Goal: Task Accomplishment & Management: Complete application form

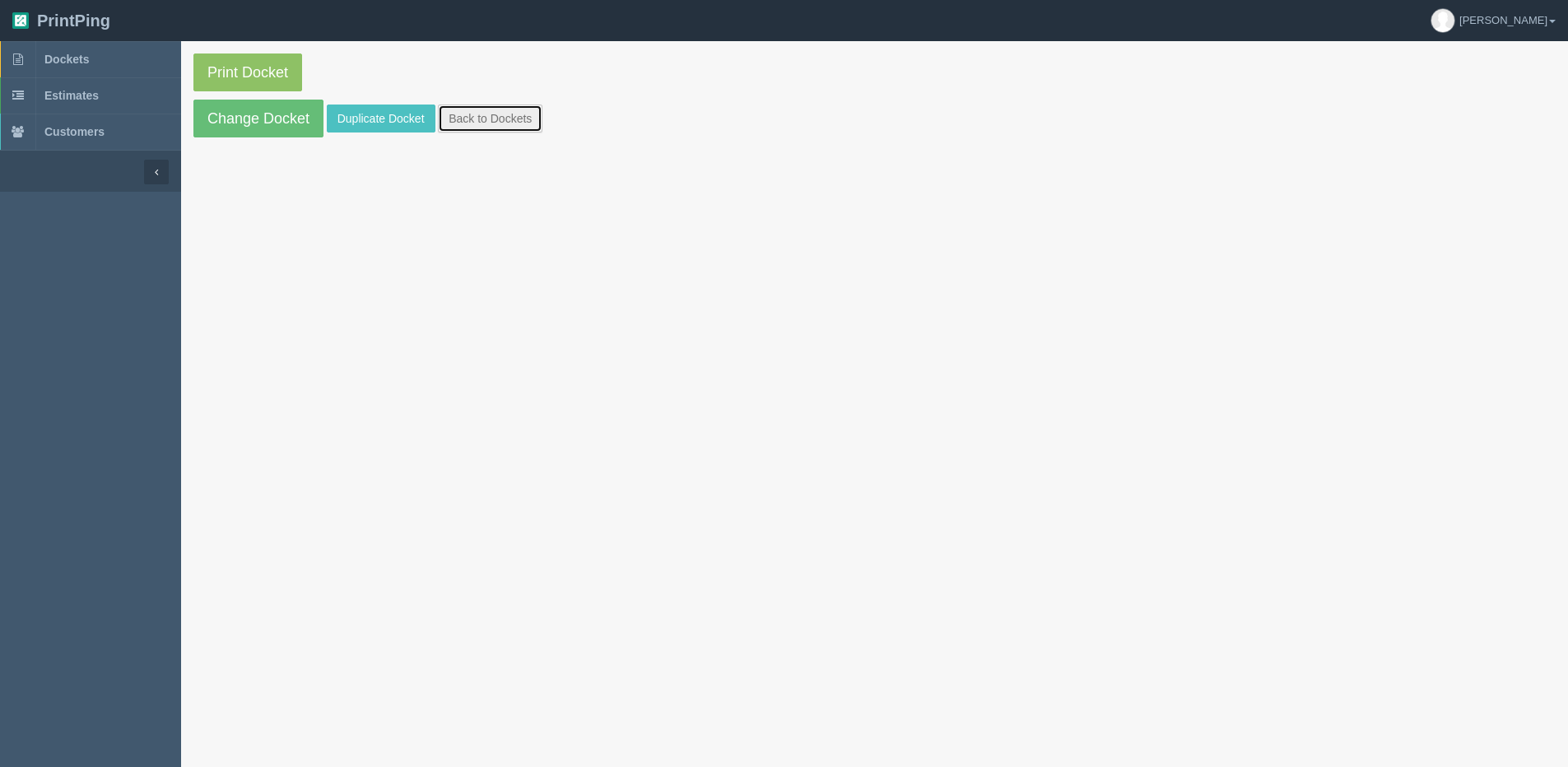
click at [493, 128] on link "Back to Dockets" at bounding box center [490, 118] width 104 height 28
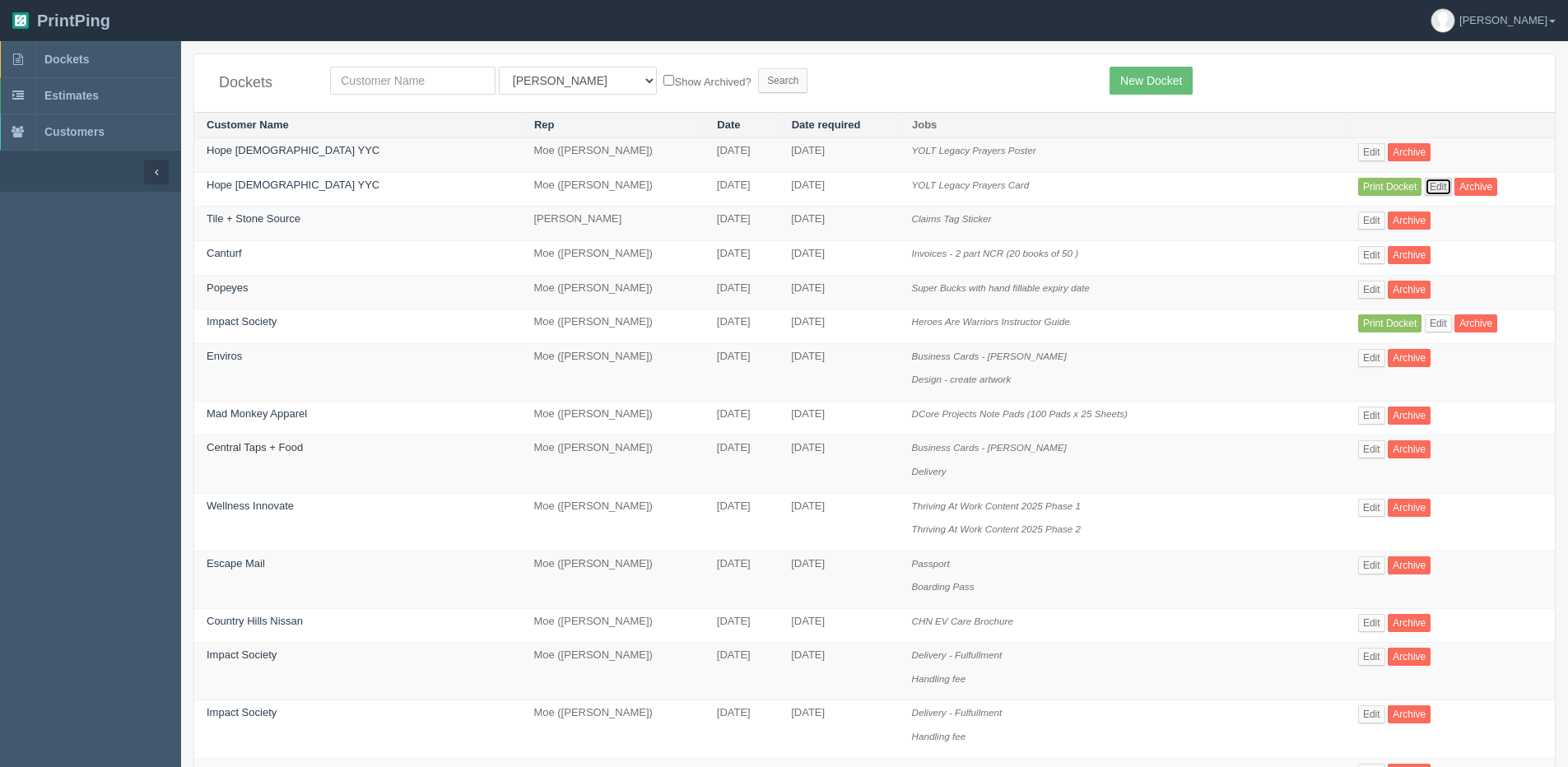
click at [1434, 188] on link "Edit" at bounding box center [1439, 187] width 27 height 18
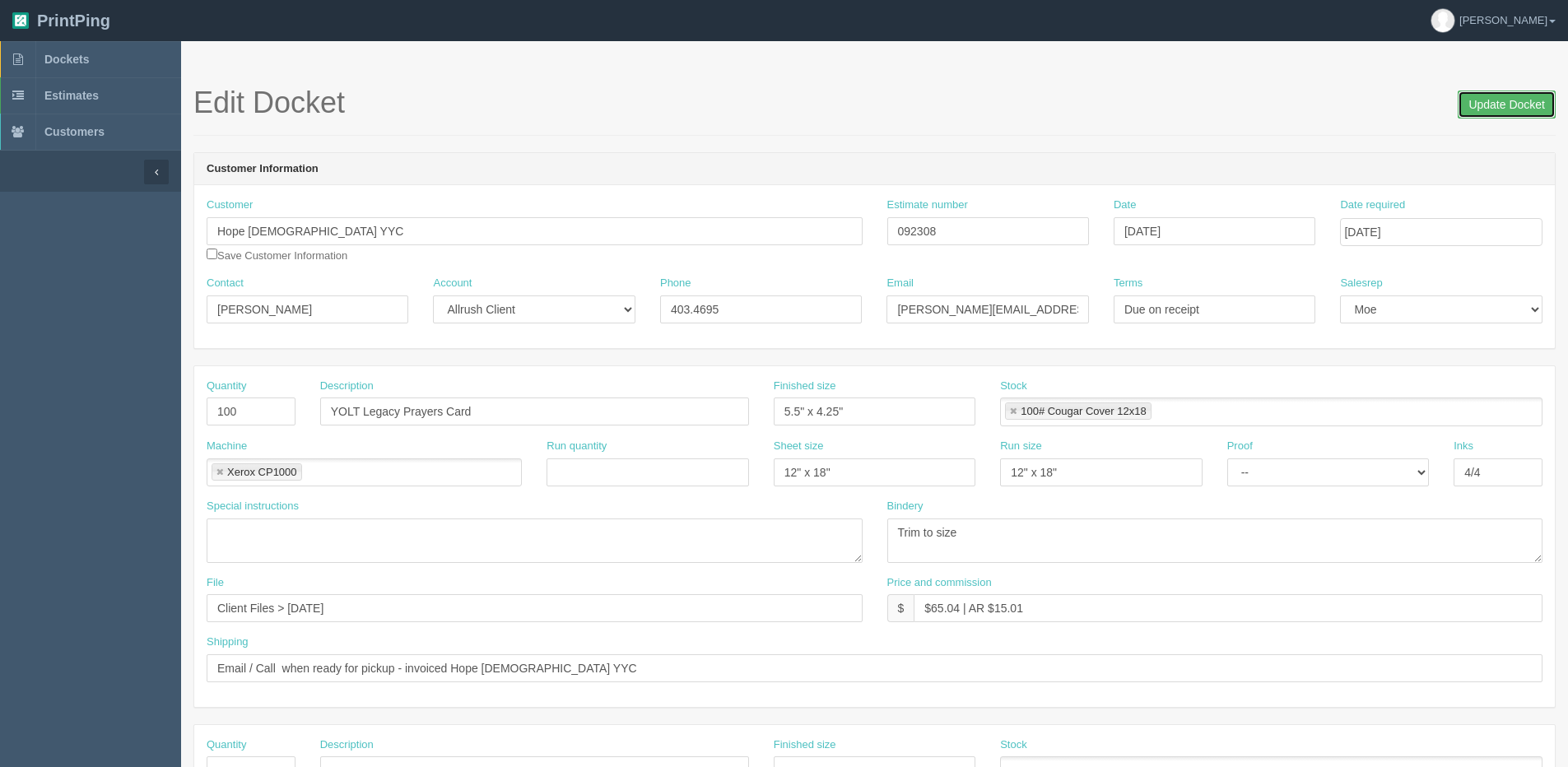
click at [1489, 107] on input "Update Docket" at bounding box center [1507, 104] width 98 height 28
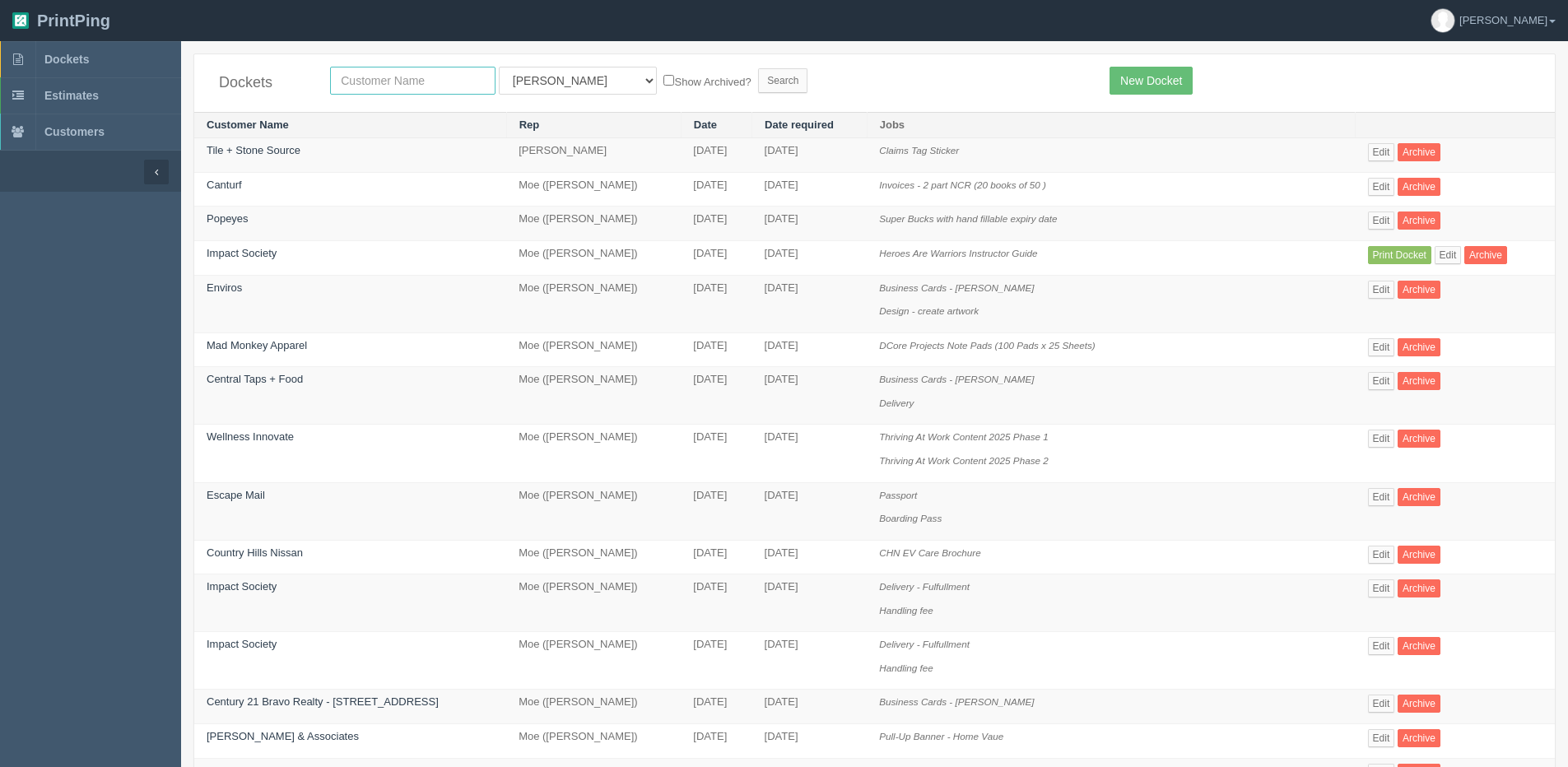
click at [400, 75] on input "text" at bounding box center [413, 80] width 166 height 28
drag, startPoint x: 379, startPoint y: 90, endPoint x: 244, endPoint y: 90, distance: 135.0
click at [247, 90] on div "Dockets peak All Users Ali Ali Test 1 Aly Amy Ankit Arif Brandon Dan France Gre…" at bounding box center [875, 83] width 1361 height 58
type input "spud"
click at [758, 68] on input "Search" at bounding box center [783, 81] width 49 height 25
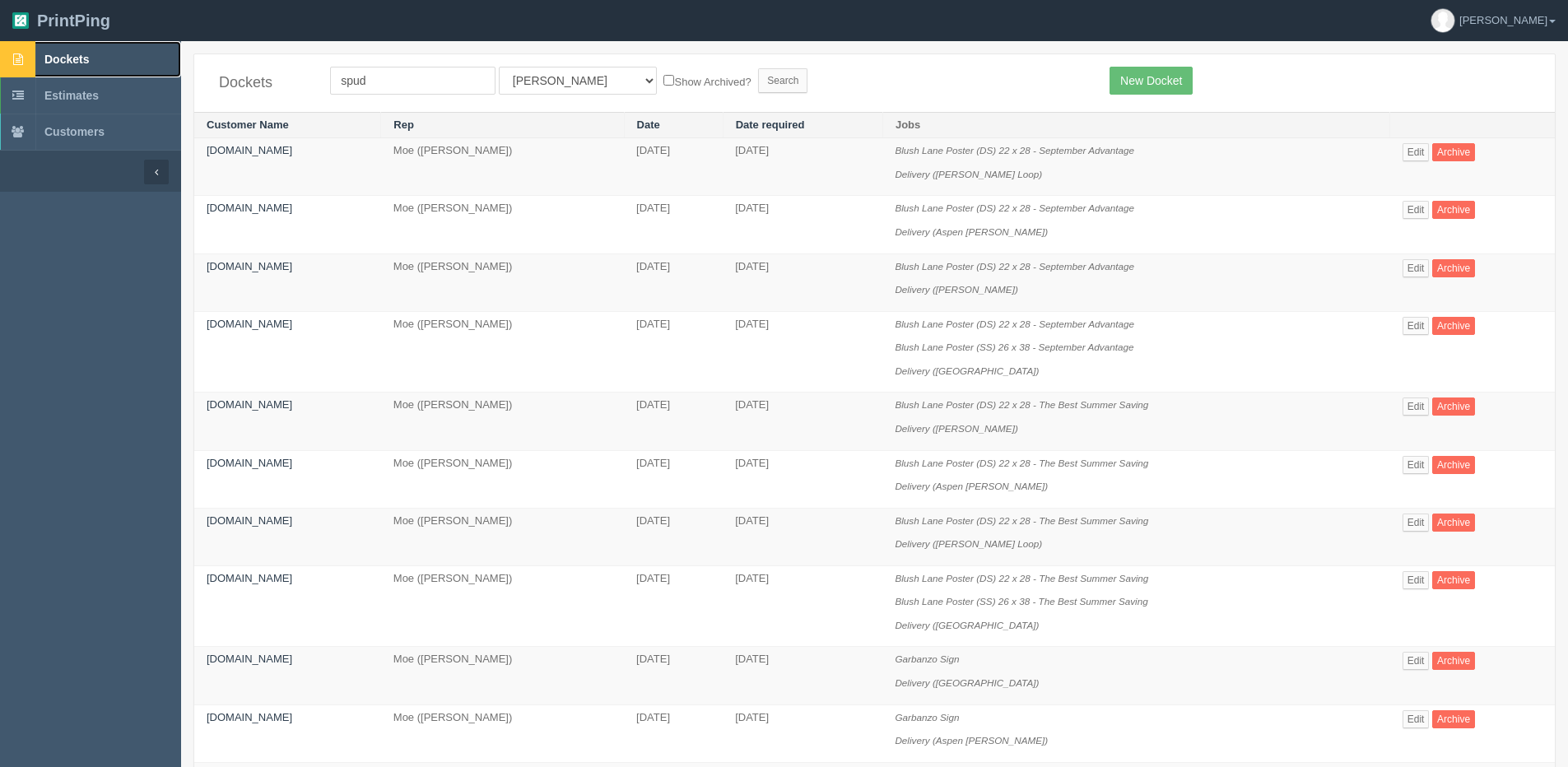
click at [42, 60] on link "Dockets" at bounding box center [91, 60] width 181 height 37
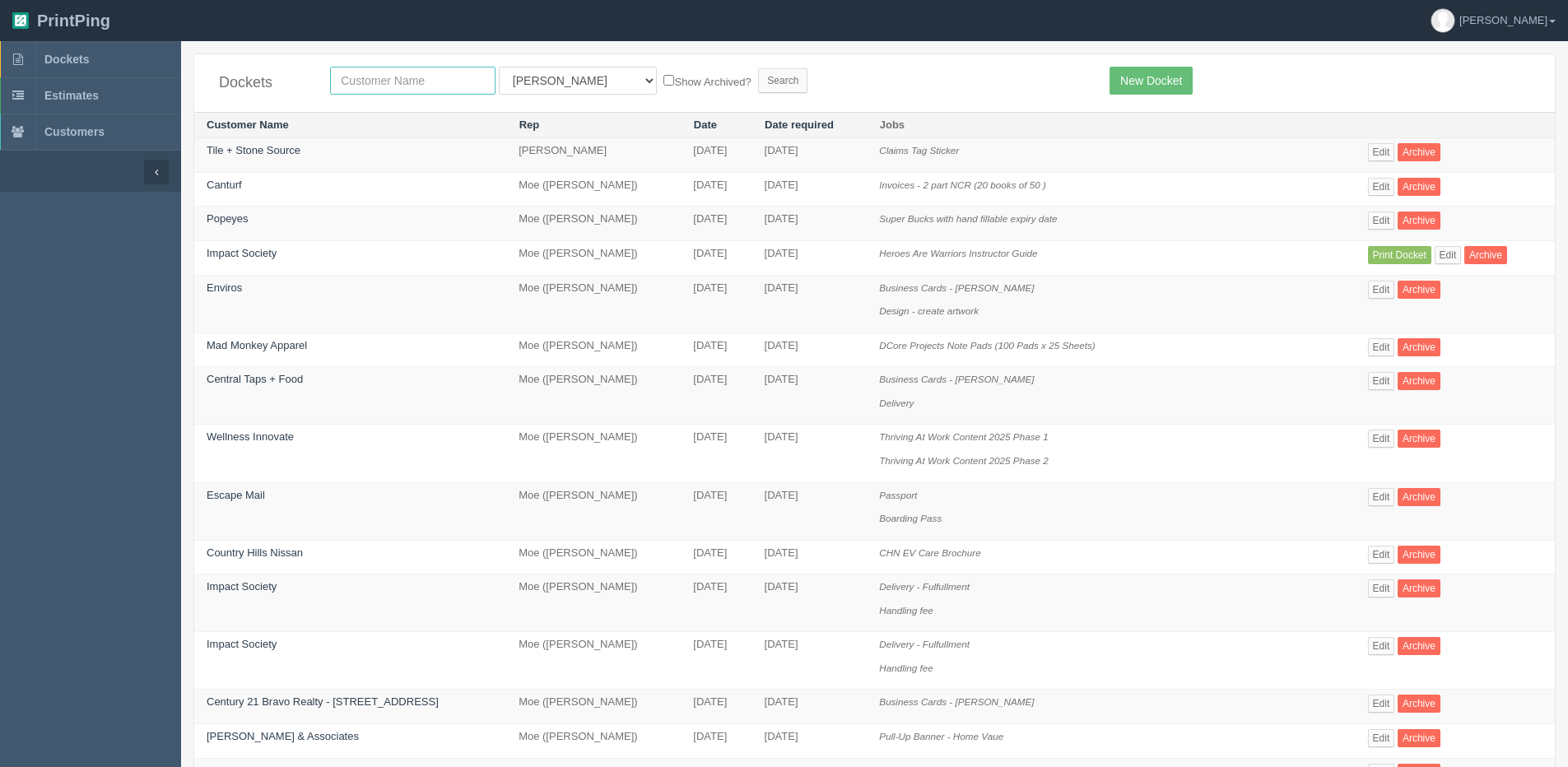
click at [382, 82] on input "text" at bounding box center [413, 80] width 166 height 28
type input "calgary hope"
click at [758, 68] on input "Search" at bounding box center [783, 81] width 49 height 25
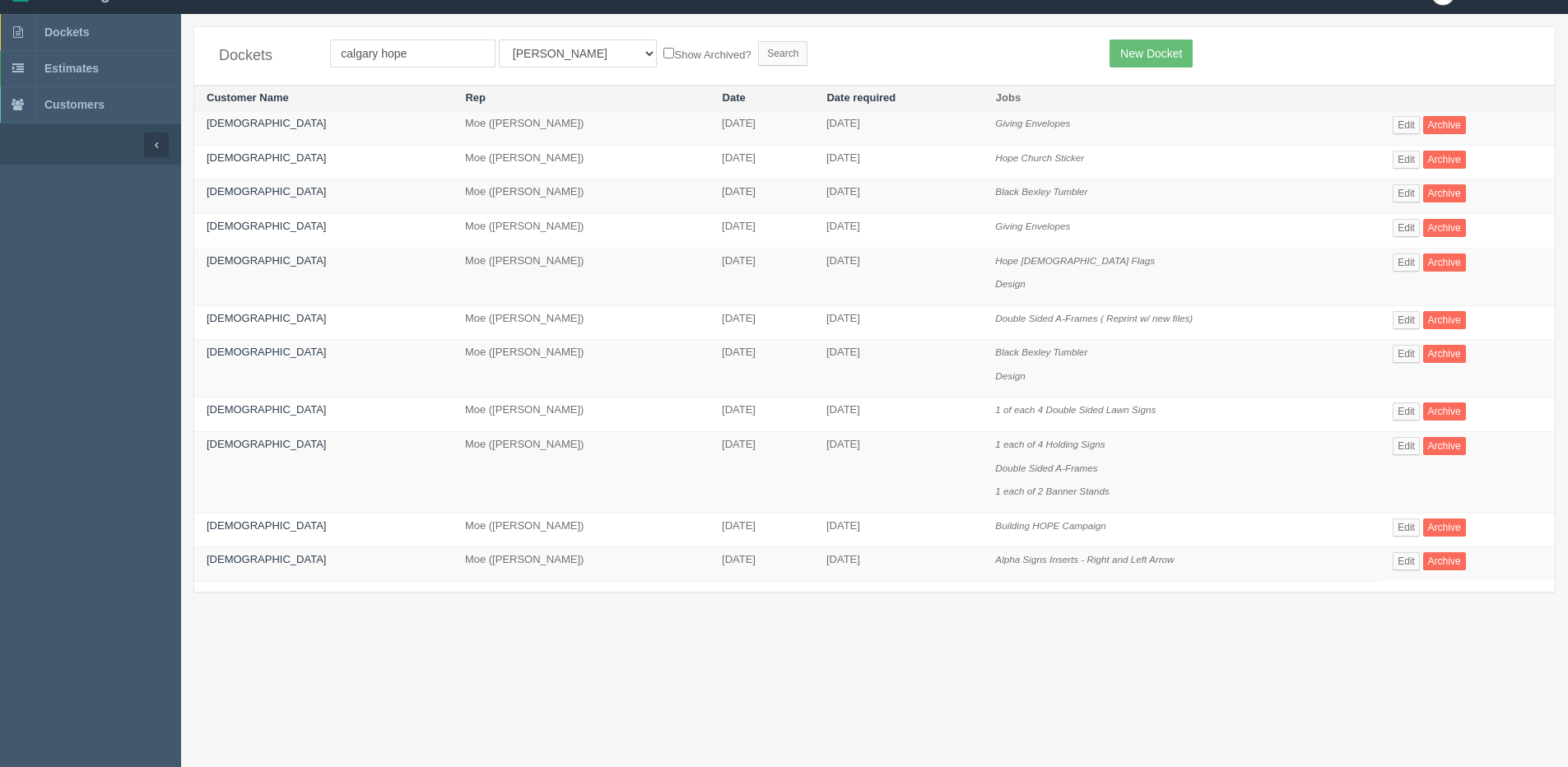
scroll to position [41, 0]
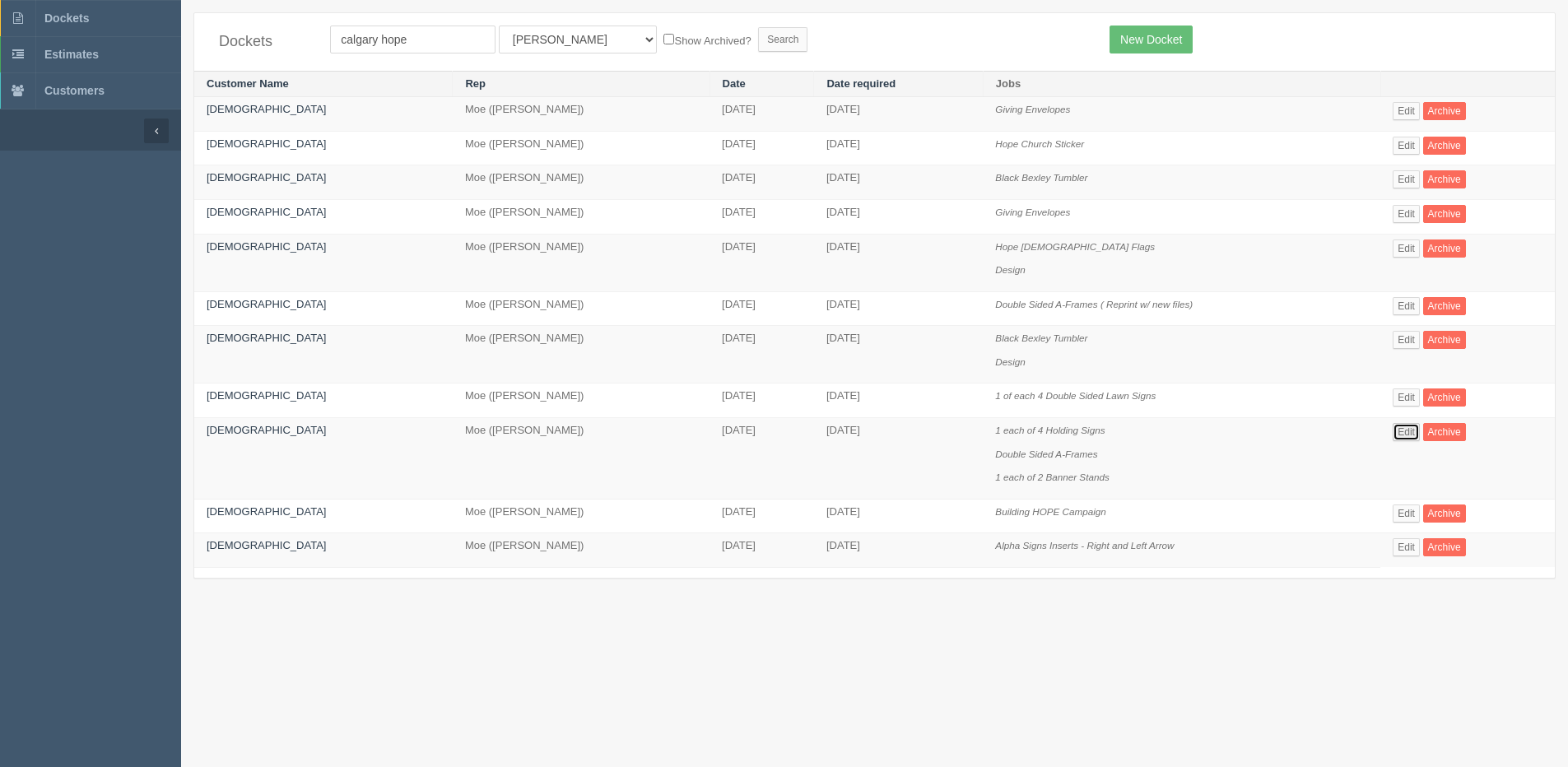
click at [1403, 435] on link "Edit" at bounding box center [1406, 432] width 27 height 18
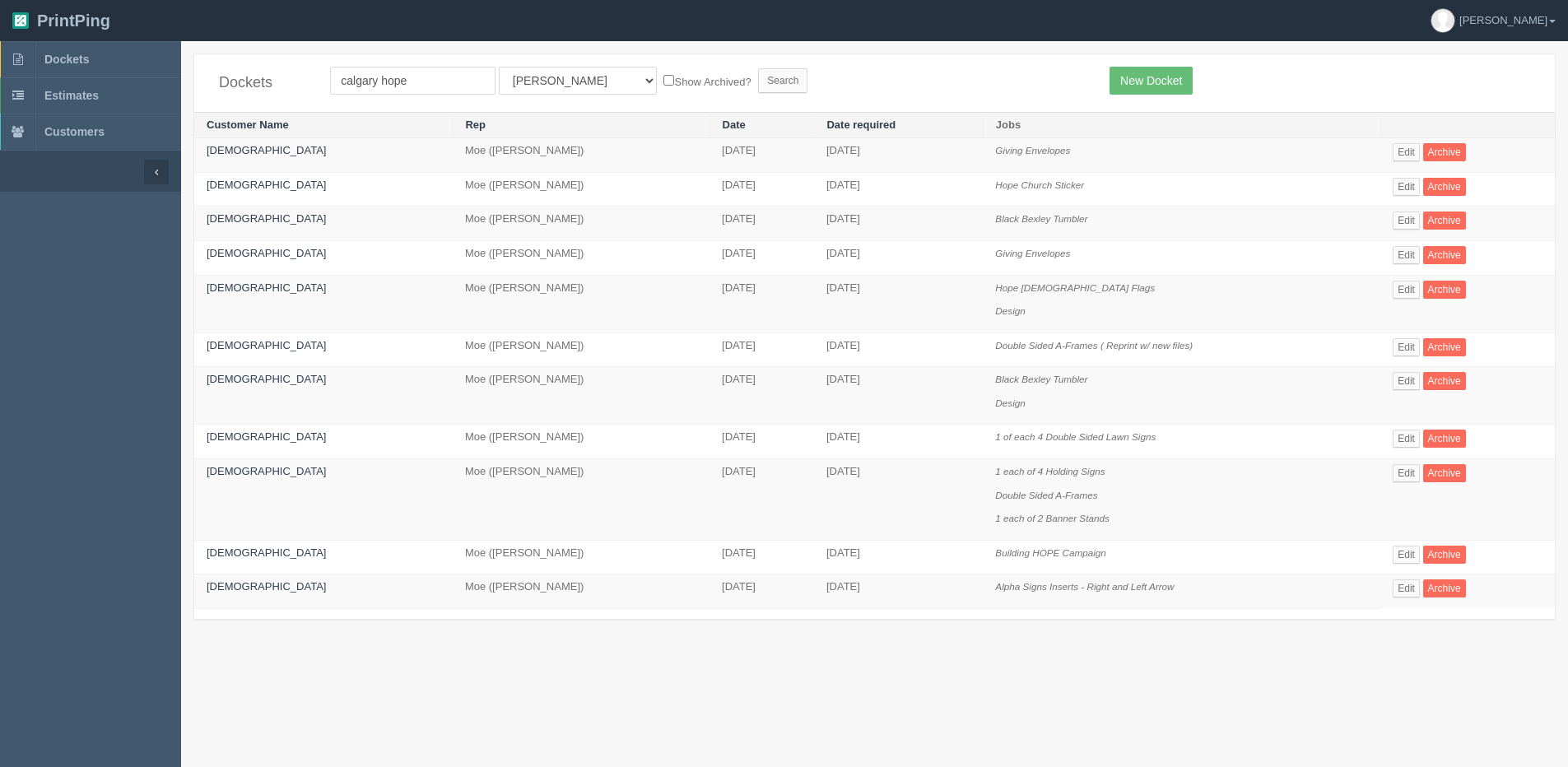
scroll to position [41, 0]
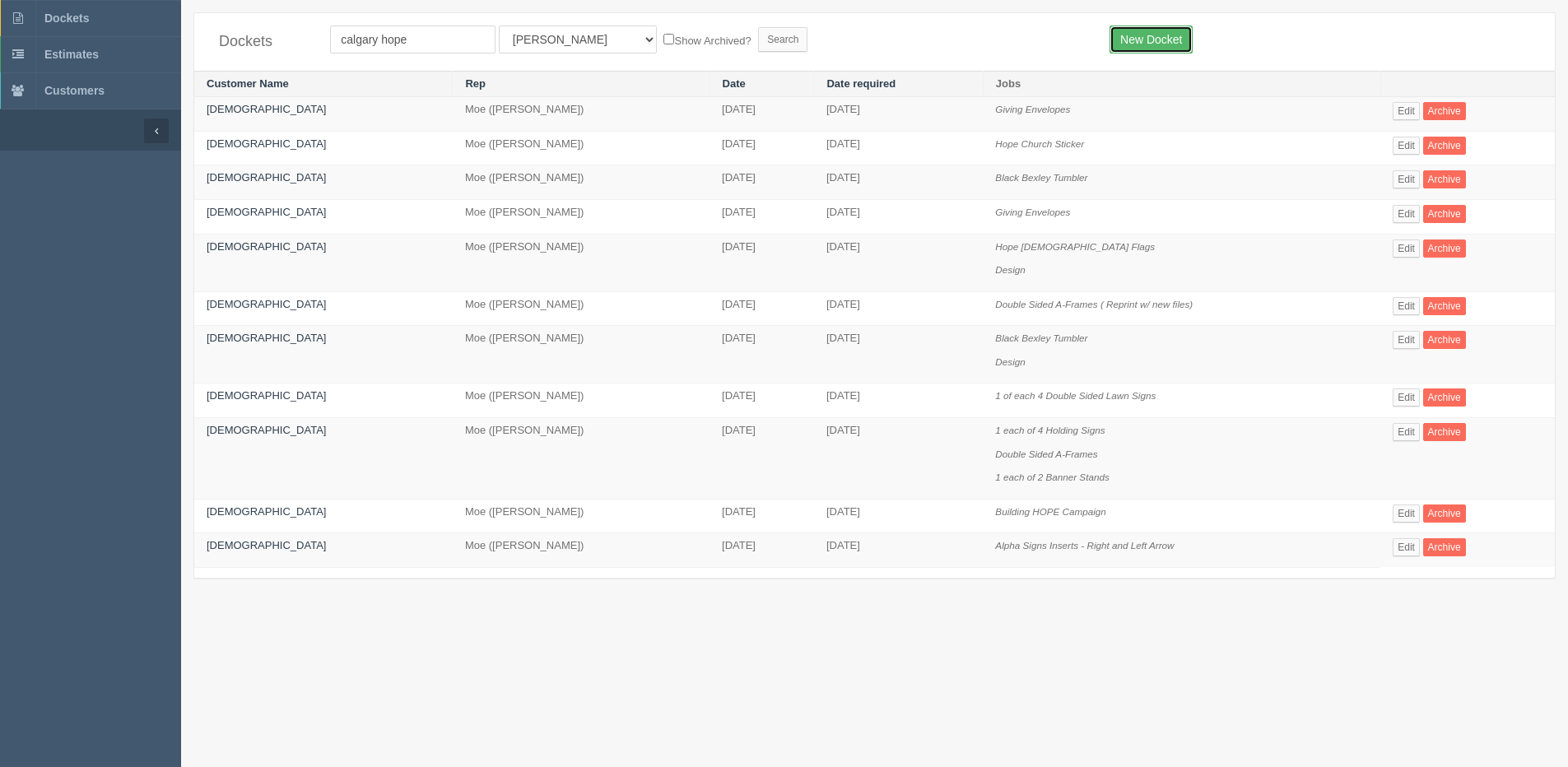
click at [1144, 42] on link "New Docket" at bounding box center [1151, 39] width 83 height 28
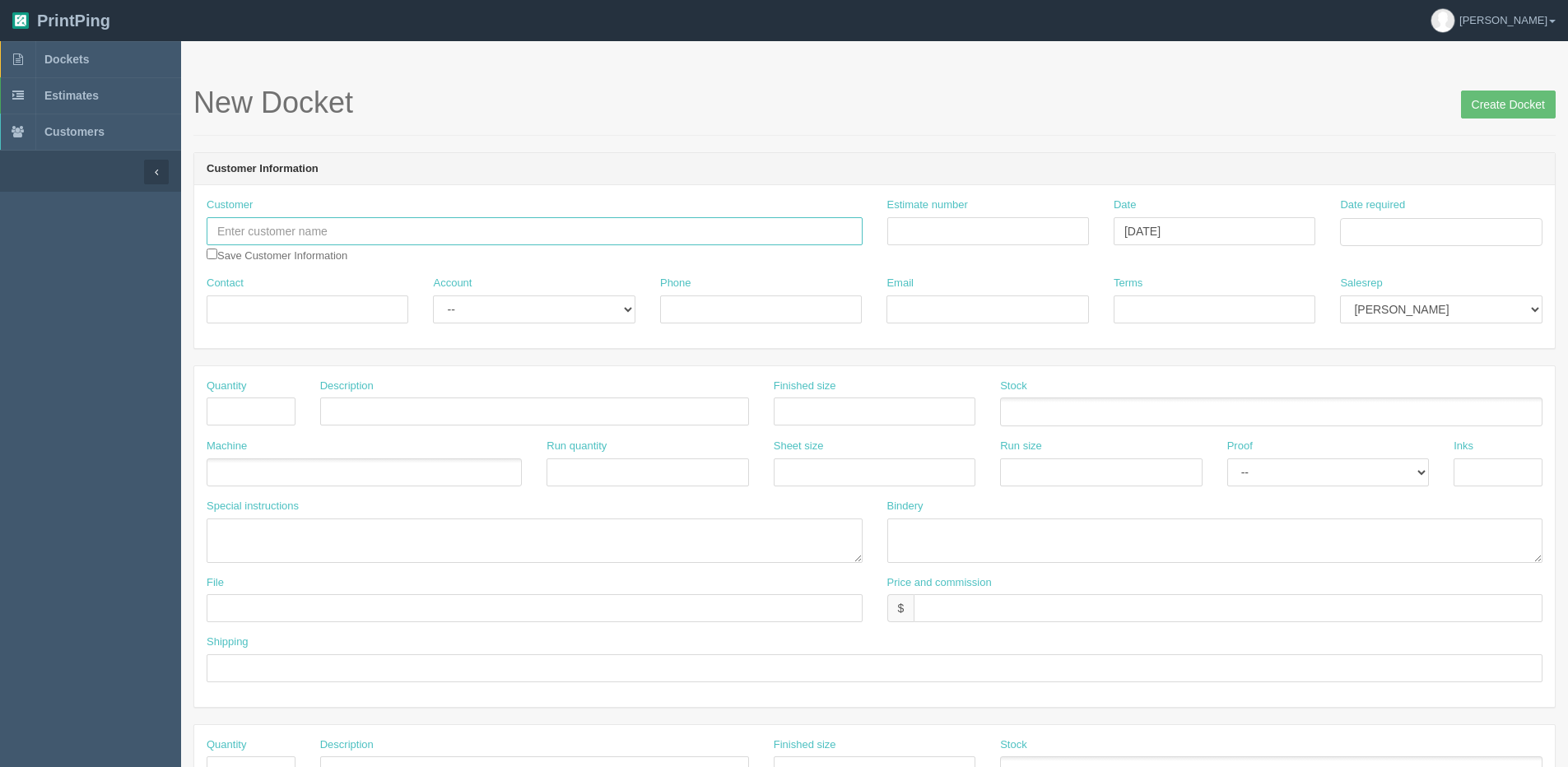
click at [324, 240] on input "text" at bounding box center [534, 231] width 656 height 28
click at [285, 268] on link "Calgary Hop e Church" at bounding box center [315, 263] width 217 height 24
type input "Calgary Hope Church"
type input "Ava Tan"
type input "14037967677"
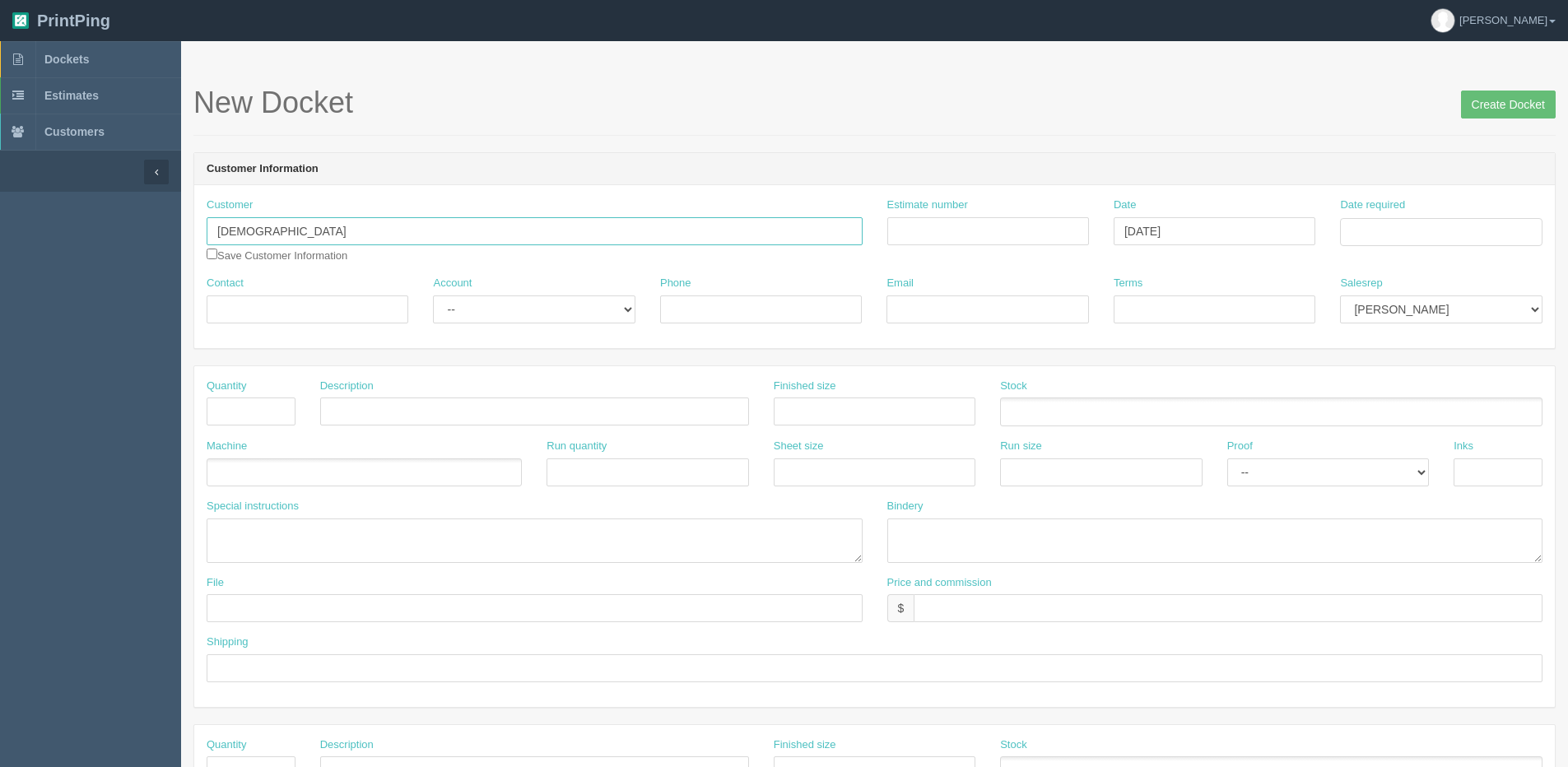
type input "ava@calgaryhopechurch.com"
type input "Credit Card"
drag, startPoint x: 179, startPoint y: 320, endPoint x: 121, endPoint y: 325, distance: 58.2
click at [128, 322] on section "Dockets Estimates Customers" at bounding box center [784, 768] width 1568 height 1454
paste input "Cynthia Chau-Hoang"
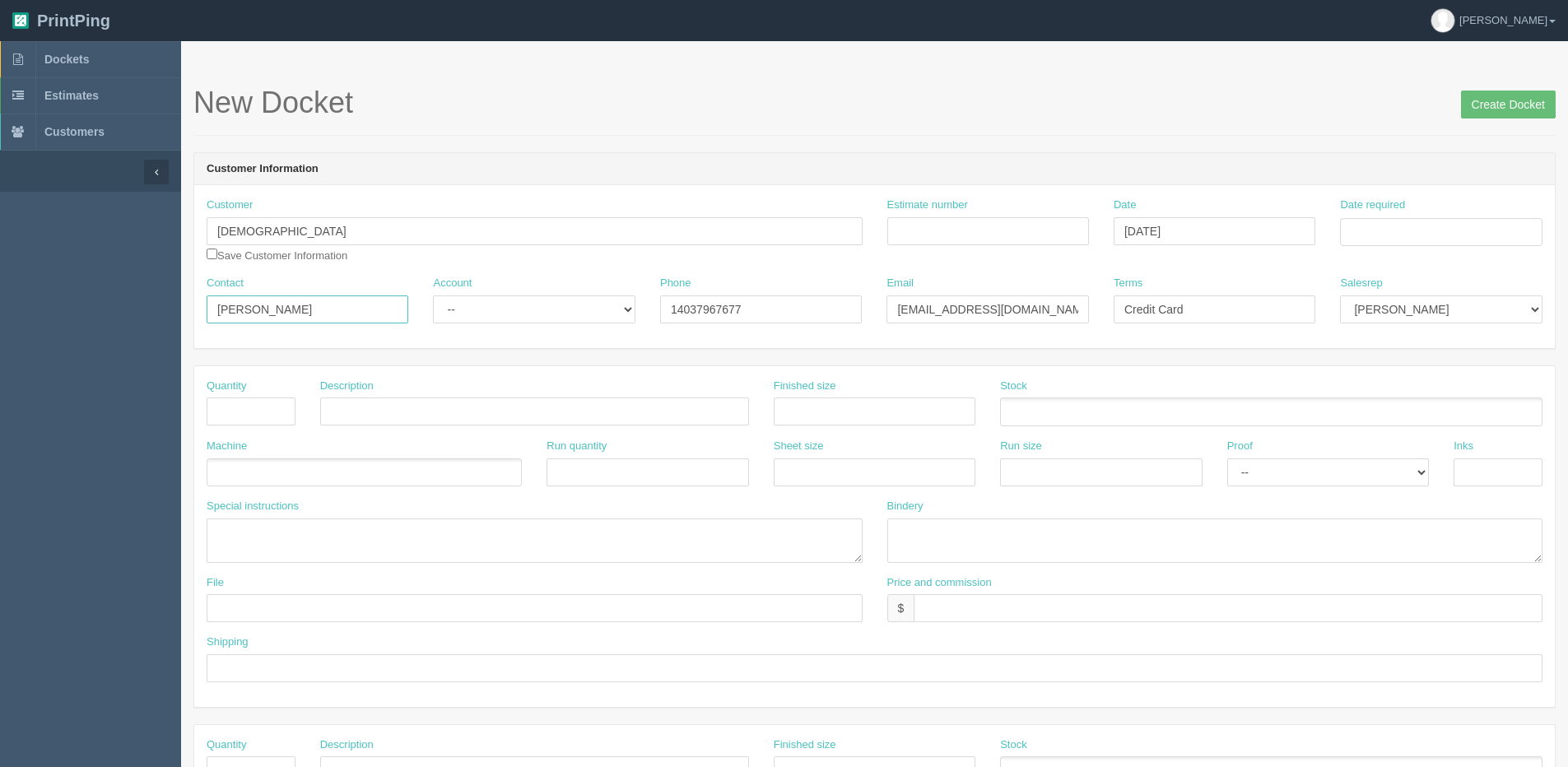
type input "Cynthia Chau-Hoang"
drag, startPoint x: 257, startPoint y: 231, endPoint x: 59, endPoint y: 246, distance: 198.6
click at [59, 246] on section "Dockets Estimates Customers" at bounding box center [784, 768] width 1568 height 1454
type input "Hope Church YYC"
click at [494, 313] on select "-- Existing Client Allrush Client Rep Client" at bounding box center [533, 309] width 201 height 28
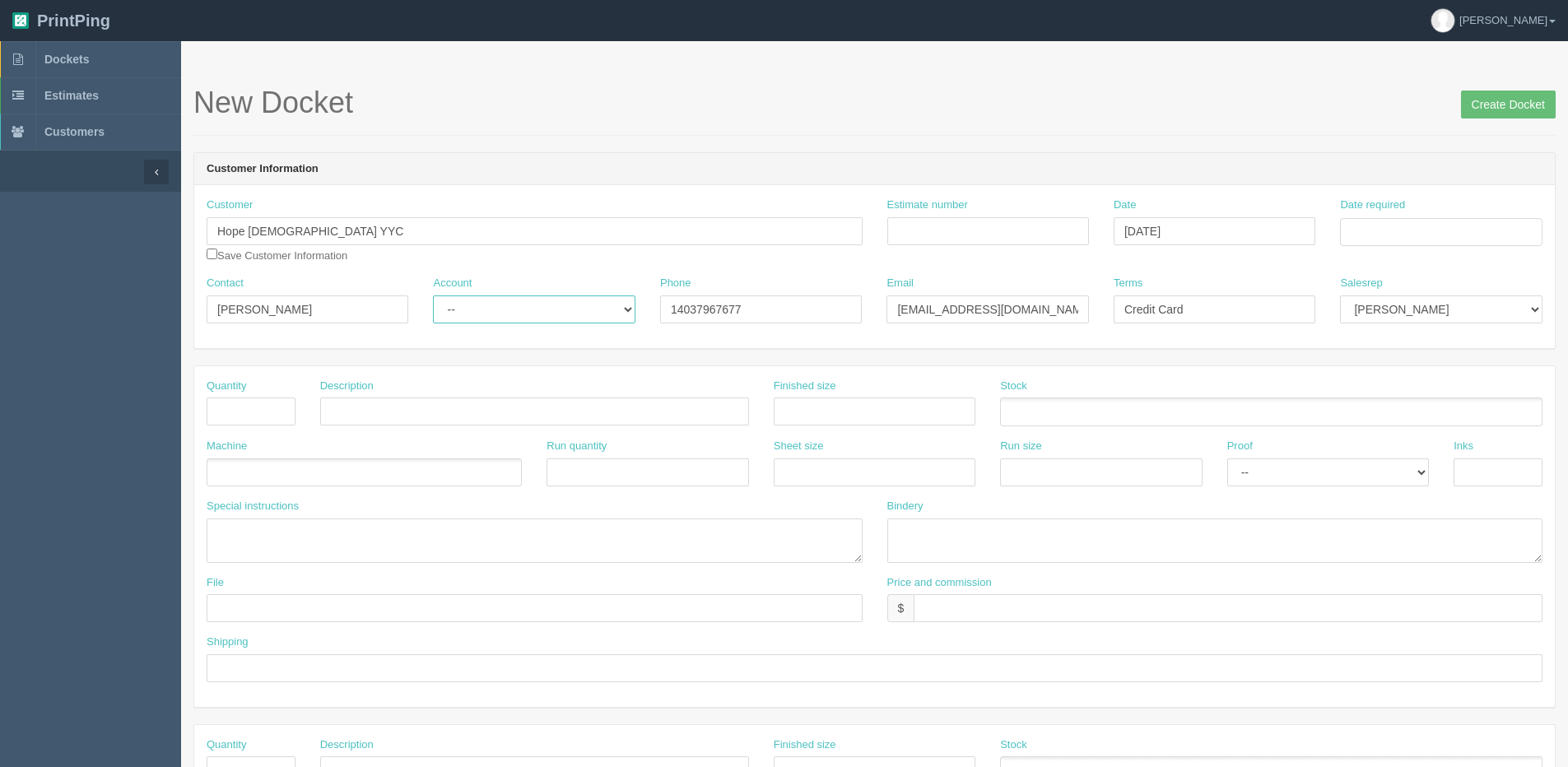
select select "Allrush Client"
click at [433, 296] on select "-- Existing Client Allrush Client Rep Client" at bounding box center [533, 309] width 201 height 28
drag, startPoint x: 712, startPoint y: 309, endPoint x: 461, endPoint y: 280, distance: 252.7
click at [575, 297] on div "Contact Cynthia Chau-Hoang Account -- Existing Client Allrush Client Rep Client…" at bounding box center [875, 305] width 1361 height 60
type input "403.4695"
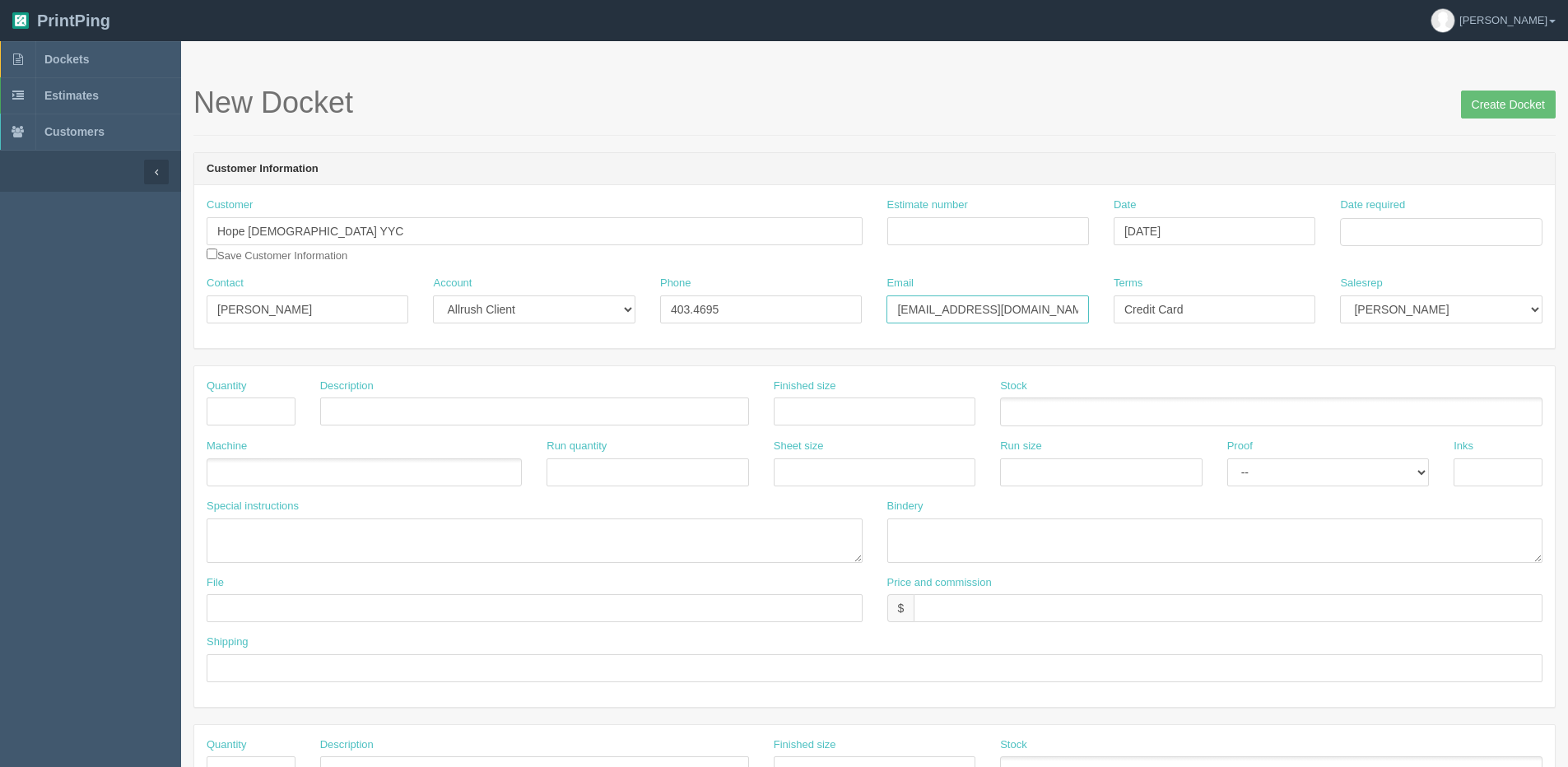
click at [1040, 297] on input "ava@calgaryhopechurch.com" at bounding box center [987, 309] width 201 height 28
drag, startPoint x: 1061, startPoint y: 300, endPoint x: 913, endPoint y: 303, distance: 148.0
click at [913, 303] on input "ava@calgaryhopechurch.com" at bounding box center [987, 309] width 201 height 28
paste input "Cynthia@wellnessinnovate"
drag, startPoint x: 1085, startPoint y: 309, endPoint x: 794, endPoint y: 319, distance: 291.2
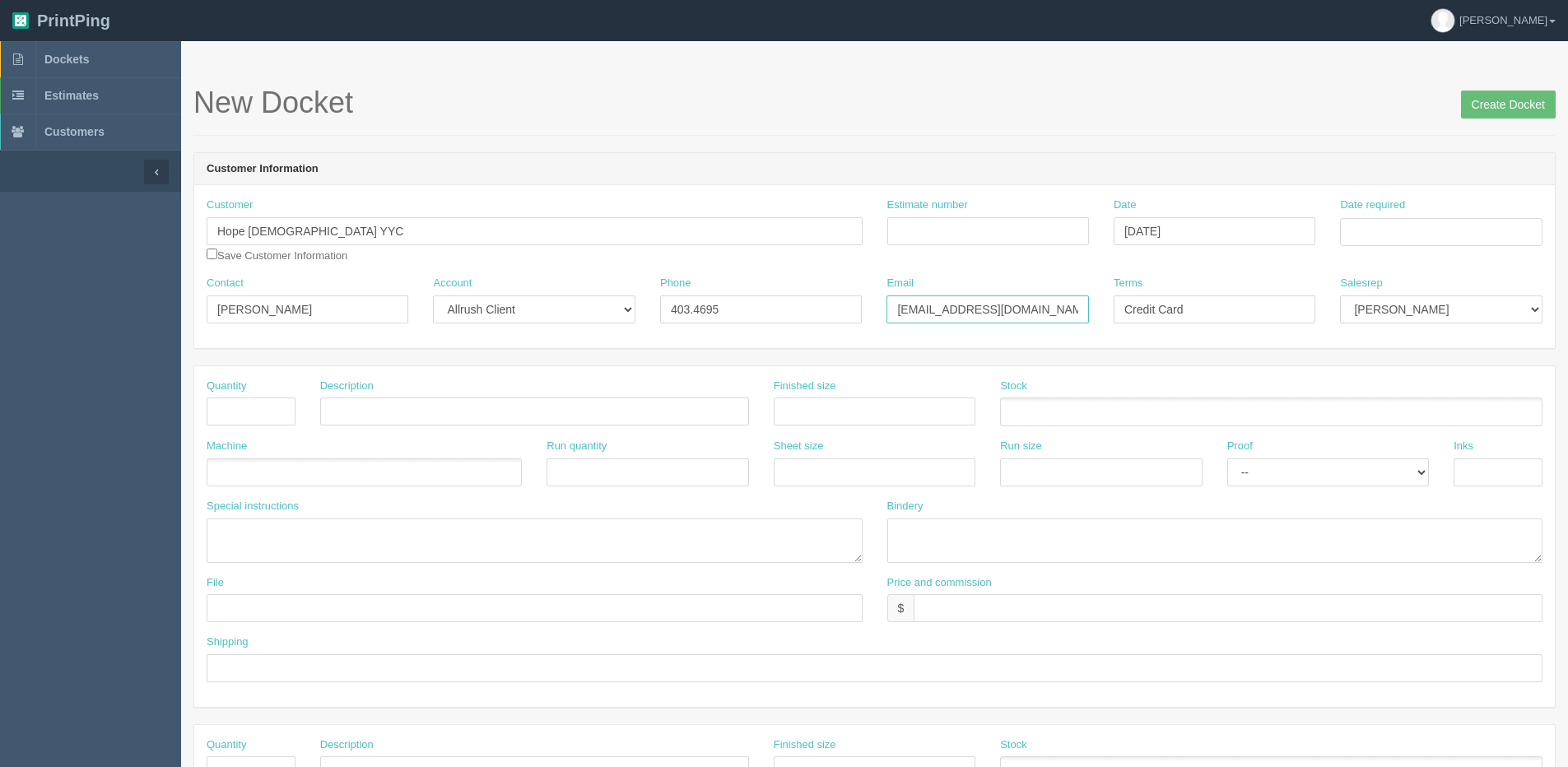
click at [693, 341] on div "Customer Hope Church YYC Calgary Hope Church Save Customer Information Estimate…" at bounding box center [875, 266] width 1361 height 163
paste input "text"
type input "Cynthia@wellnessinnovate.com"
click at [1192, 312] on input "Credit Card" at bounding box center [1214, 309] width 201 height 28
drag, startPoint x: 1204, startPoint y: 305, endPoint x: 421, endPoint y: 324, distance: 783.2
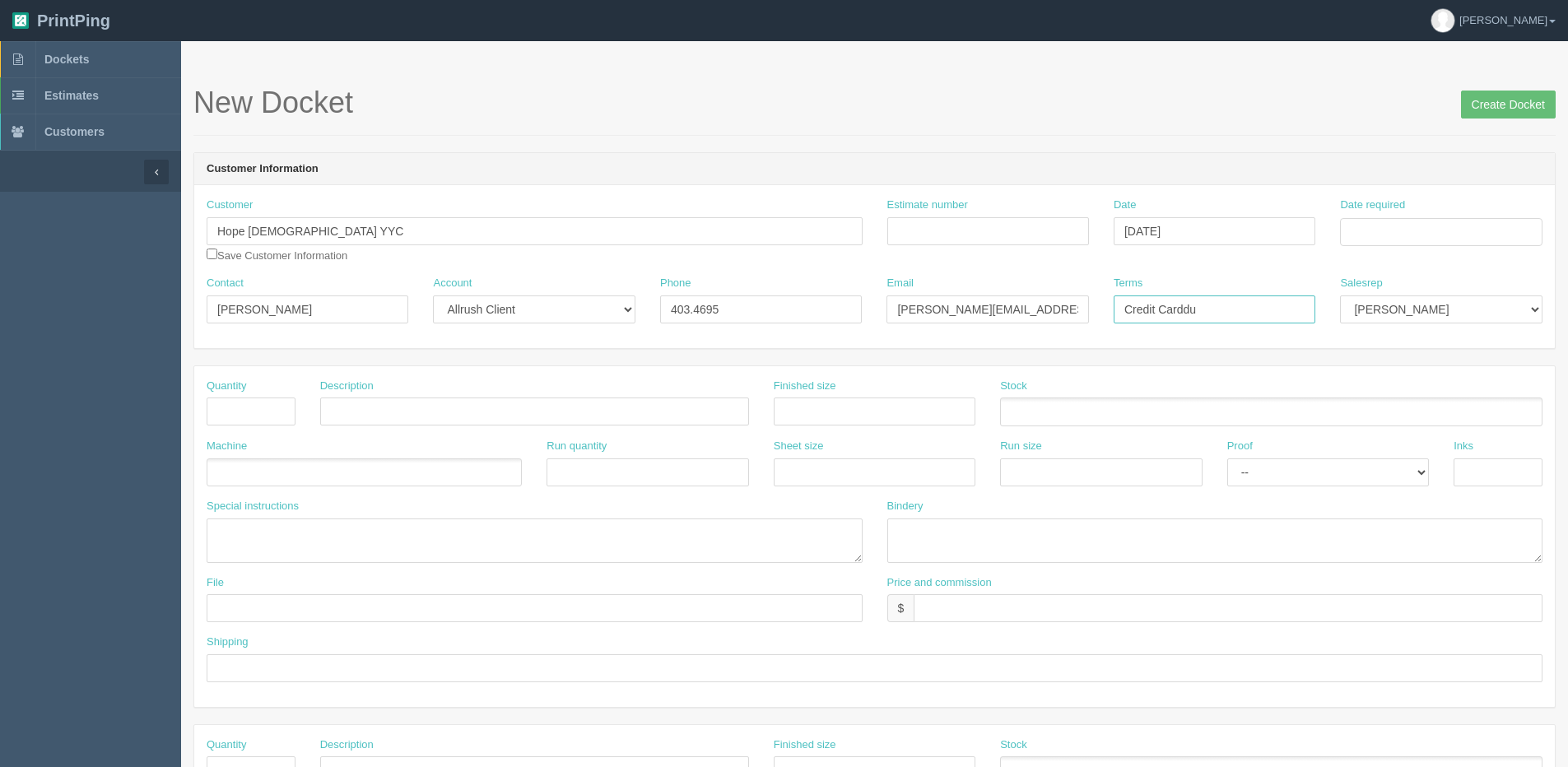
click at [435, 324] on div "Contact Cynthia Chau-Hoang Account -- Existing Client Allrush Client Rep Client…" at bounding box center [875, 305] width 1361 height 60
type input "Due on receipt"
click at [1387, 305] on select "Mark Mikayla Aly Arif Stacy Rebecca Matthew Viki Phil Greg Jim Sam Brandon Zach…" at bounding box center [1441, 309] width 201 height 28
select select "1"
click at [1341, 296] on select "Mark Mikayla Aly Arif Stacy Rebecca Matthew Viki Phil Greg Jim Sam Brandon Zach…" at bounding box center [1441, 309] width 201 height 28
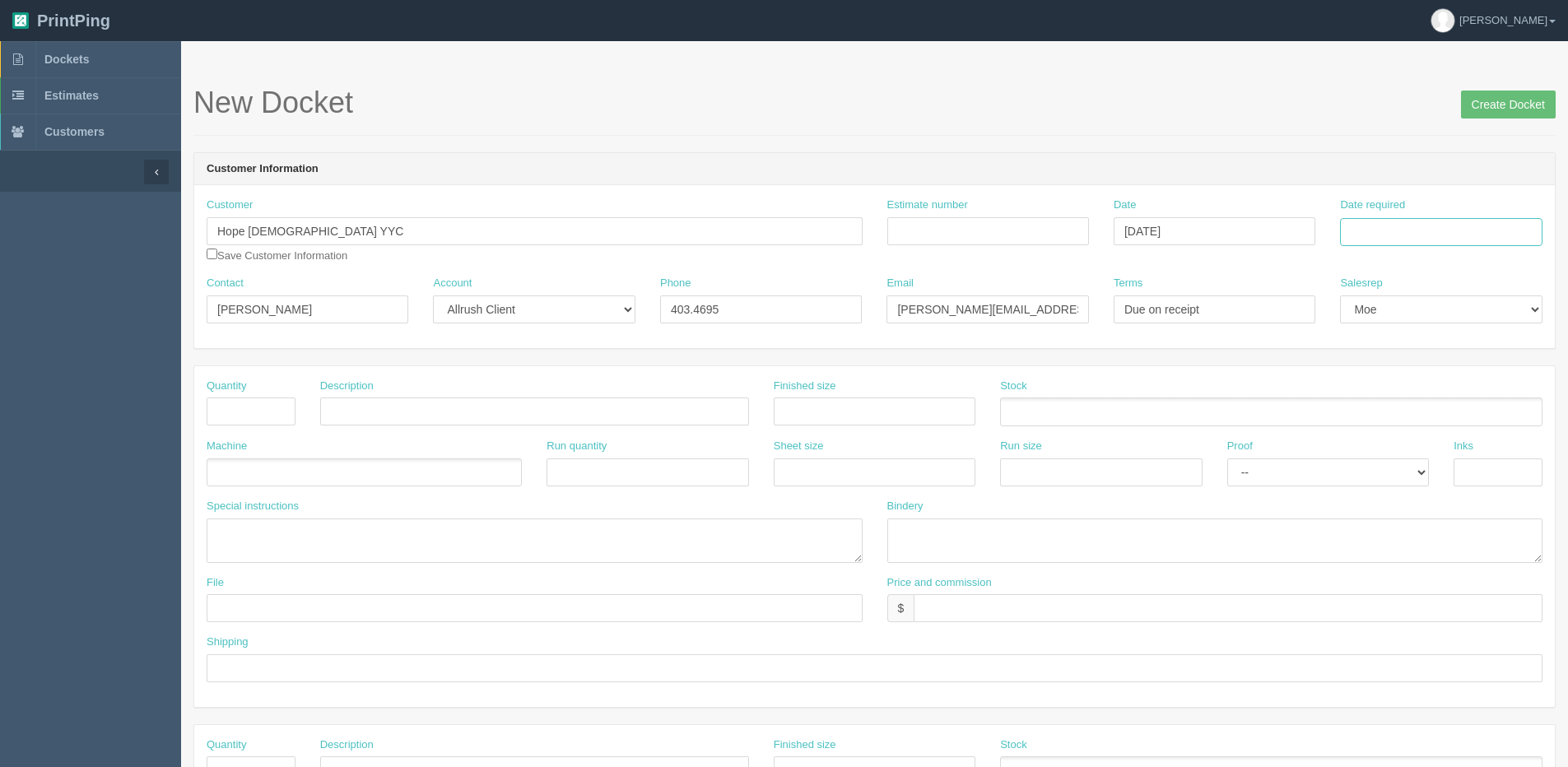
click at [1403, 237] on input "Date required" at bounding box center [1441, 231] width 201 height 28
click at [1387, 473] on div "« September 2025 » Su Mo Tu We Th Fr Sa 31 1 2 3 4 5 6 7 8 9 10 11 12 13 14 15 …" at bounding box center [1421, 361] width 161 height 229
click at [1459, 316] on td "5" at bounding box center [1466, 319] width 20 height 24
type input "September 5, 2025"
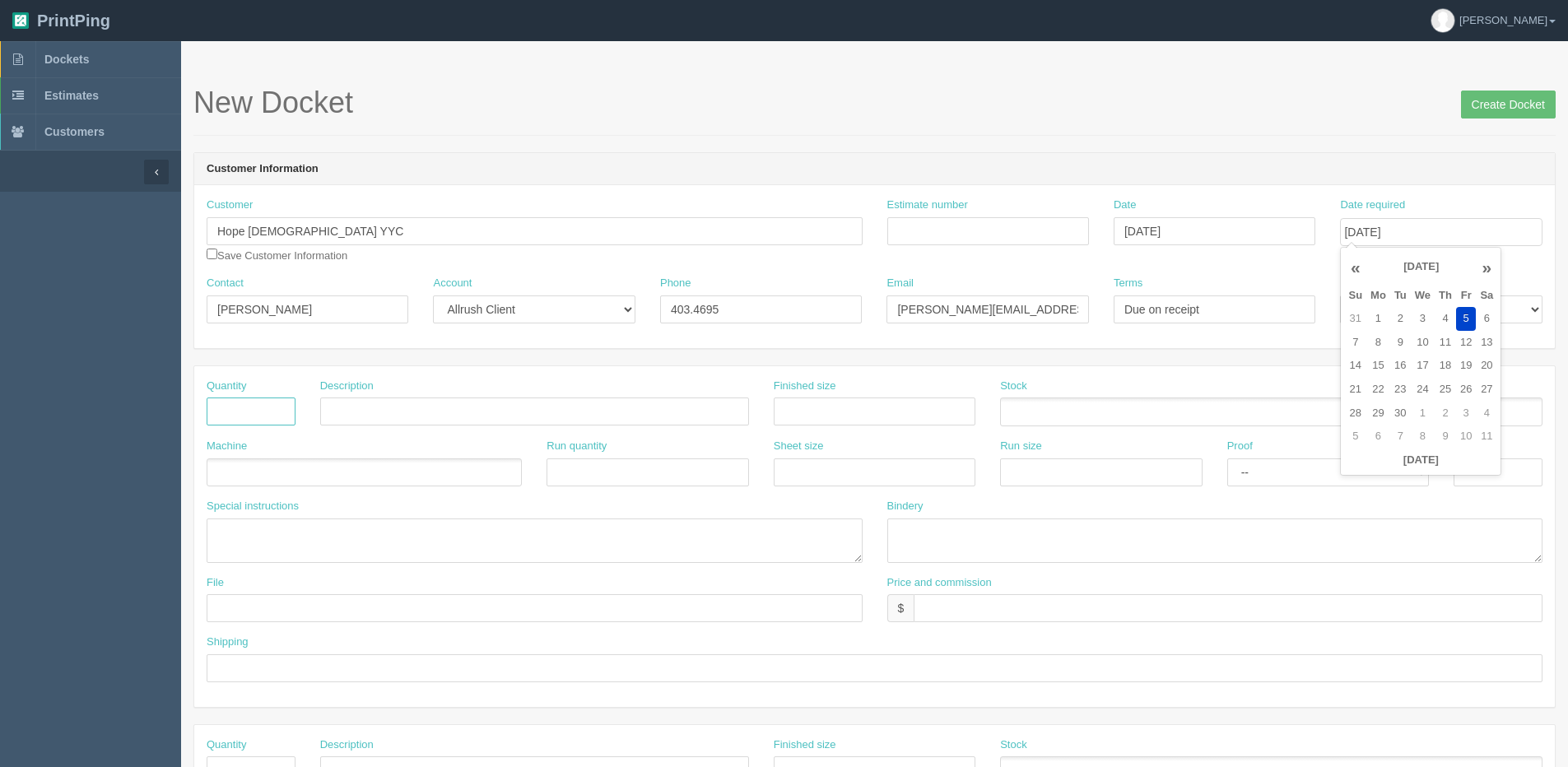
click at [221, 421] on input "text" at bounding box center [251, 411] width 89 height 28
type input "100"
click at [374, 418] on input "text" at bounding box center [534, 411] width 429 height 28
type input "YOLT Legacy Prayers Card"
type input "5.5" x 4.25""
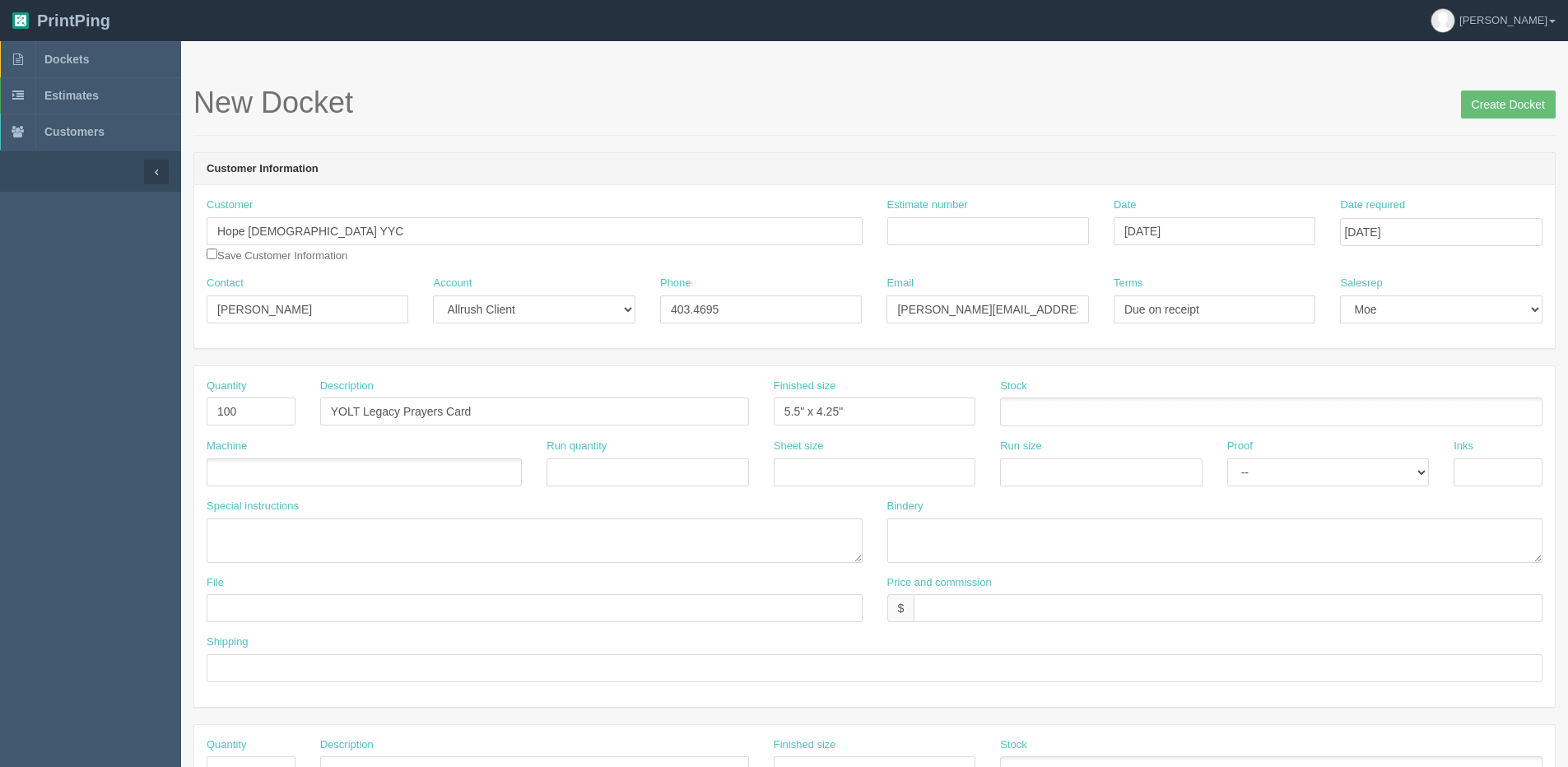
click at [1071, 414] on ul at bounding box center [1271, 412] width 543 height 29
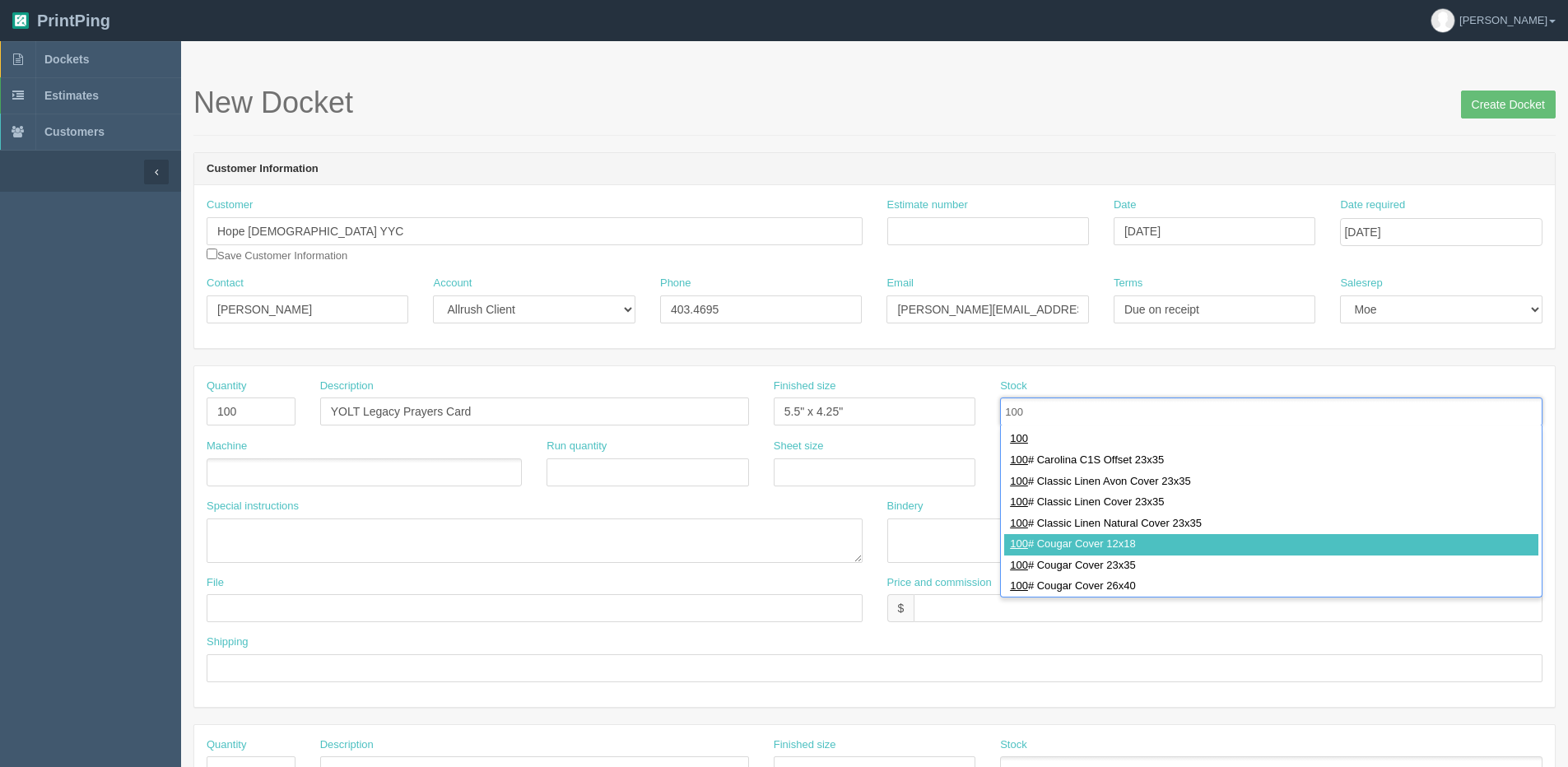
type input "100"
type input "100# Cougar Cover 12x18"
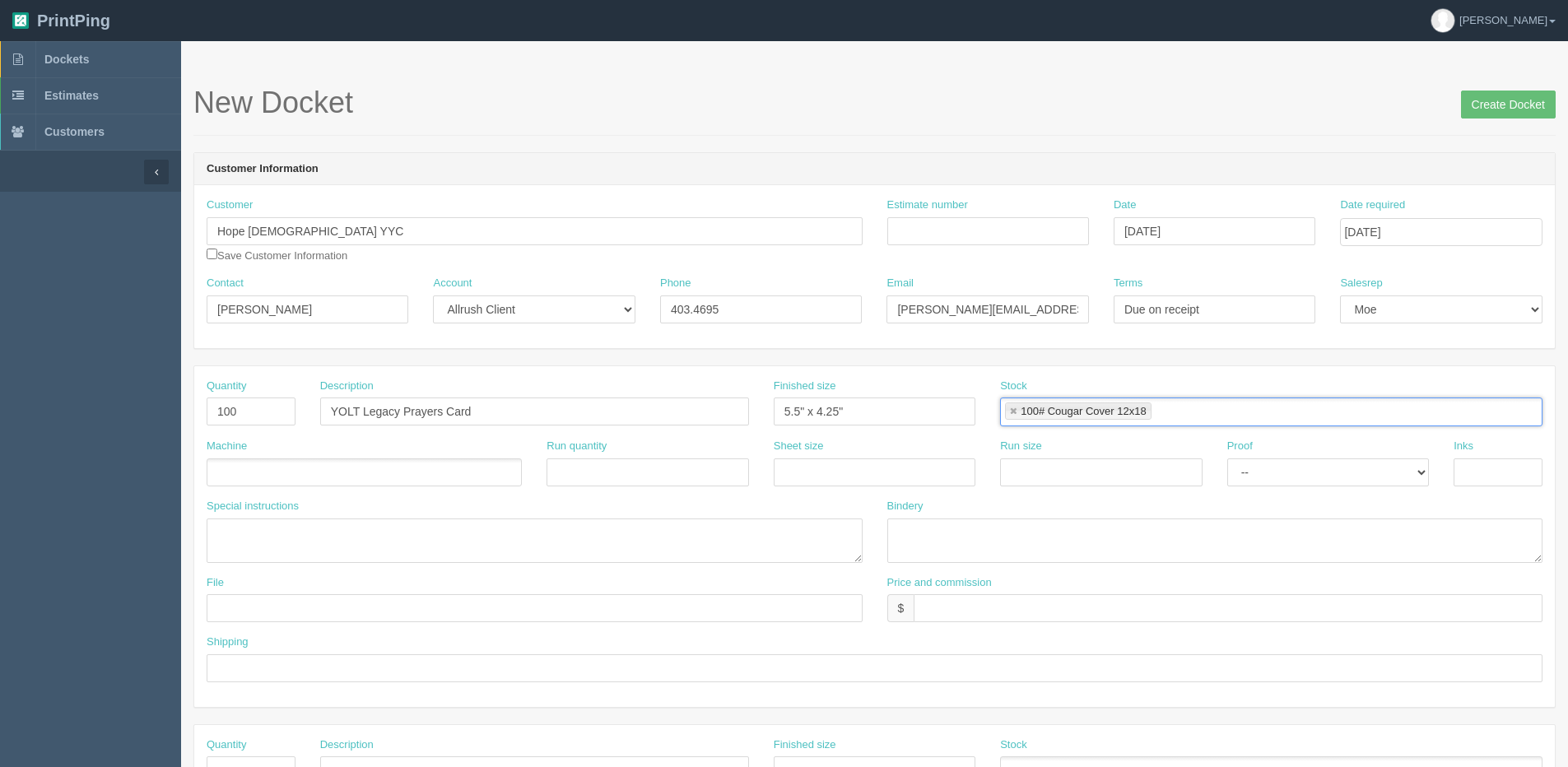
click at [285, 465] on ul at bounding box center [363, 473] width 315 height 29
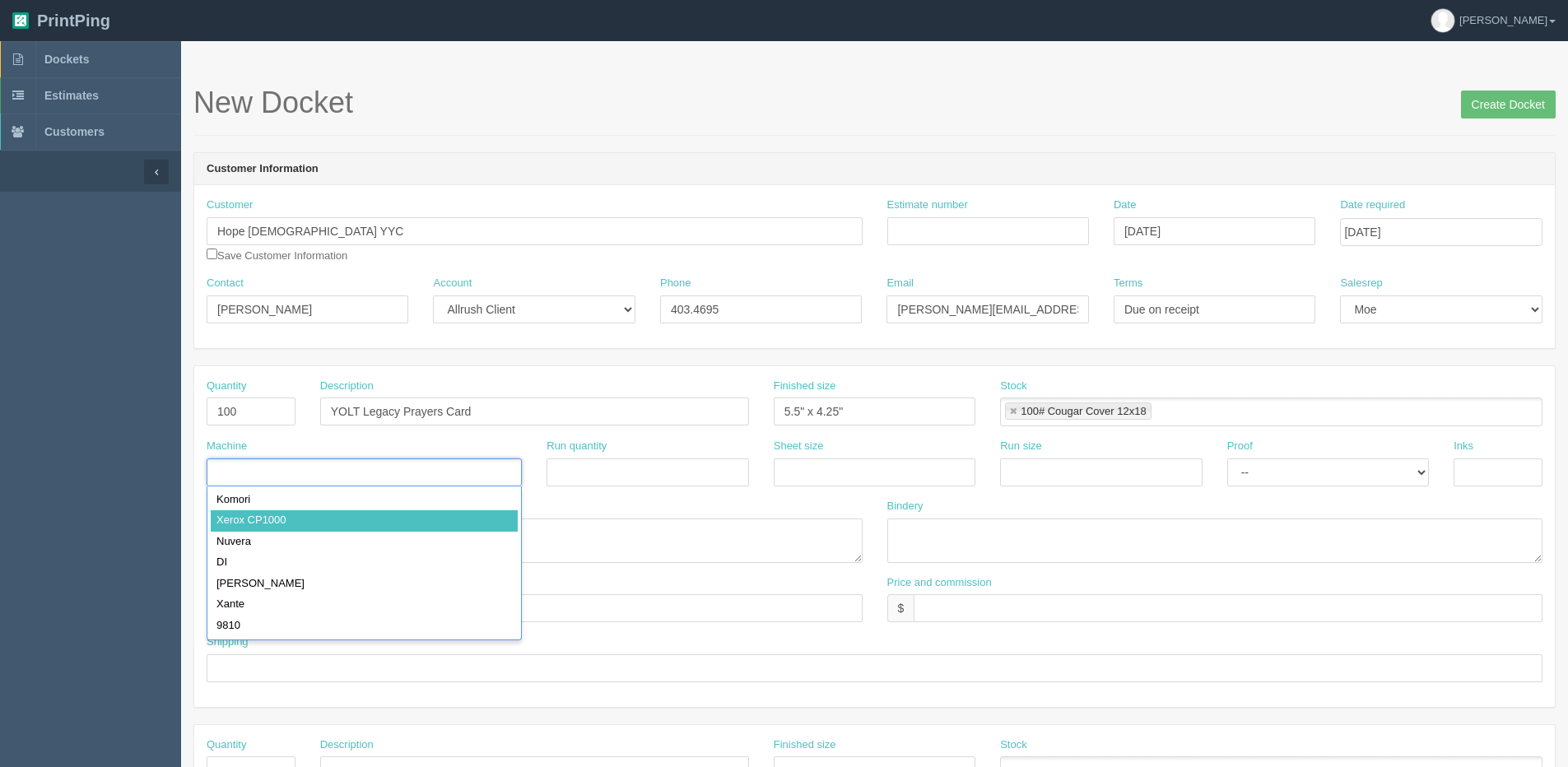
type input "Xerox CP1000"
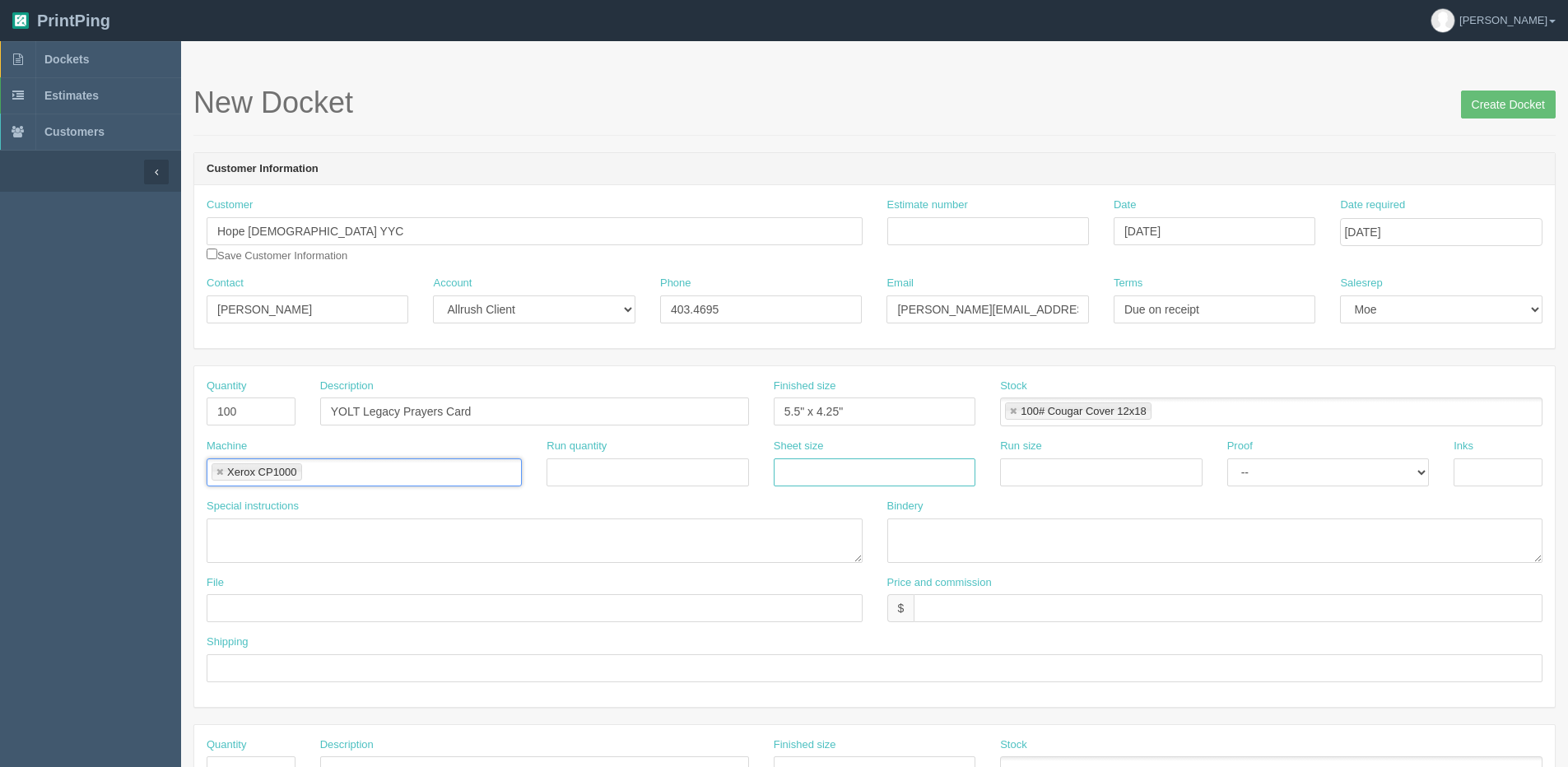
click at [809, 477] on input "text" at bounding box center [874, 472] width 201 height 28
type input "12" x 18""
click at [1061, 466] on input "text" at bounding box center [1101, 472] width 201 height 28
type input "12" x 18""
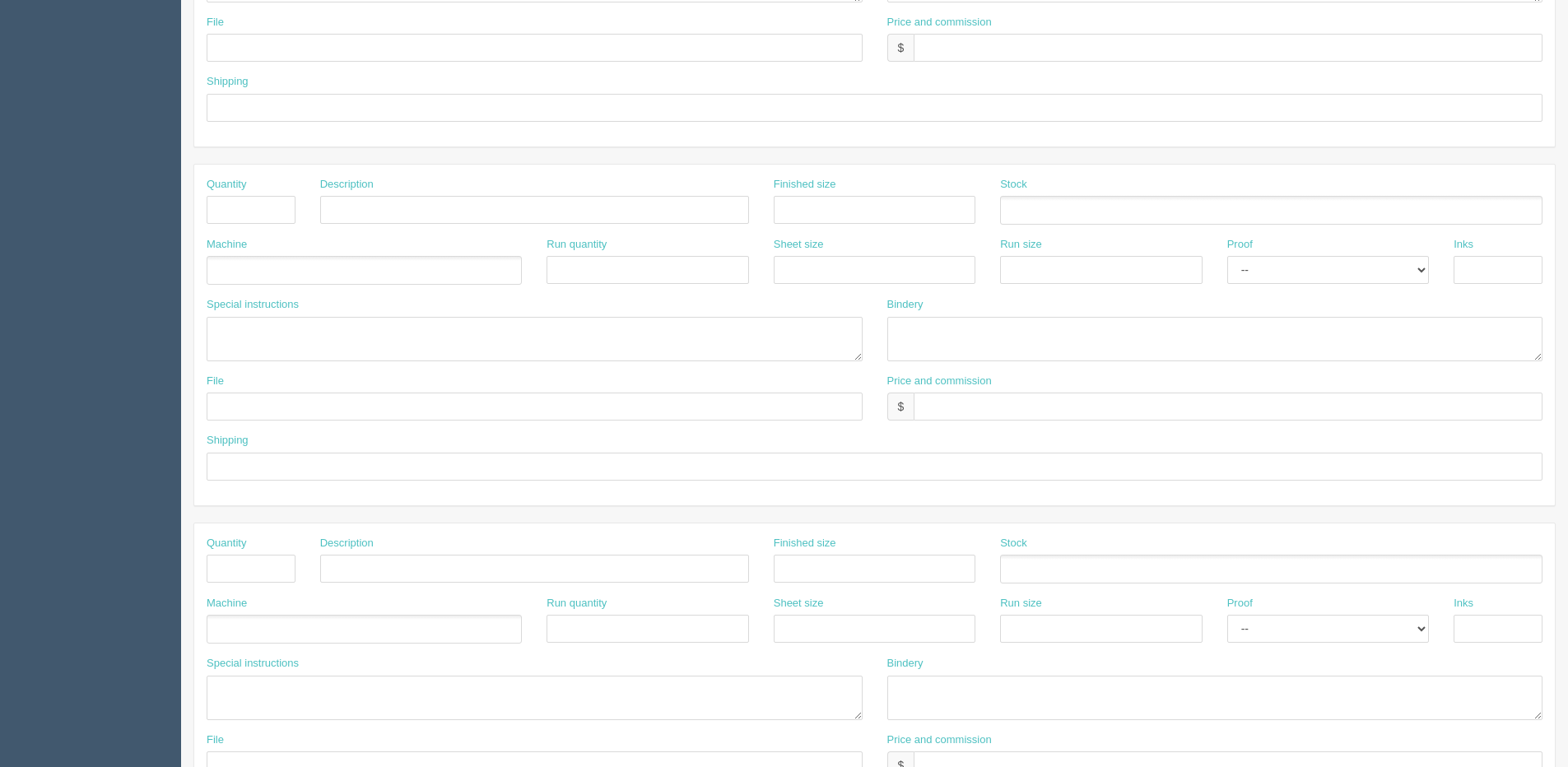
scroll to position [342, 0]
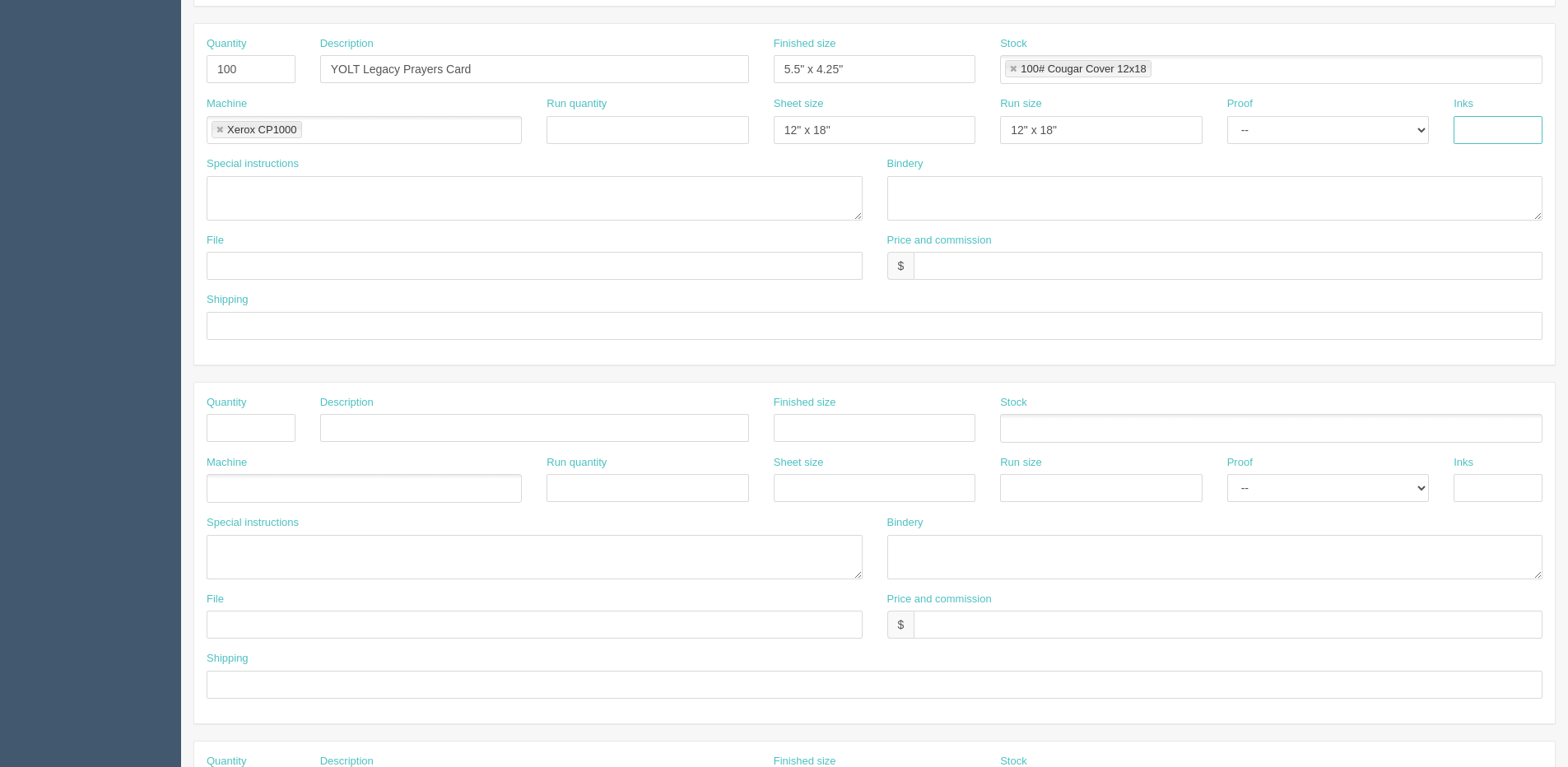
click at [1474, 121] on input "text" at bounding box center [1499, 129] width 89 height 28
type input "4/4"
click at [1100, 202] on textarea at bounding box center [1215, 198] width 656 height 44
type textarea "Trim to size"
click at [274, 273] on input "text" at bounding box center [534, 265] width 656 height 28
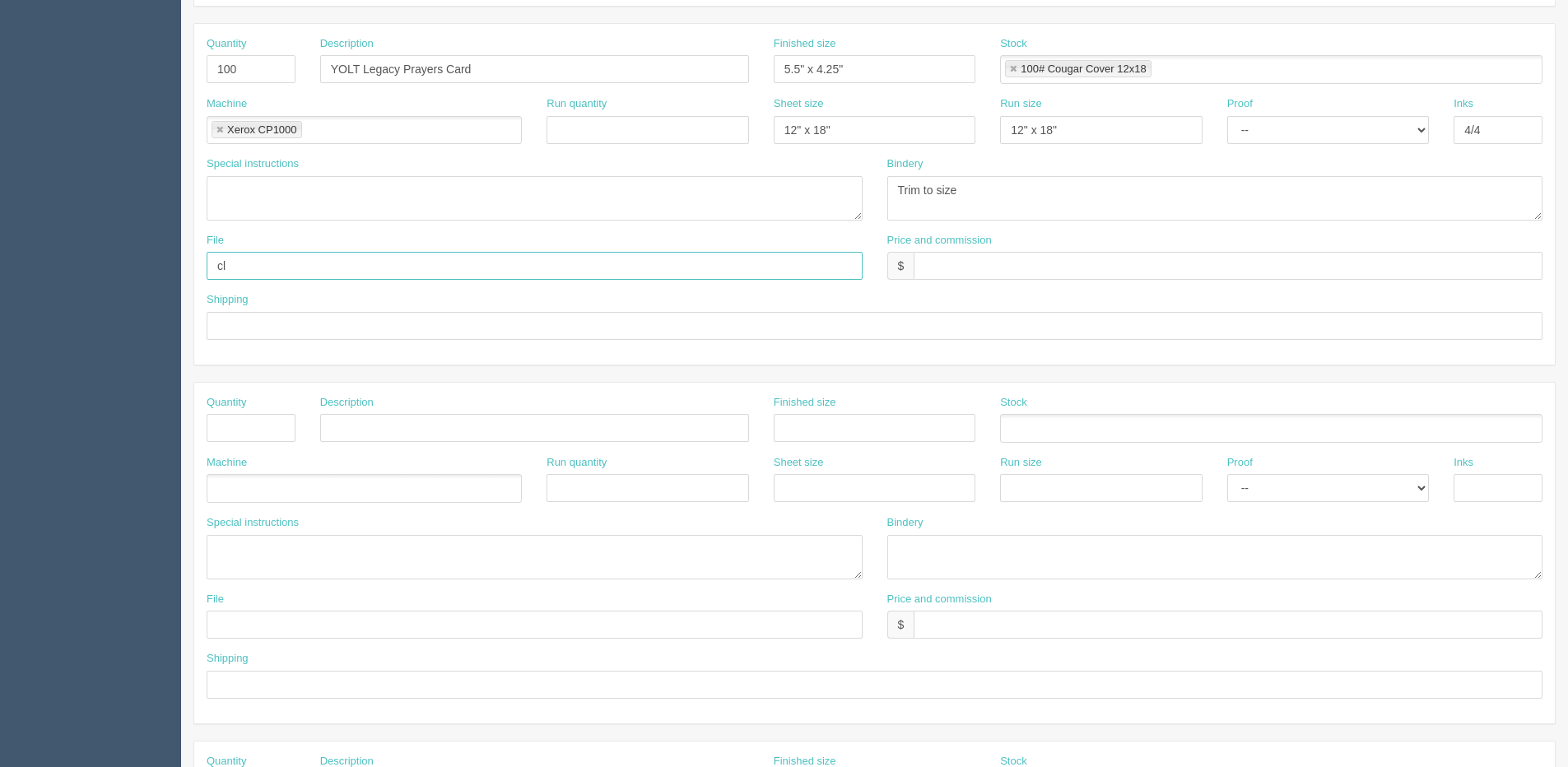
type input "Client Files > August 2025"
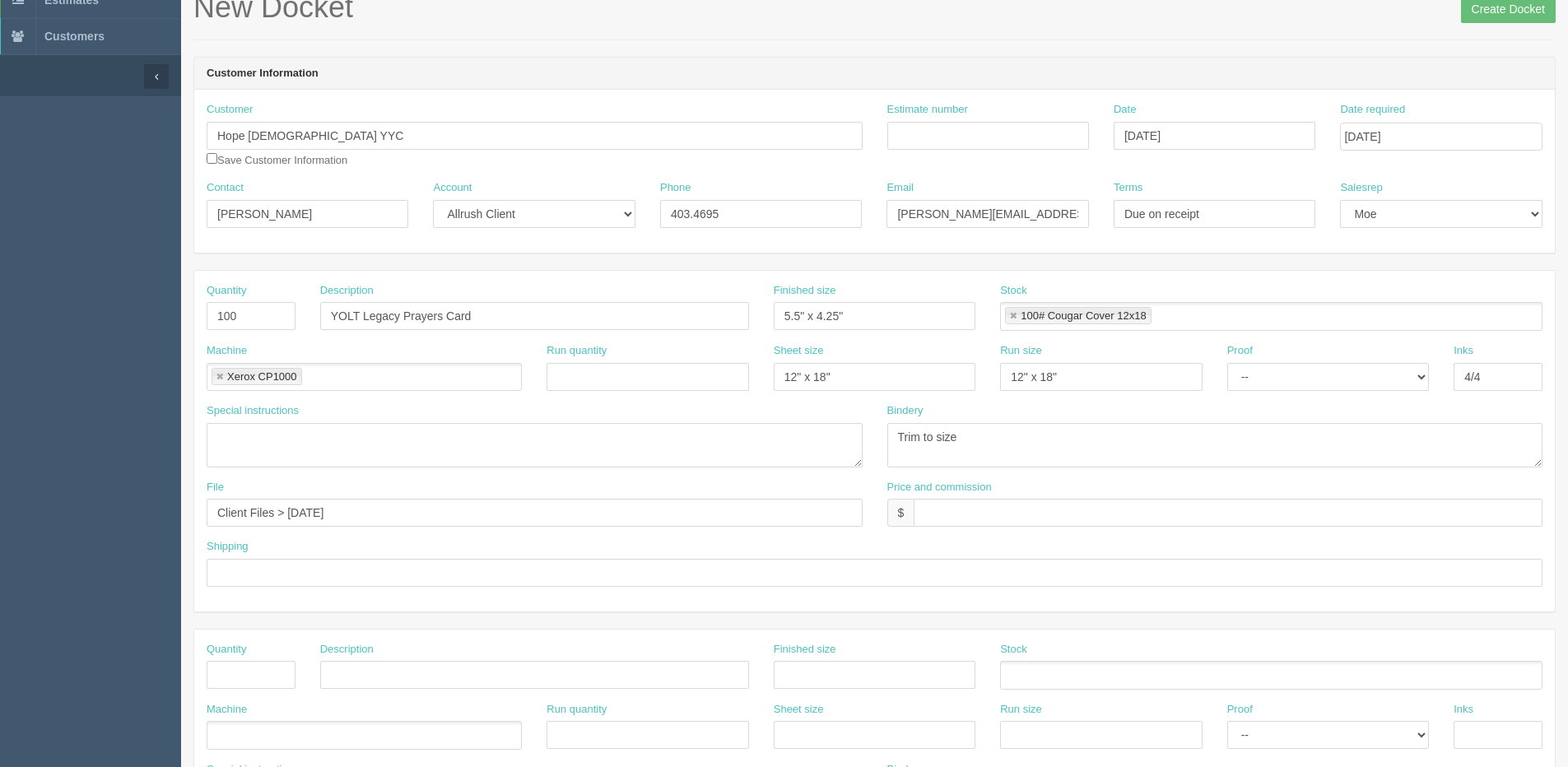
scroll to position [0, 0]
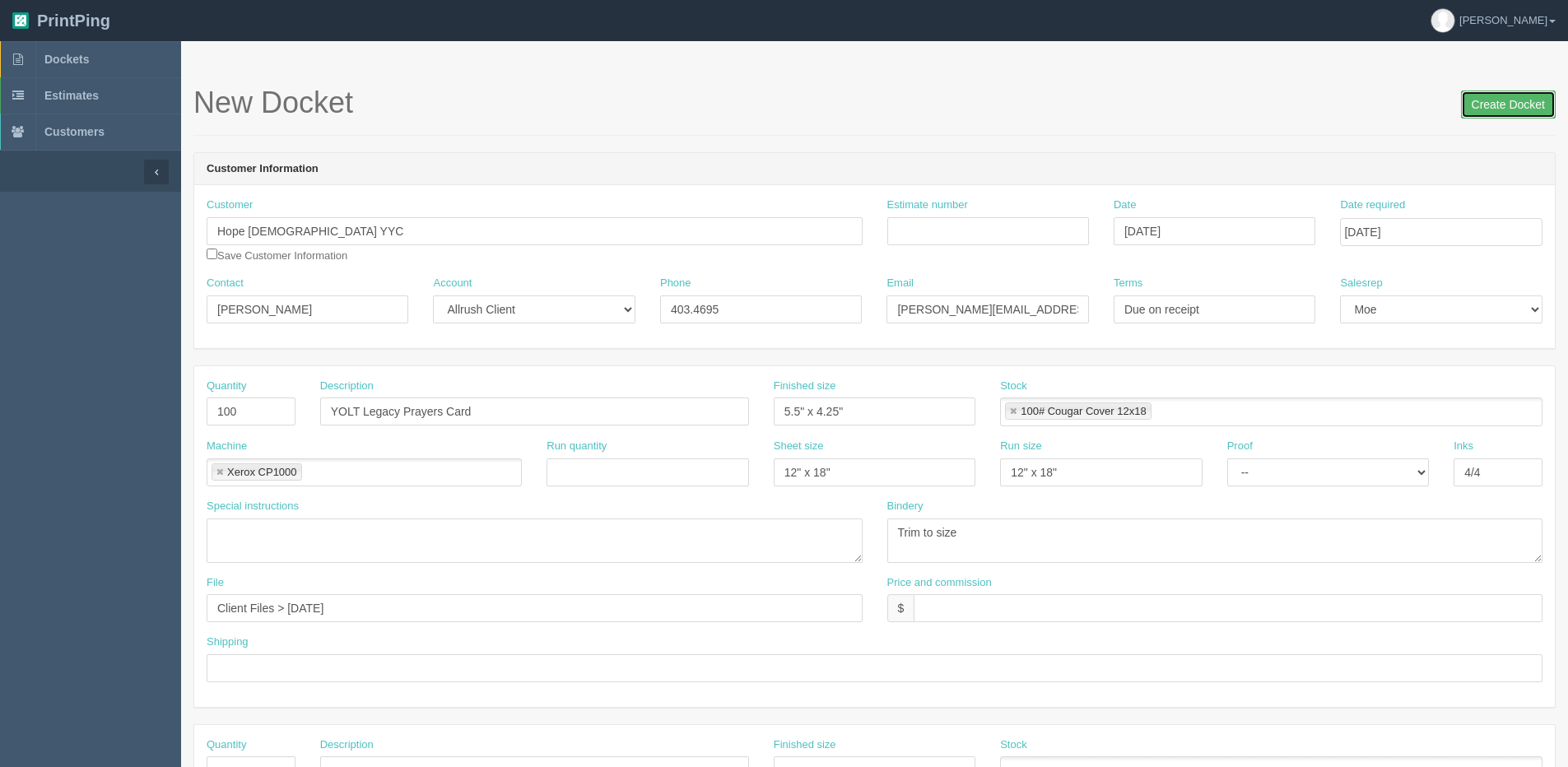
click at [1508, 106] on input "Create Docket" at bounding box center [1508, 104] width 94 height 28
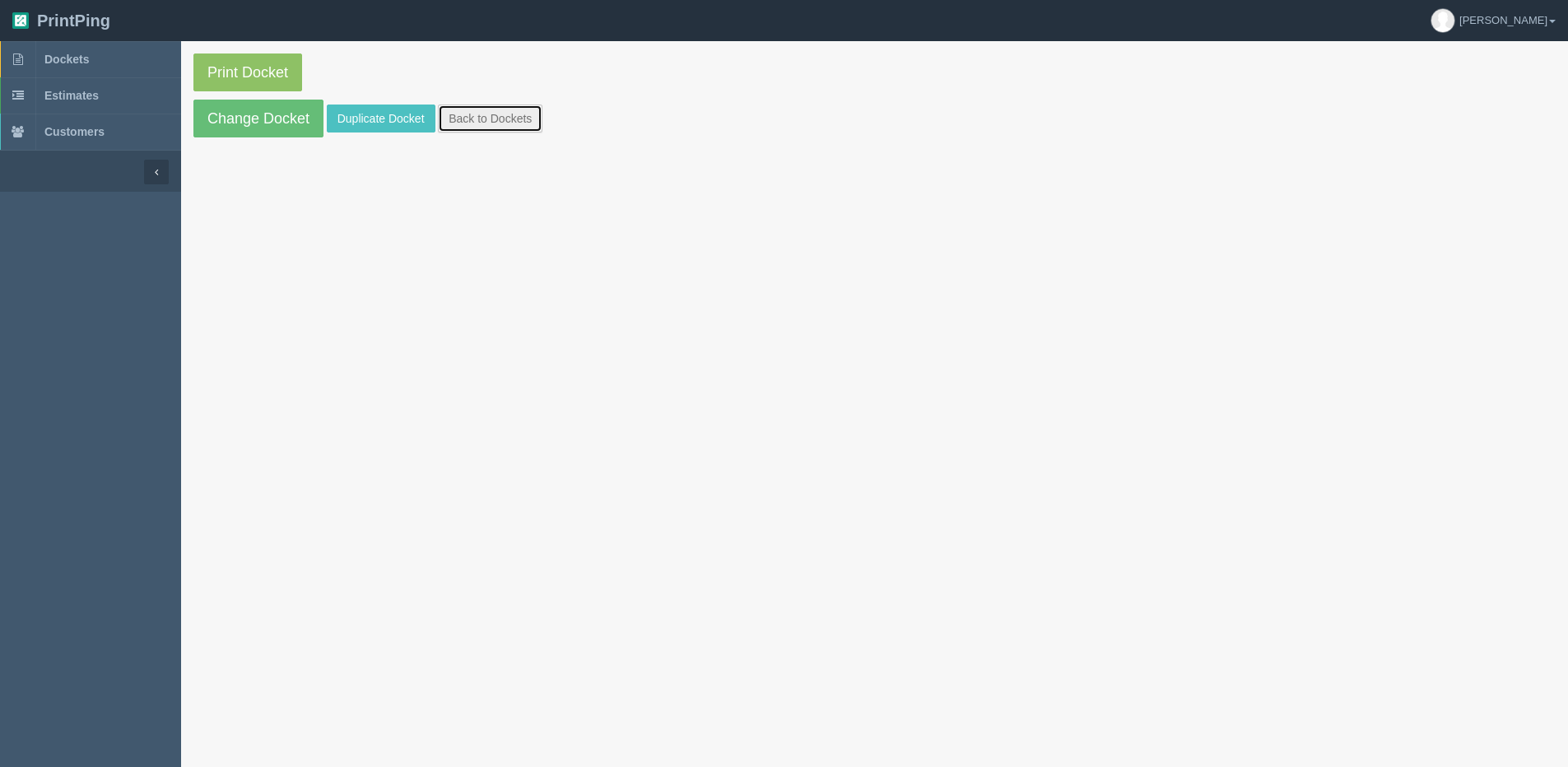
click at [486, 127] on link "Back to Dockets" at bounding box center [490, 118] width 104 height 28
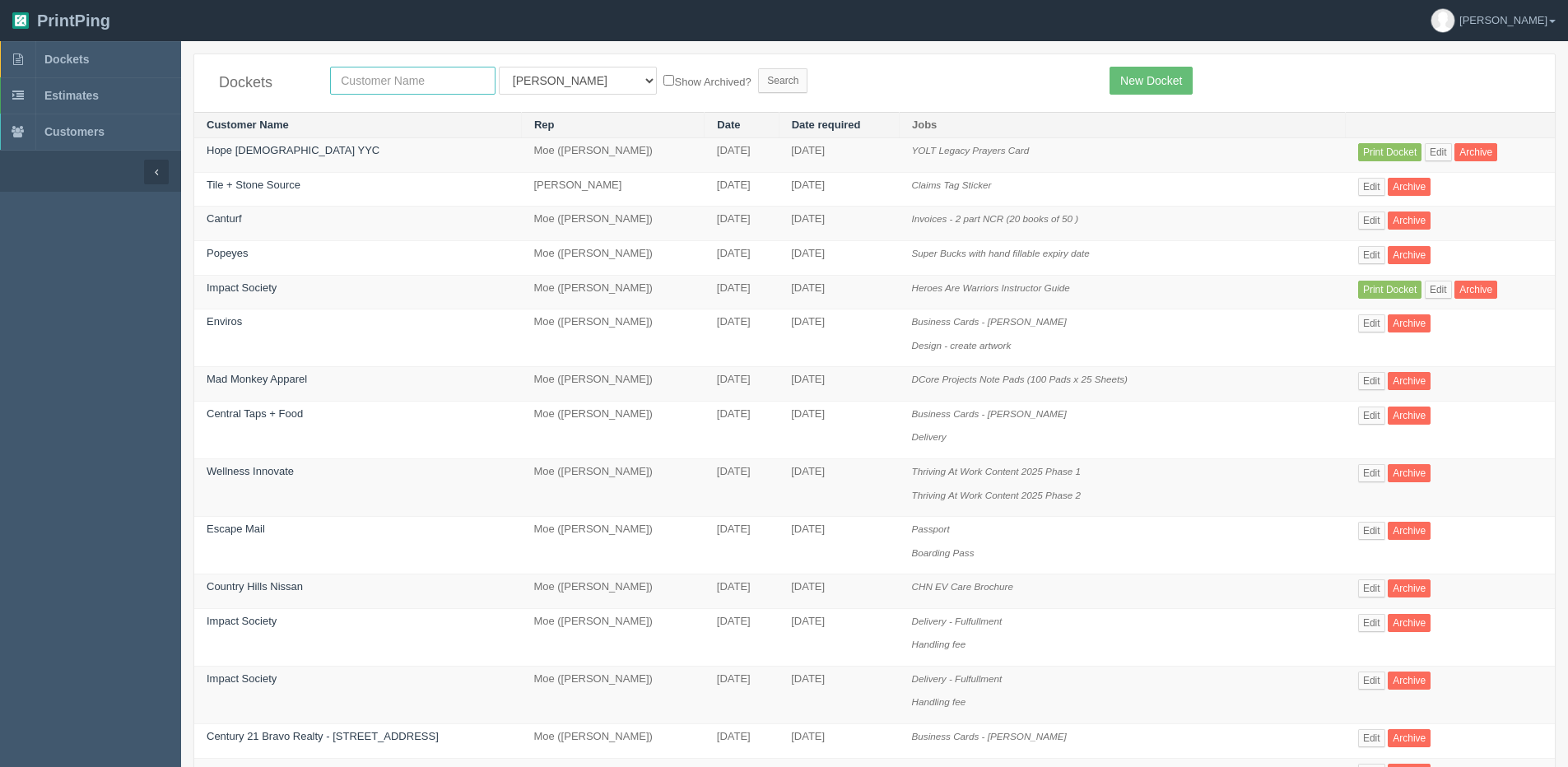
click at [356, 82] on input "text" at bounding box center [413, 80] width 166 height 28
type input "hope"
click at [758, 68] on input "Search" at bounding box center [783, 81] width 49 height 25
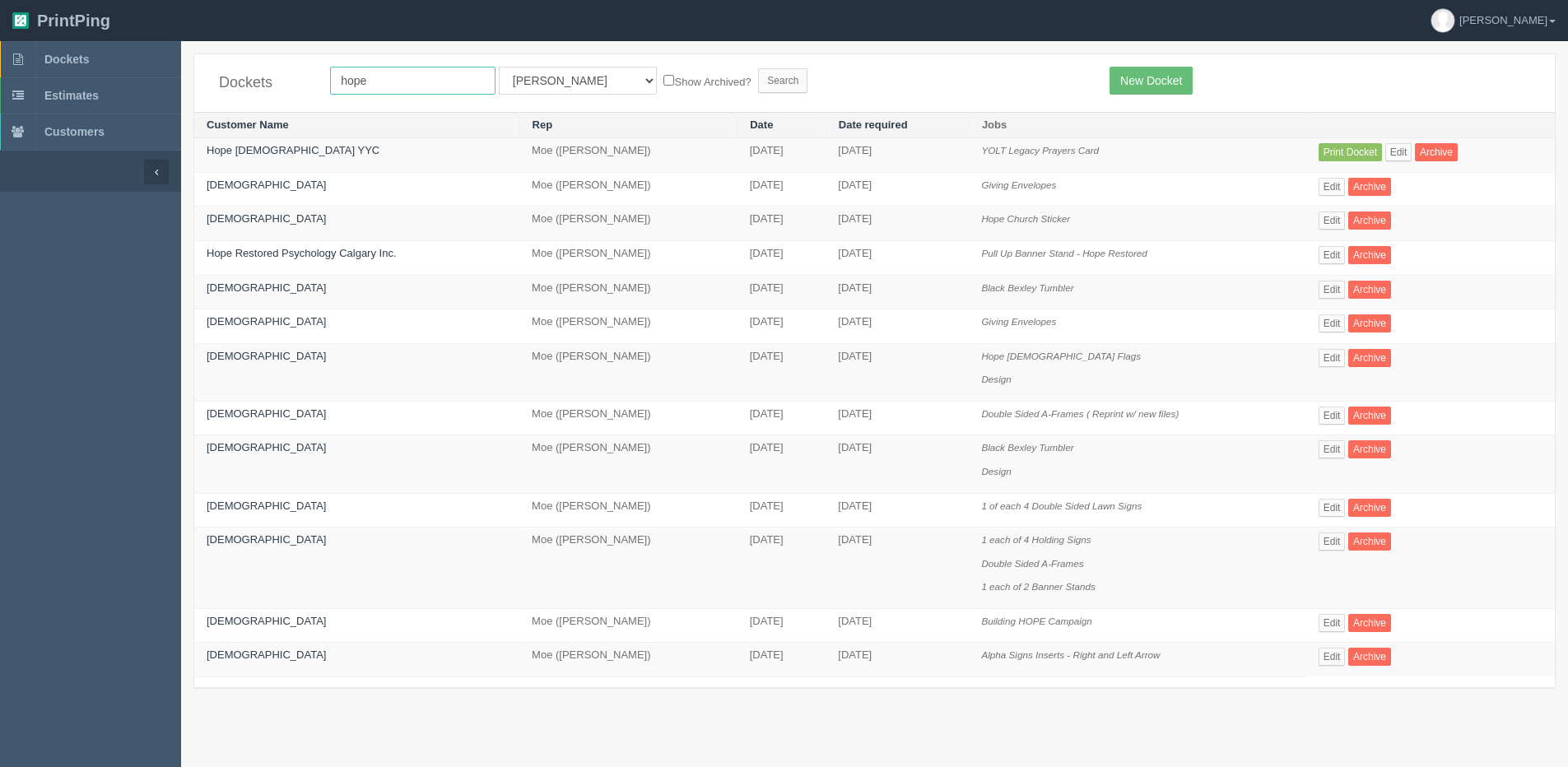
click at [386, 82] on input "hope" at bounding box center [413, 80] width 166 height 28
type input "hope [DEMOGRAPHIC_DATA]"
click at [517, 85] on select "All Users Ali Ali Test 1 Aly Amy Ankit Arif Brandon Dan France Greg Jim Mark Ma…" at bounding box center [578, 80] width 158 height 28
select select "1"
click at [499, 66] on select "All Users Ali Ali Test 1 Aly Amy Ankit Arif Brandon Dan France Greg Jim Mark Ma…" at bounding box center [578, 80] width 158 height 28
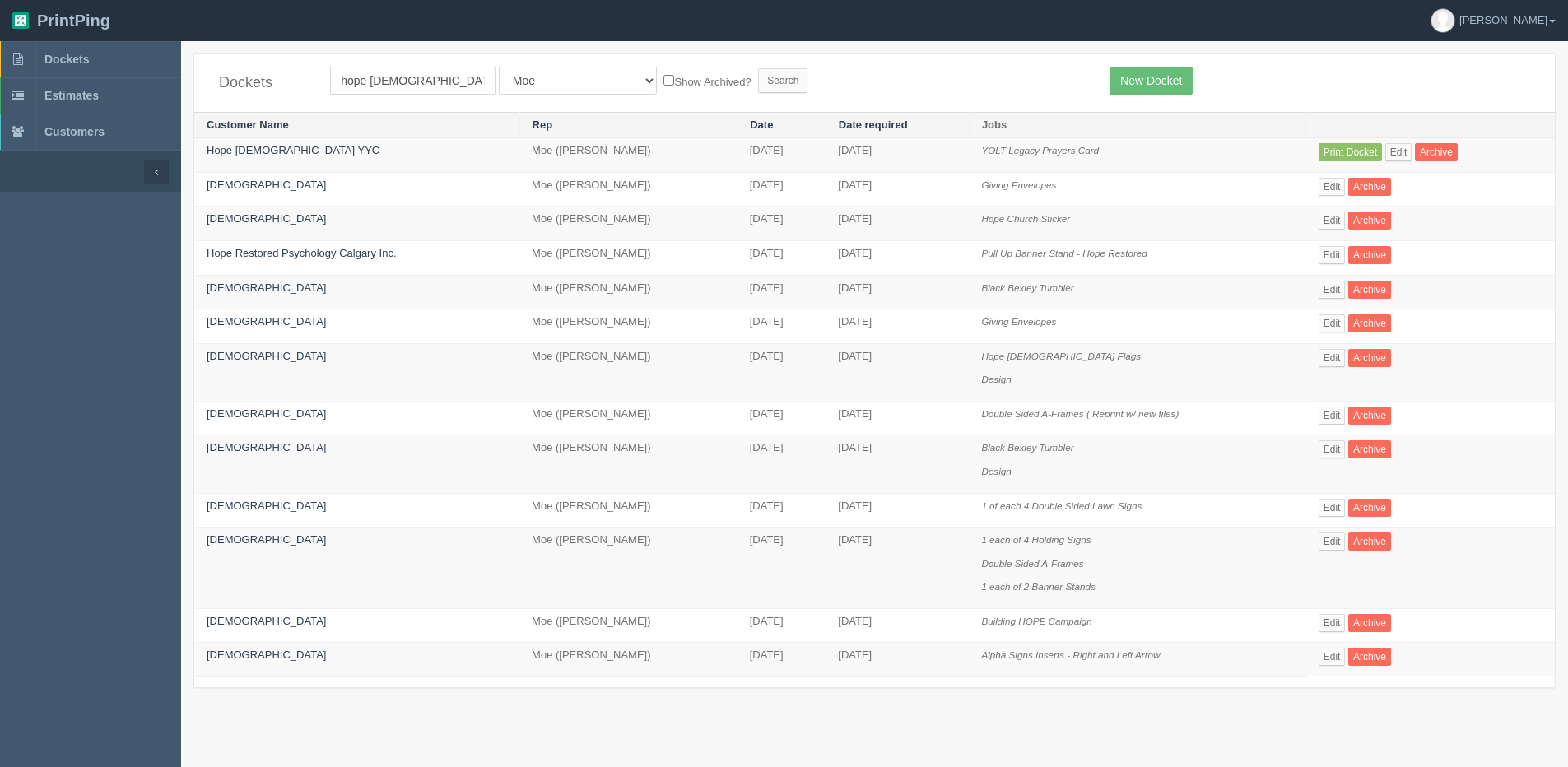
click at [664, 82] on label "Show Archived?" at bounding box center [707, 81] width 88 height 19
click at [664, 82] on input "Show Archived?" at bounding box center [669, 80] width 11 height 11
checkbox input "true"
click at [758, 77] on input "Search" at bounding box center [783, 81] width 49 height 25
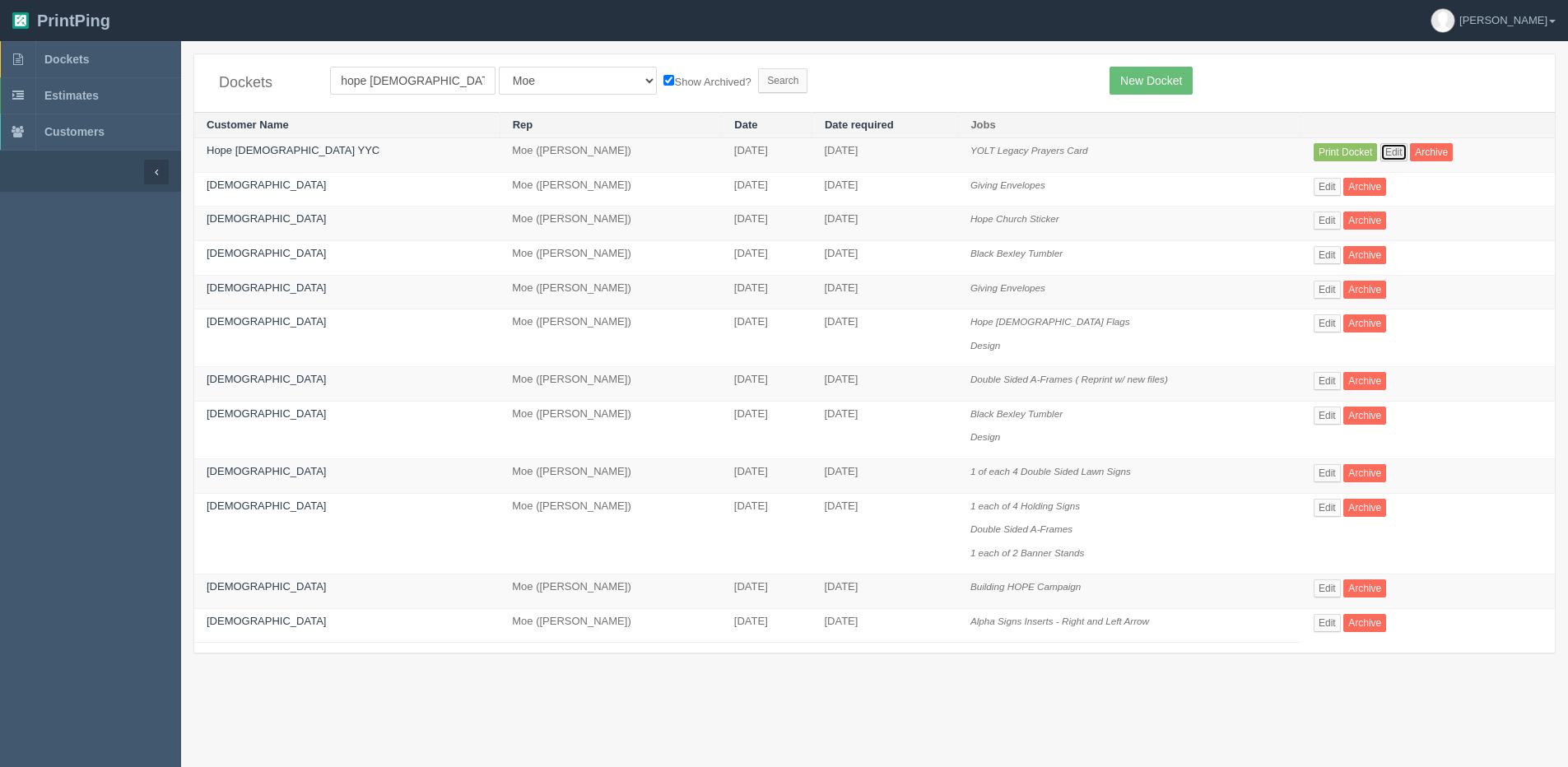
click at [1381, 149] on link "Edit" at bounding box center [1395, 152] width 27 height 18
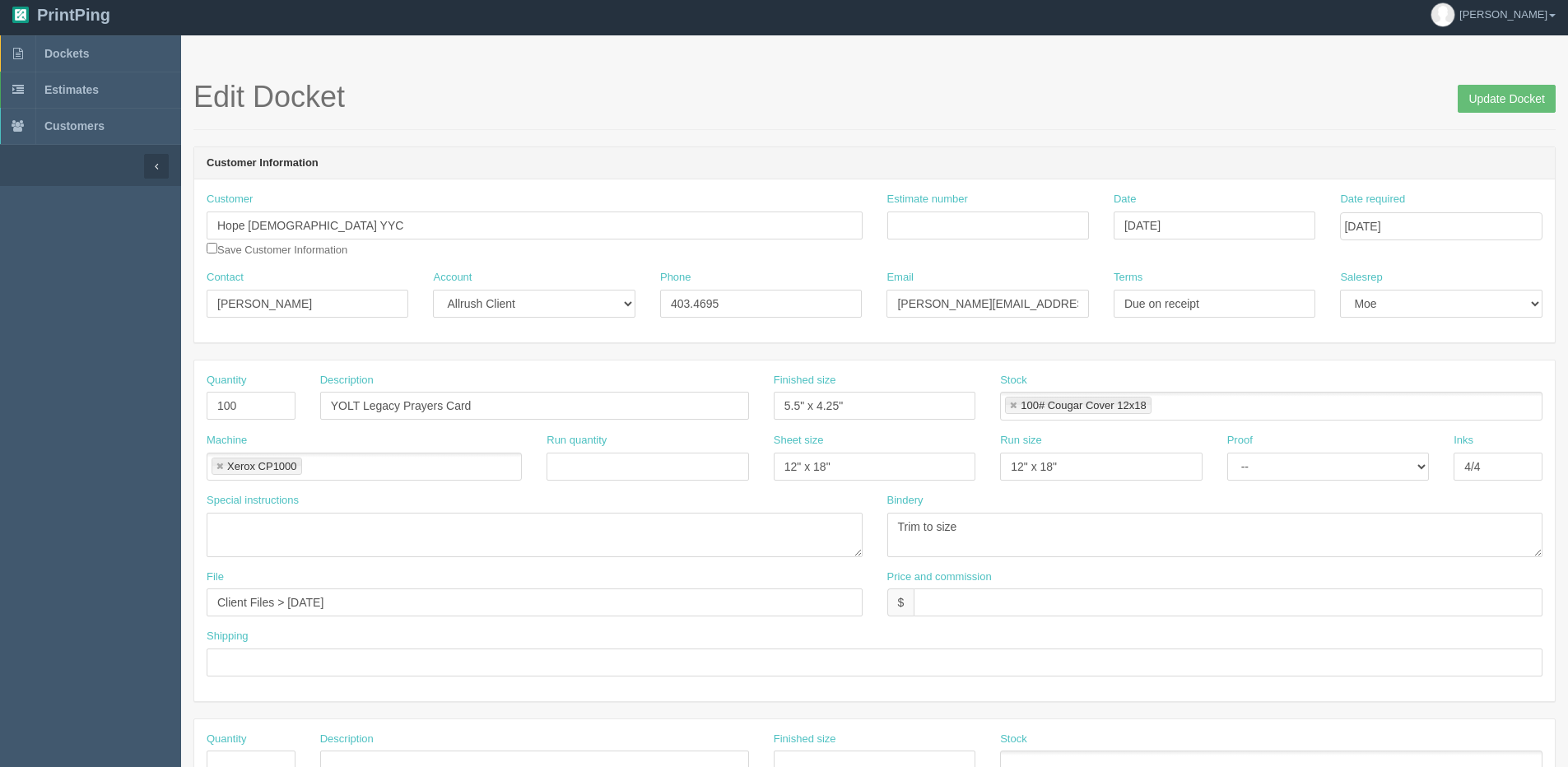
scroll to position [20, 0]
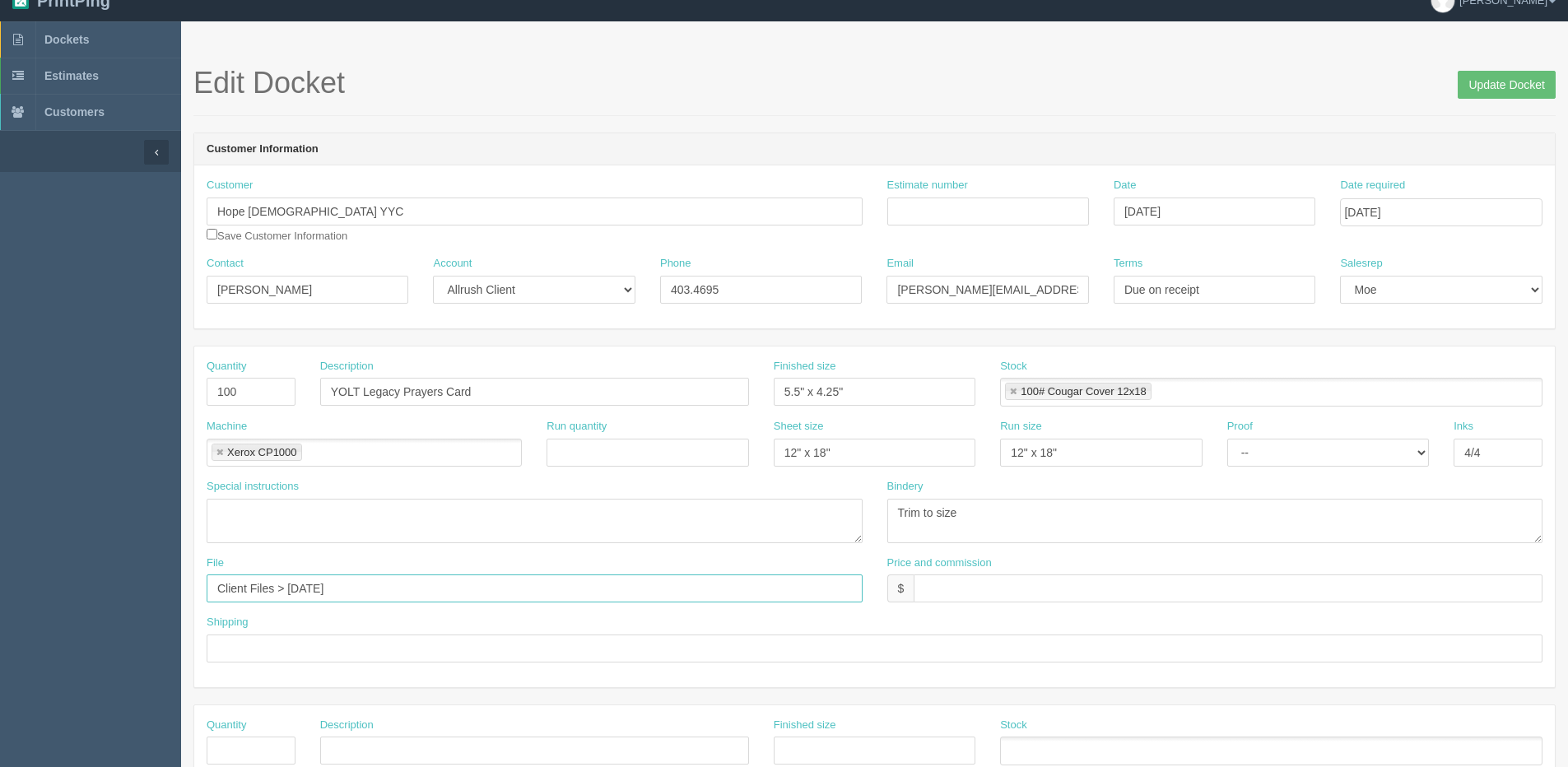
drag, startPoint x: 279, startPoint y: 593, endPoint x: 292, endPoint y: 590, distance: 13.3
click at [282, 591] on input "Client Files > August 2025" at bounding box center [534, 588] width 656 height 28
click at [292, 590] on input "Client Files > August 2025" at bounding box center [534, 588] width 656 height 28
drag, startPoint x: 285, startPoint y: 590, endPoint x: 798, endPoint y: 517, distance: 518.2
click at [755, 523] on div "Quantity 100 Description YOLT Legacy Prayers Card Finished size 5.5" x 4.25" St…" at bounding box center [875, 517] width 1361 height 341
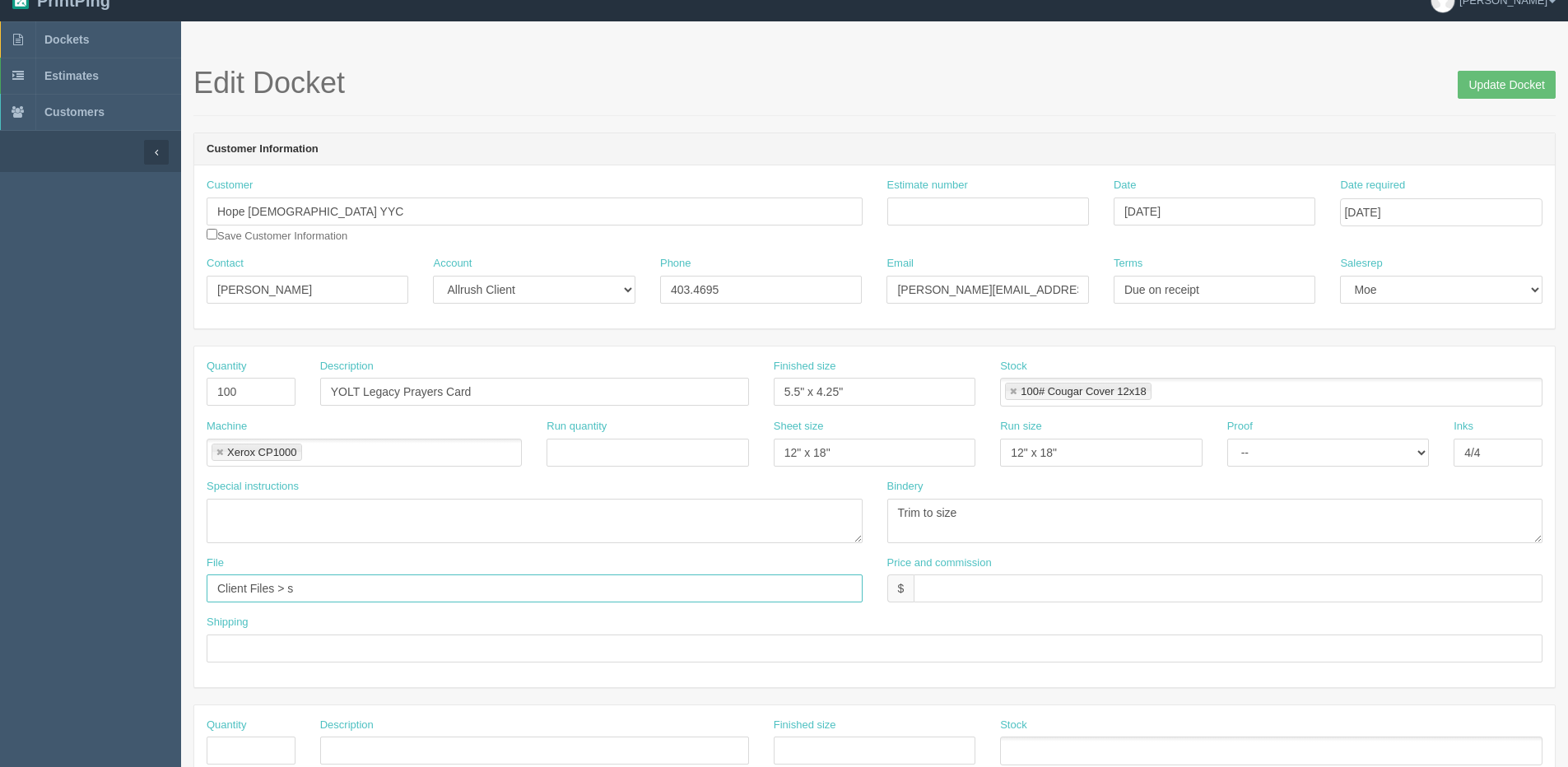
type input "Client Files > [DATE]"
click at [259, 652] on input "text" at bounding box center [874, 648] width 1336 height 28
type input "Email / Call when ready for pickup"
click at [1047, 587] on input "text" at bounding box center [1228, 588] width 629 height 28
click at [1010, 589] on input "$65.04 | AR $" at bounding box center [1228, 588] width 629 height 28
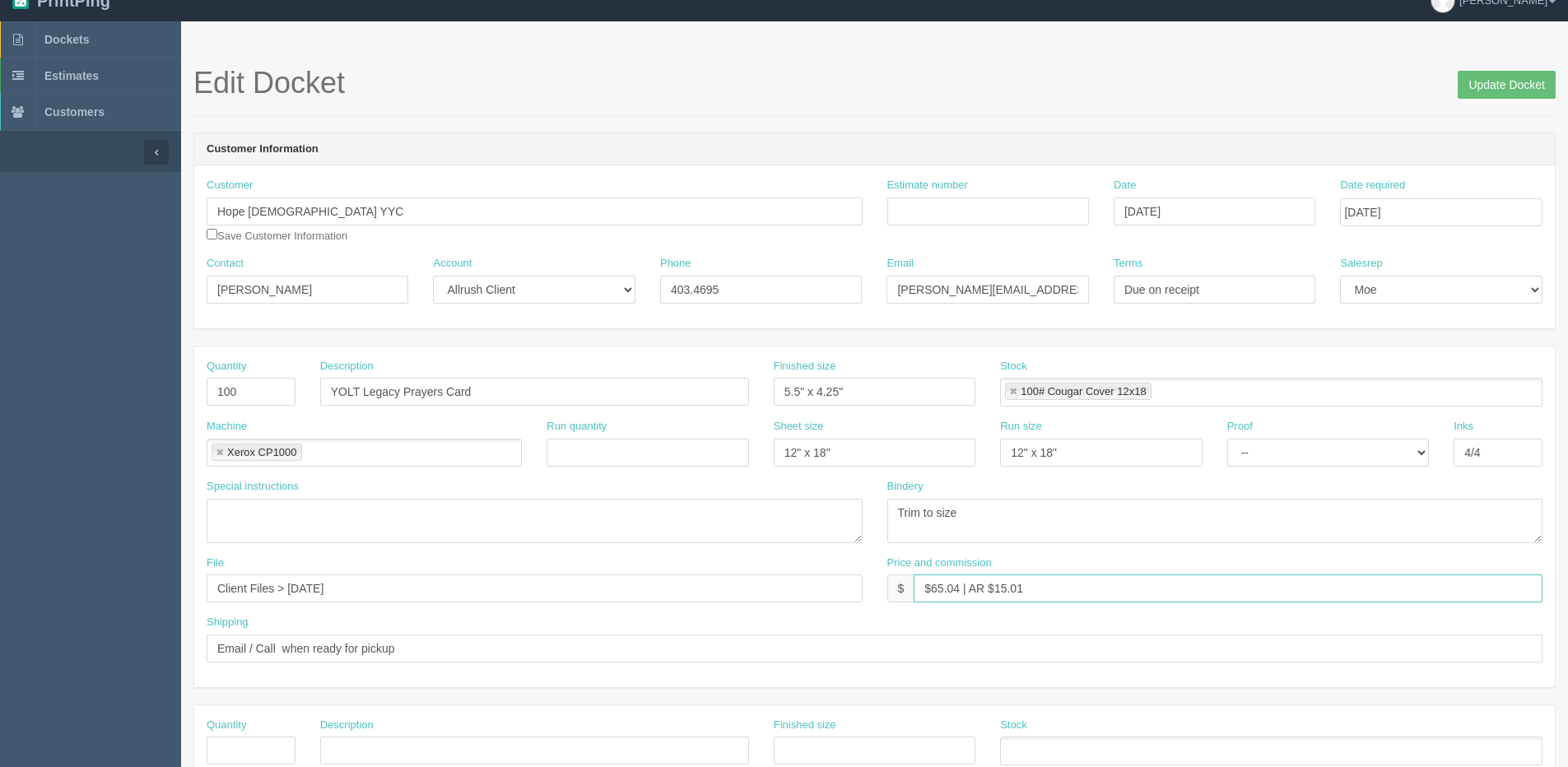
type input "$65.04 | AR $15.01"
click at [953, 206] on input "Estimate number" at bounding box center [988, 211] width 201 height 28
type input "092308"
type input "September 4, 2025"
click at [1269, 39] on section "Edit Docket Update Docket Customer Information Customer Hope Church YYC Save Cu…" at bounding box center [874, 748] width 1387 height 1454
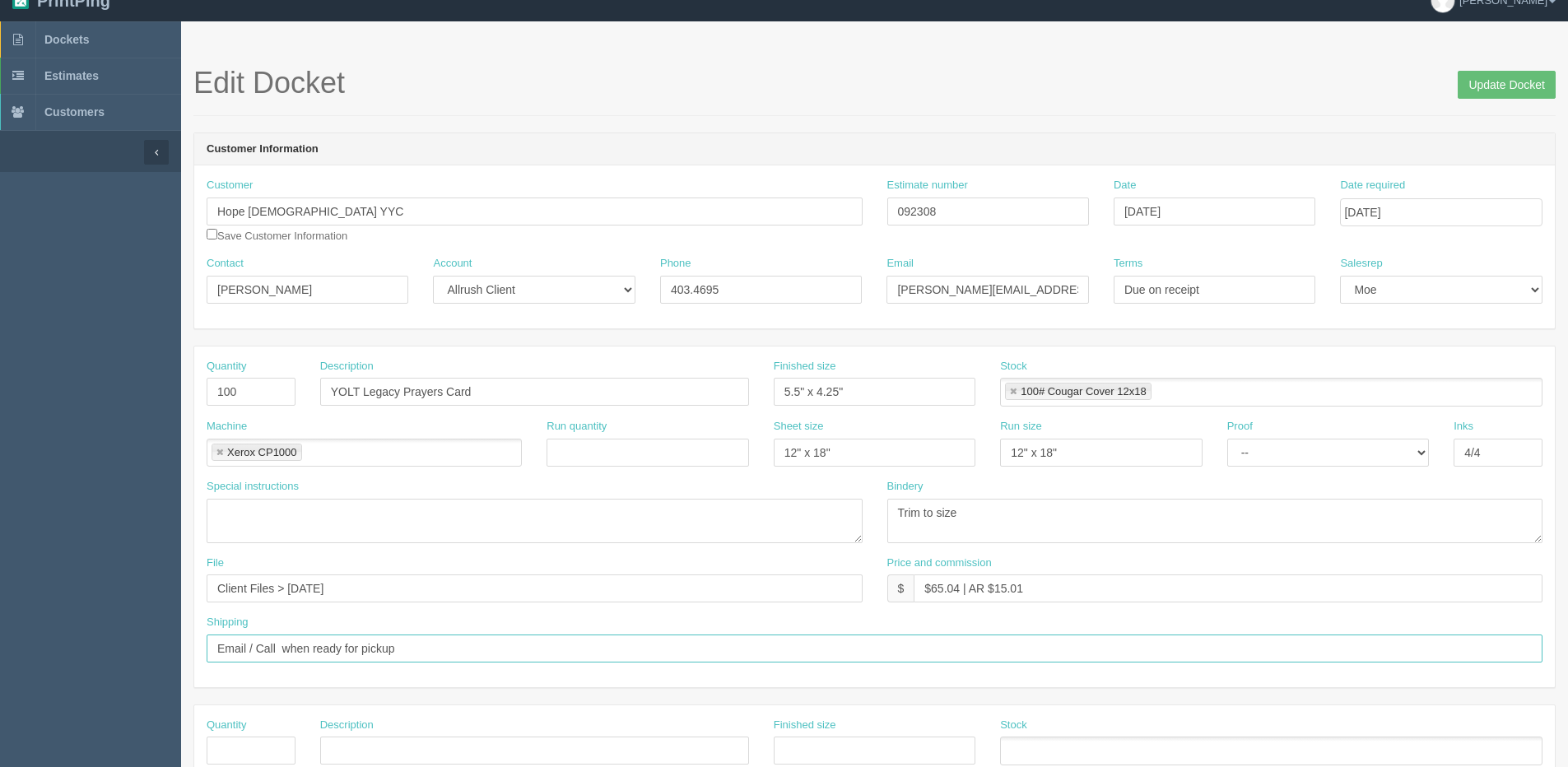
click at [493, 645] on input "Email / Call when ready for pickup" at bounding box center [874, 648] width 1336 height 28
click at [444, 654] on input "Email / Call when ready for pickup" at bounding box center [874, 648] width 1336 height 28
paste input "invoiced to Hope Church YYC"
click at [452, 651] on input "Email / Call when ready for pickup - invoiced to Hope Church YYC" at bounding box center [874, 648] width 1336 height 28
type input "Email / Call when ready for pickup - invoiced Hope Church YYC"
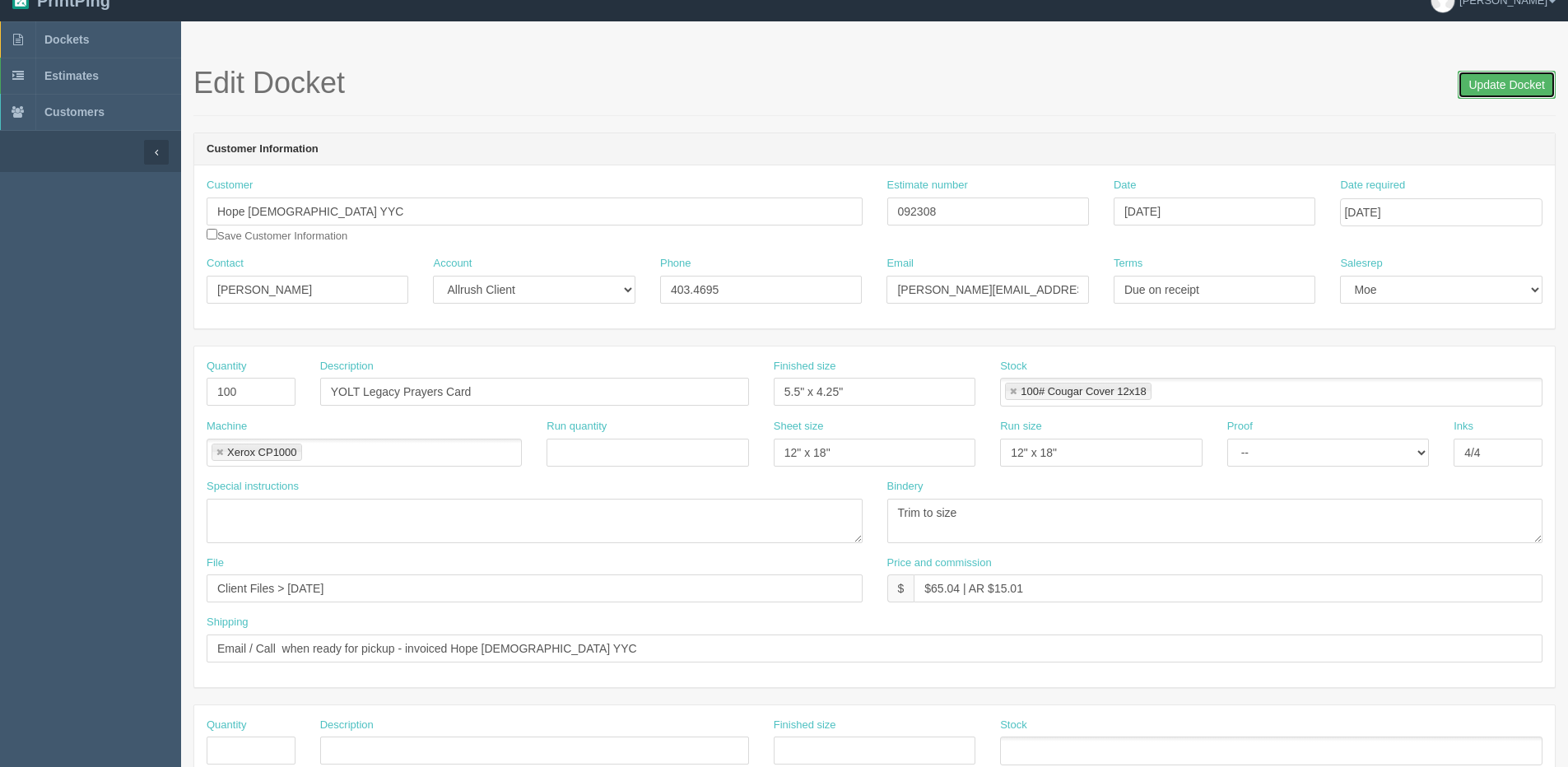
click at [1498, 95] on input "Update Docket" at bounding box center [1507, 84] width 98 height 28
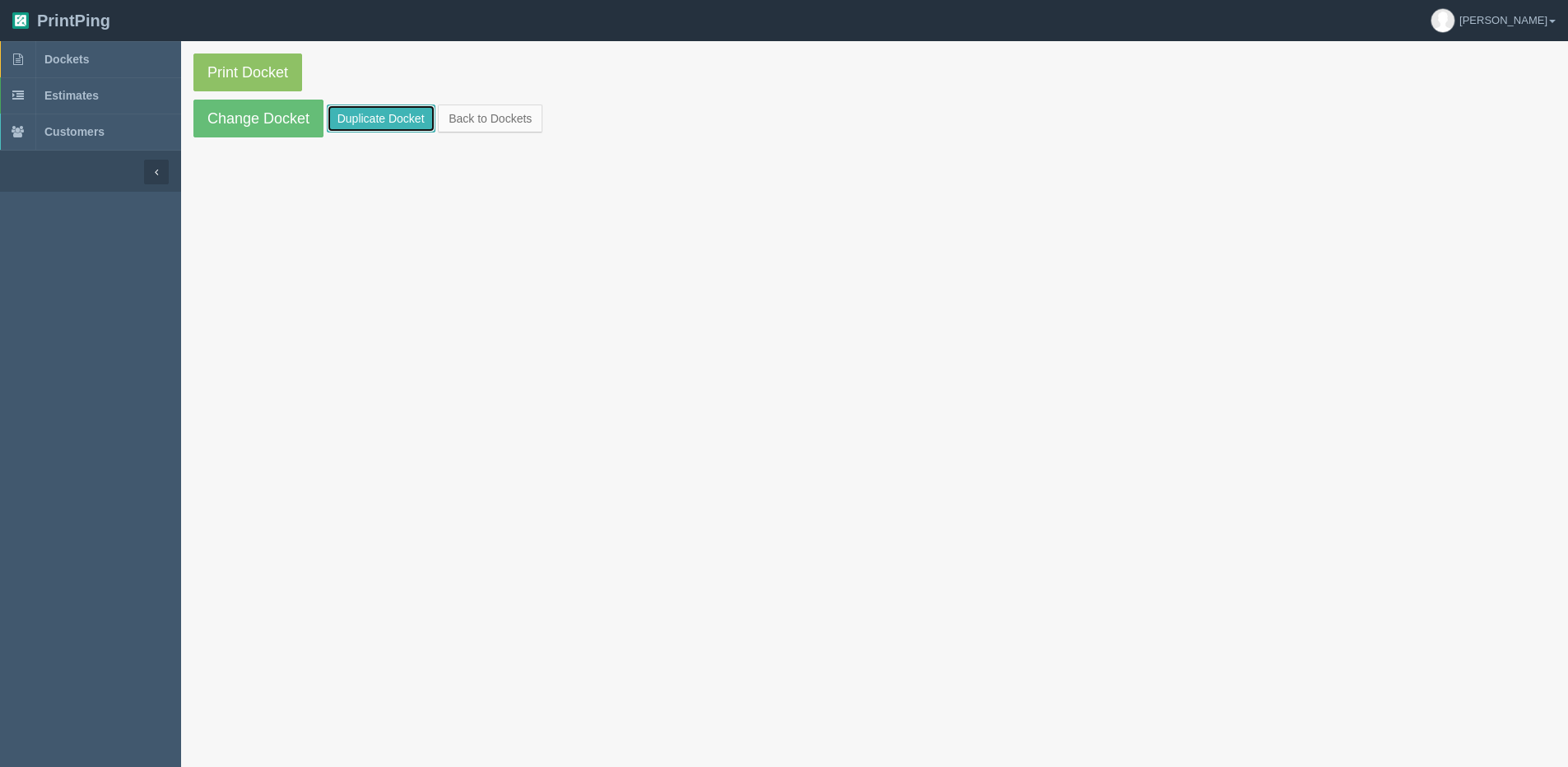
click at [356, 122] on link "Duplicate Docket" at bounding box center [381, 118] width 109 height 28
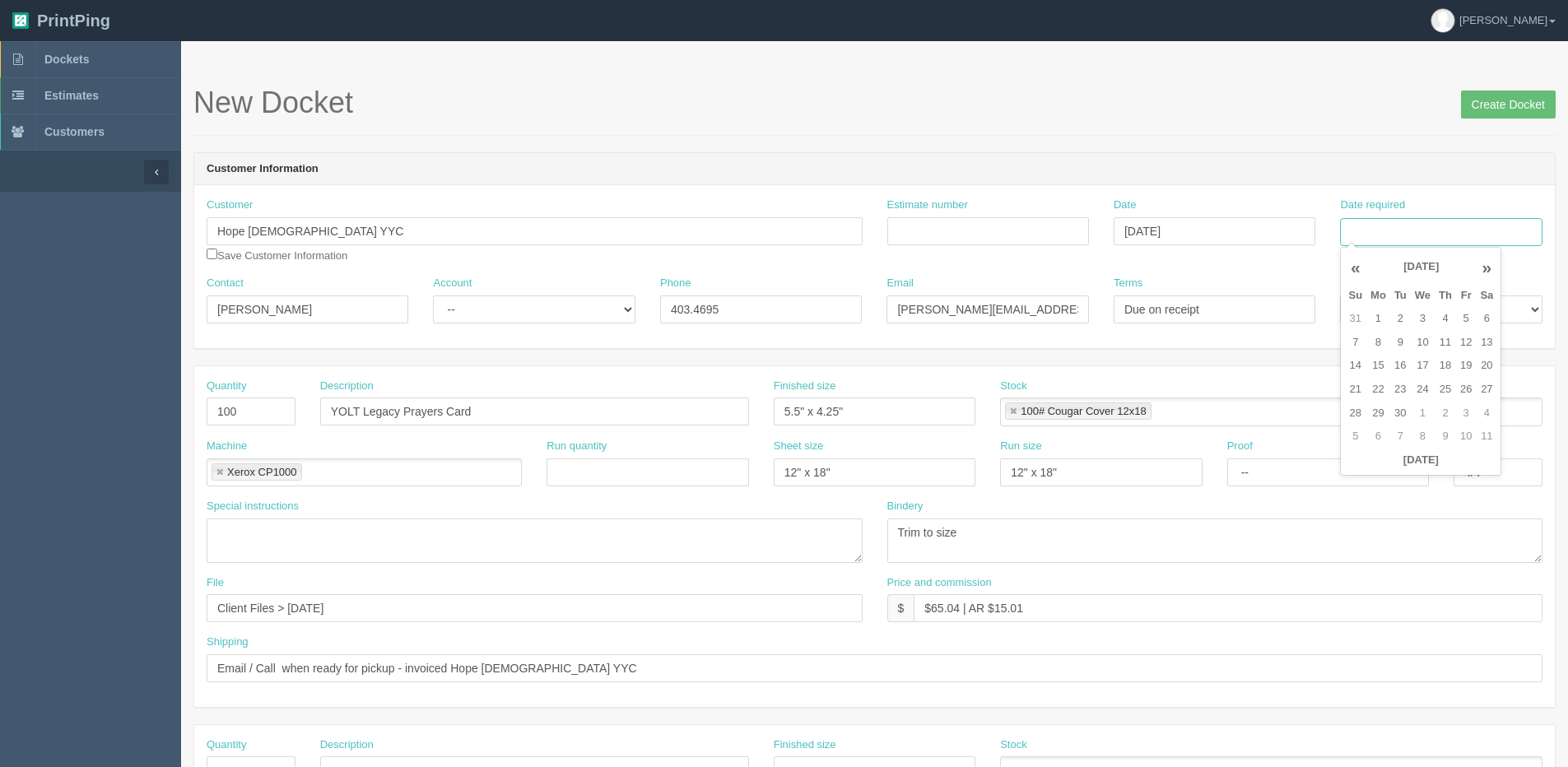
click at [1395, 229] on input "Date required" at bounding box center [1441, 231] width 201 height 28
click at [1380, 472] on div "« [DATE] » Su Mo Tu We Th Fr Sa 31 1 2 3 4 5 6 7 8 9 10 11 12 13 14 15 16 17 18…" at bounding box center [1421, 361] width 161 height 229
click at [1466, 321] on td "5" at bounding box center [1466, 319] width 20 height 24
type input "[DATE]"
drag, startPoint x: 283, startPoint y: 415, endPoint x: -140, endPoint y: 430, distance: 423.3
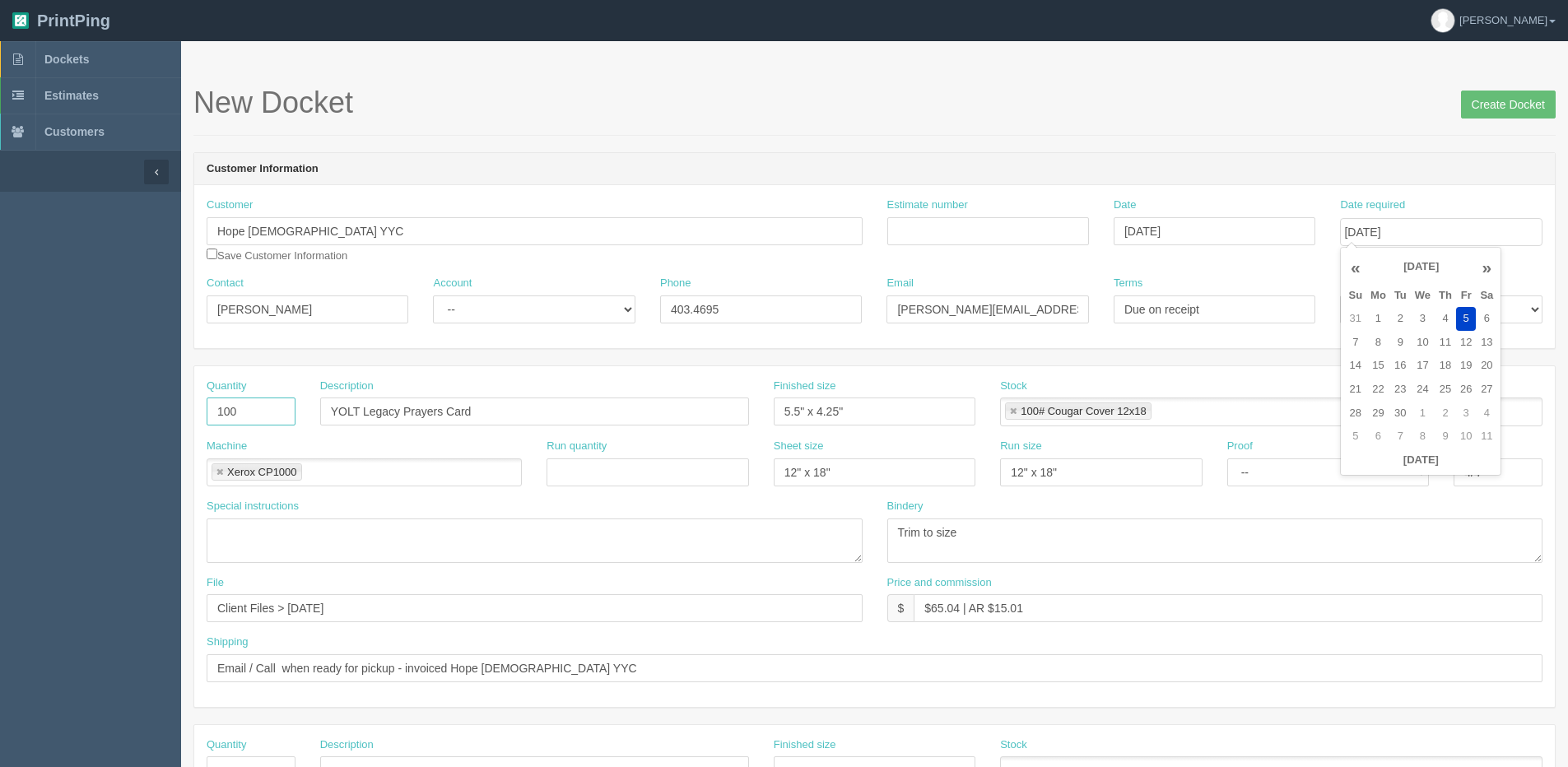
click at [0, 430] on html "PrintPing Dan Edit account ( dan@allrush.ca ) Logout Dockets Estimates Customers" at bounding box center [784, 747] width 1568 height 1494
type input "1"
click at [439, 429] on div "Description YOLT Legacy Prayers Card" at bounding box center [534, 409] width 454 height 60
drag, startPoint x: 404, startPoint y: 410, endPoint x: 986, endPoint y: 415, distance: 582.0
click at [985, 415] on div "Quantity 1 Description YOLT Legacy Prayers Card Finished size 5.5" x 4.25" Stoc…" at bounding box center [875, 409] width 1361 height 60
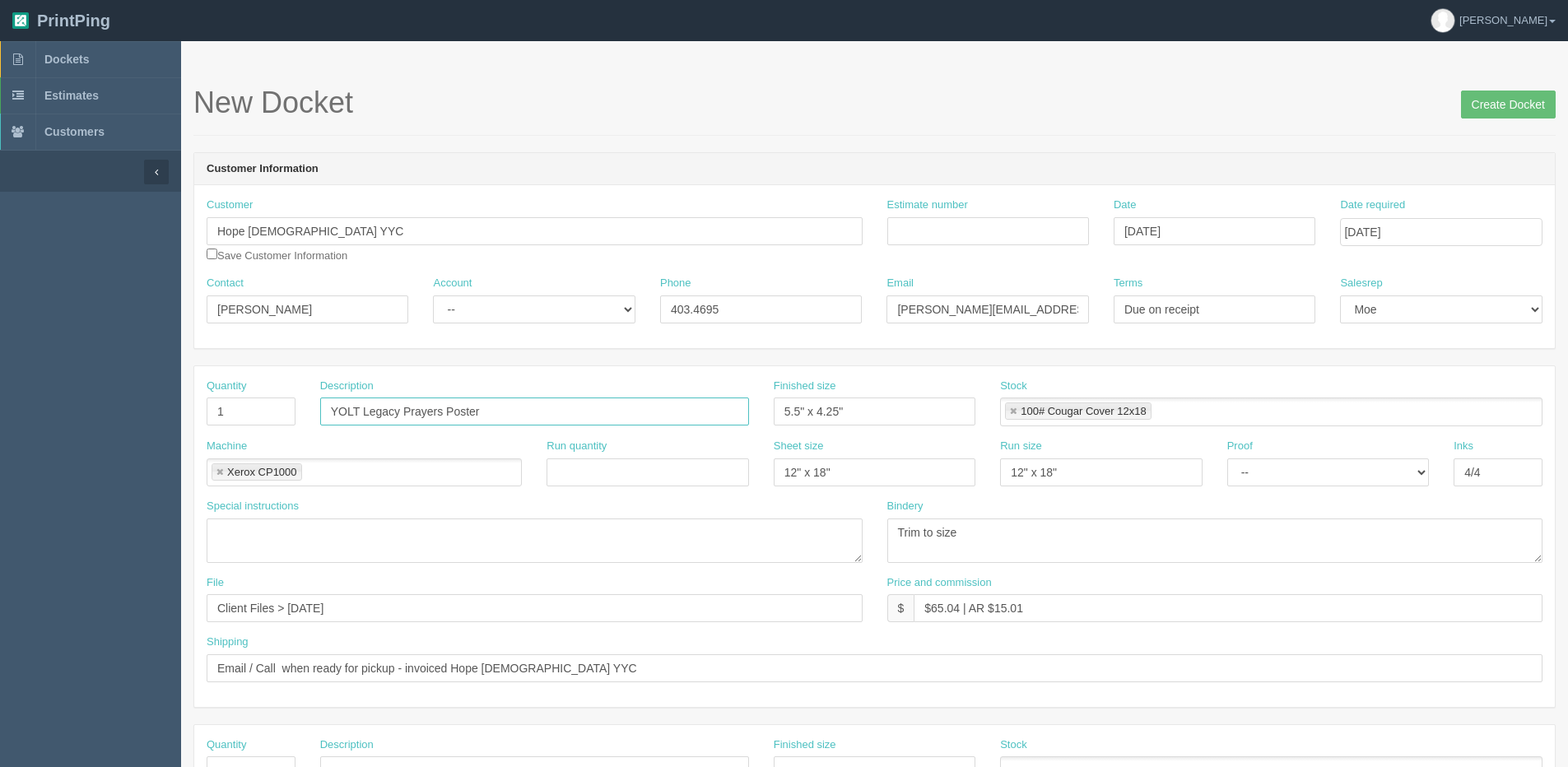
type input "YOLT Legacy Prayers Poster"
type input "48" x 24""
click at [1012, 408] on li "100# Cougar Cover 12x18" at bounding box center [1078, 411] width 146 height 17
click at [1012, 410] on link at bounding box center [1013, 411] width 10 height 11
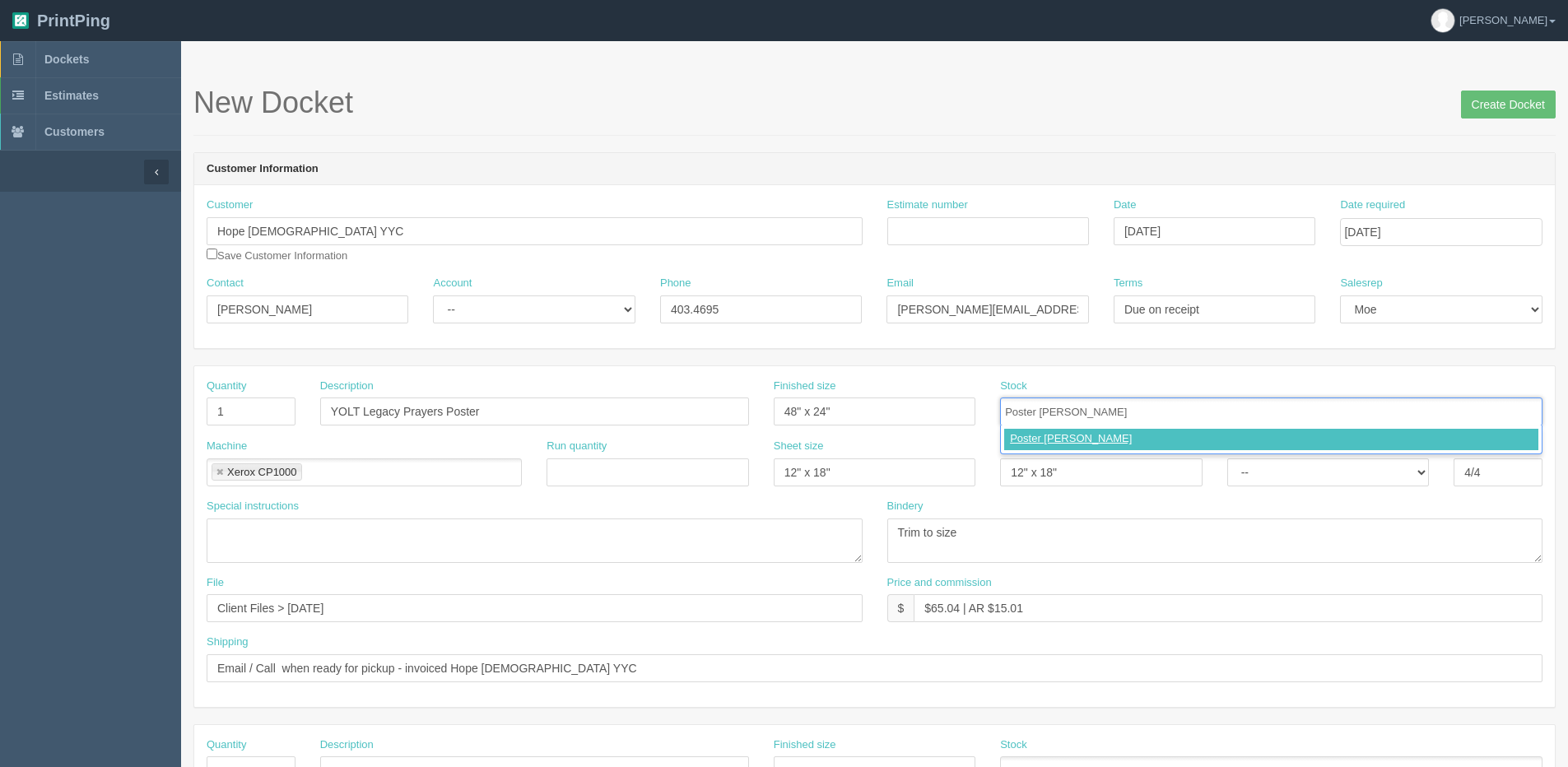
type input "Poster Paper"
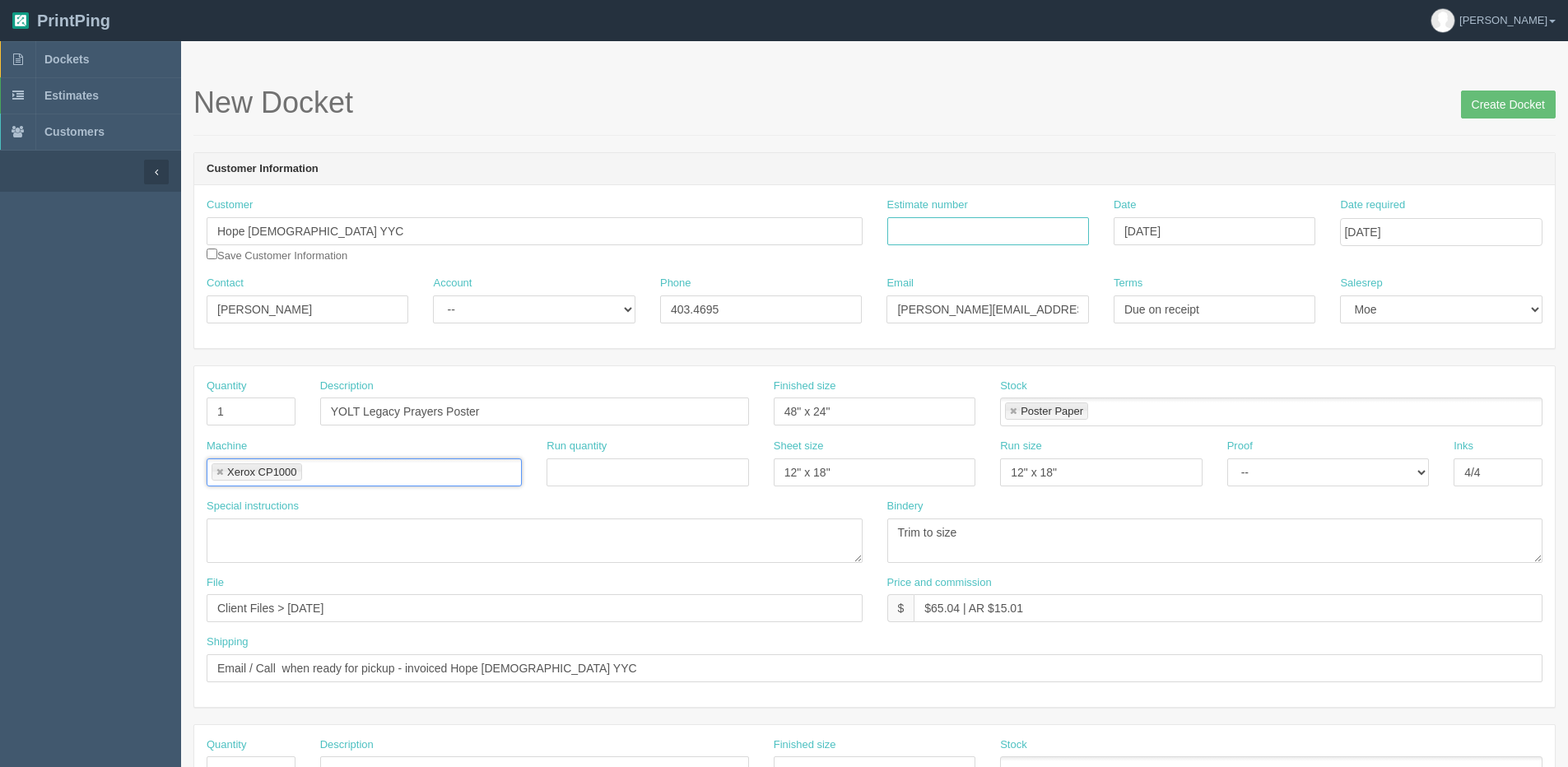
click at [965, 231] on input "Estimate number" at bounding box center [988, 231] width 201 height 28
type input "092309"
type input "September 4, 2025"
click at [226, 470] on li "Xerox CP1000" at bounding box center [257, 472] width 91 height 17
click at [226, 473] on li "Xerox CP1000" at bounding box center [257, 472] width 91 height 17
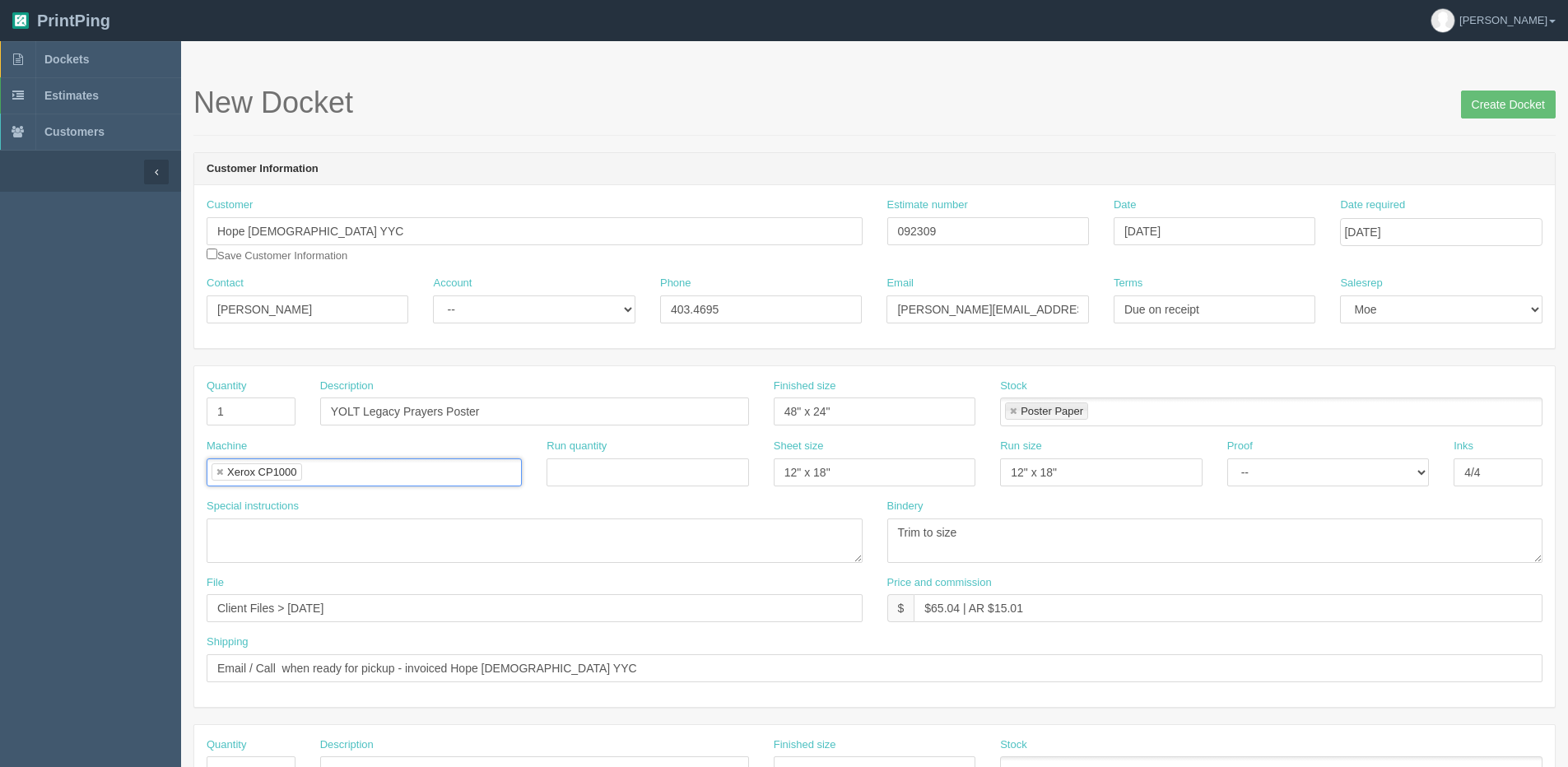
click at [223, 472] on link at bounding box center [220, 472] width 10 height 11
click at [223, 472] on input "text" at bounding box center [215, 473] width 16 height 24
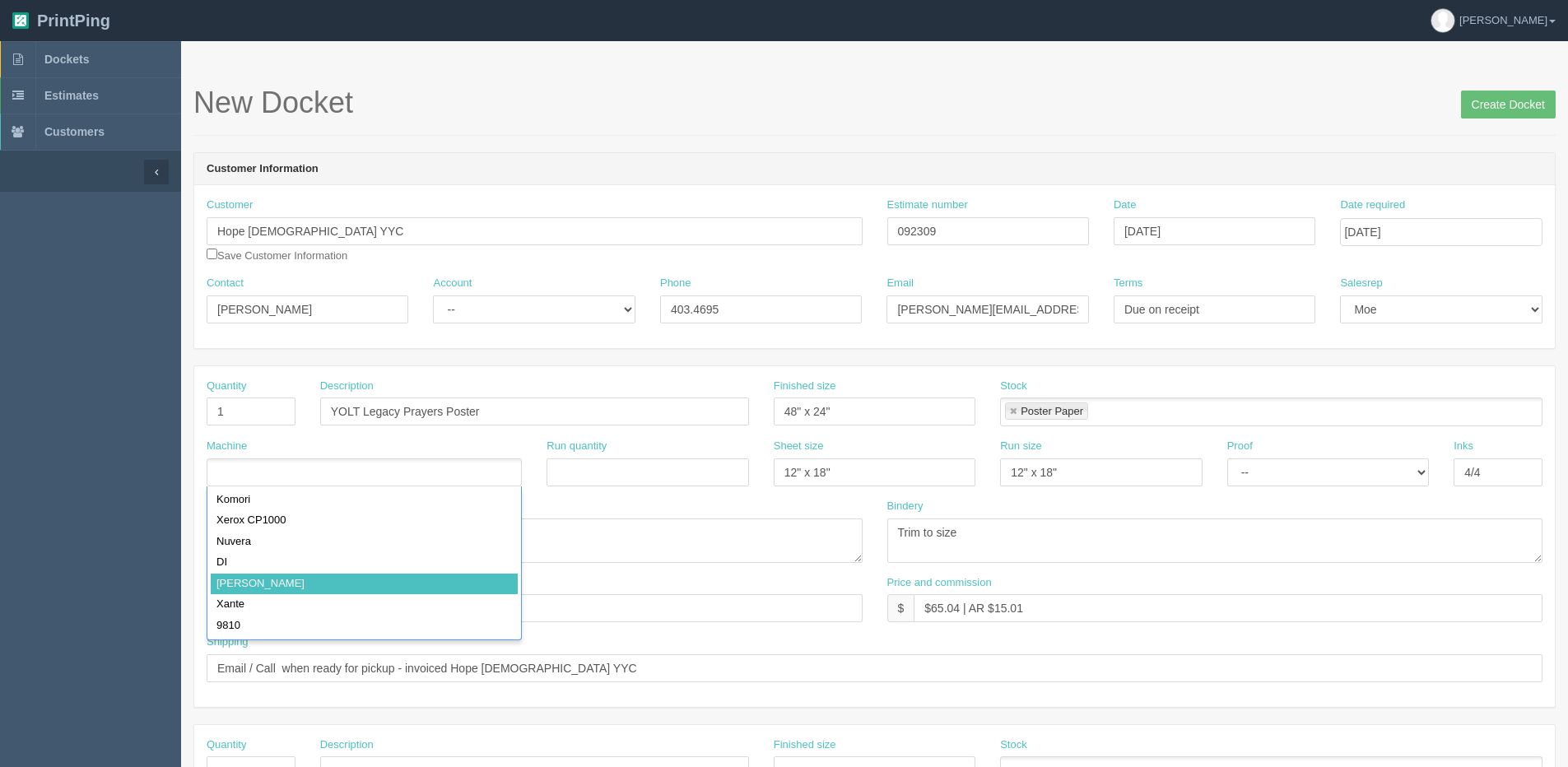
type input "[PERSON_NAME]"
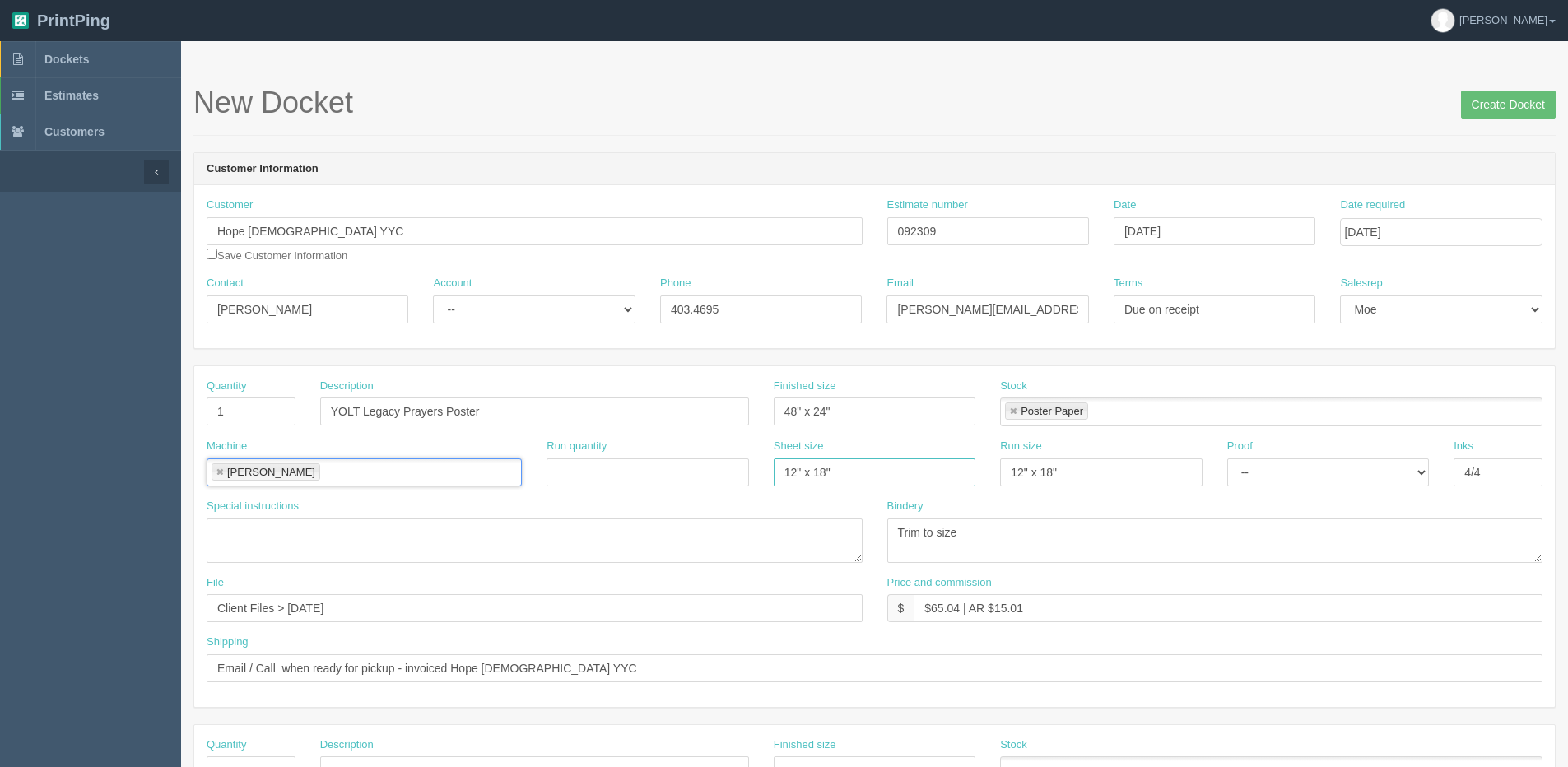
drag, startPoint x: 844, startPoint y: 475, endPoint x: 362, endPoint y: 509, distance: 483.2
click at [364, 511] on div "Quantity 1 Description YOLT Legacy Prayers Poster Finished size 48" x 24" Stock…" at bounding box center [875, 537] width 1361 height 341
drag, startPoint x: 1107, startPoint y: 471, endPoint x: 755, endPoint y: 512, distance: 354.4
click at [711, 498] on div "Machine Roland Roland Run quantity Sheet size Run size 12" x 18" Proof -- Email…" at bounding box center [875, 468] width 1361 height 60
drag, startPoint x: 923, startPoint y: 531, endPoint x: 1316, endPoint y: 480, distance: 396.3
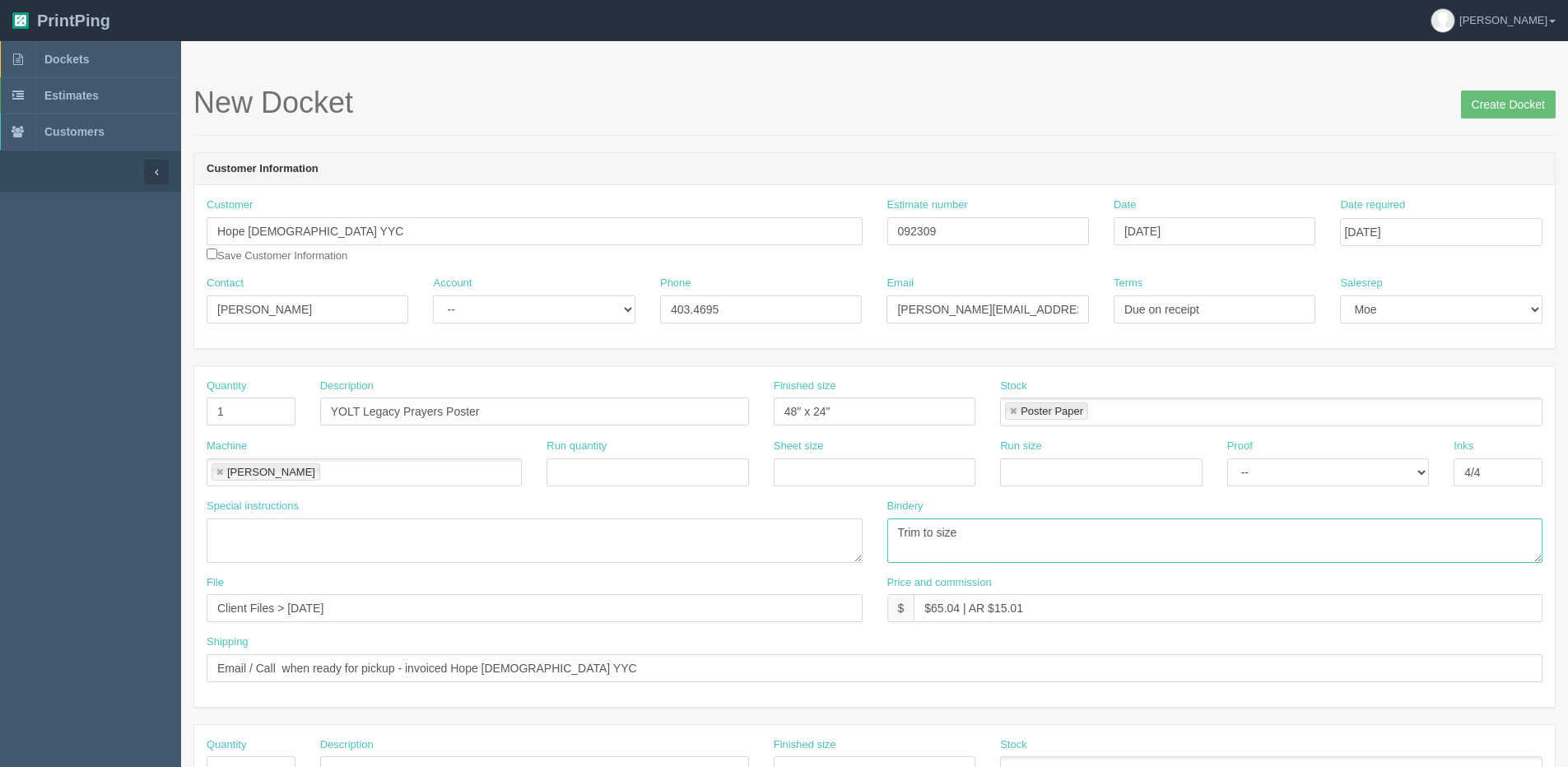
click at [1316, 480] on div "Quantity 1 Description YOLT Legacy Prayers Poster Finished size 48" x 24" Stock…" at bounding box center [875, 537] width 1361 height 341
type textarea "Trim to size - ARB $25.00"
drag, startPoint x: 935, startPoint y: 610, endPoint x: 943, endPoint y: 608, distance: 8.2
click at [943, 608] on input "$65.04 | AR $15.01" at bounding box center [1228, 608] width 629 height 28
drag, startPoint x: 931, startPoint y: 609, endPoint x: 961, endPoint y: 609, distance: 30.0
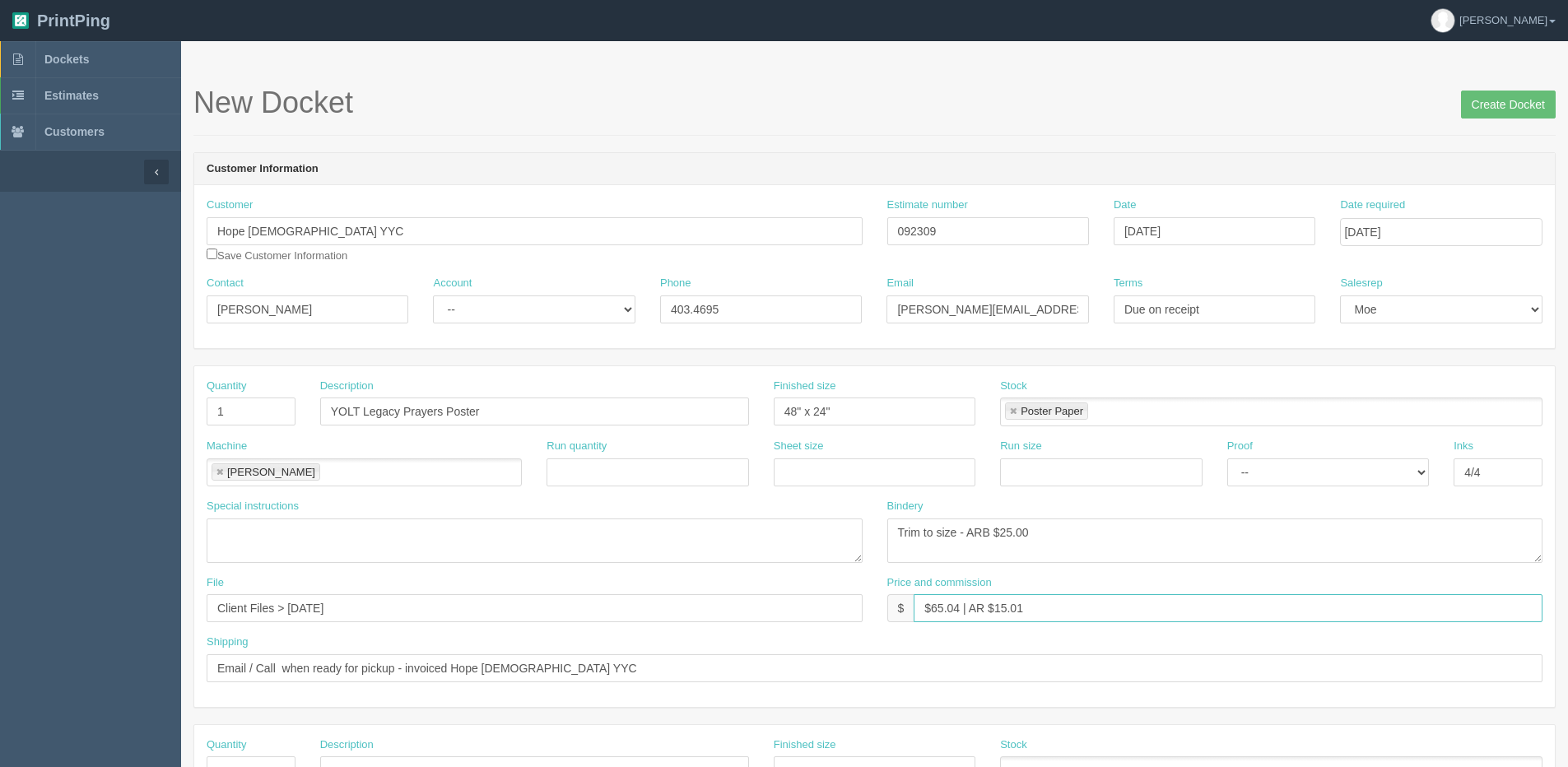
click at [961, 609] on input "$65.04 | AR $15.01" at bounding box center [1228, 608] width 629 height 28
drag, startPoint x: 997, startPoint y: 613, endPoint x: 1258, endPoint y: 569, distance: 264.7
click at [1256, 573] on div "Quantity 1 Description YOLT Legacy Prayers Poster Finished size 48" x 24" Stock…" at bounding box center [875, 537] width 1361 height 341
type input "$76.34 | AR $27.09"
click at [1511, 108] on input "Create Docket" at bounding box center [1508, 104] width 94 height 28
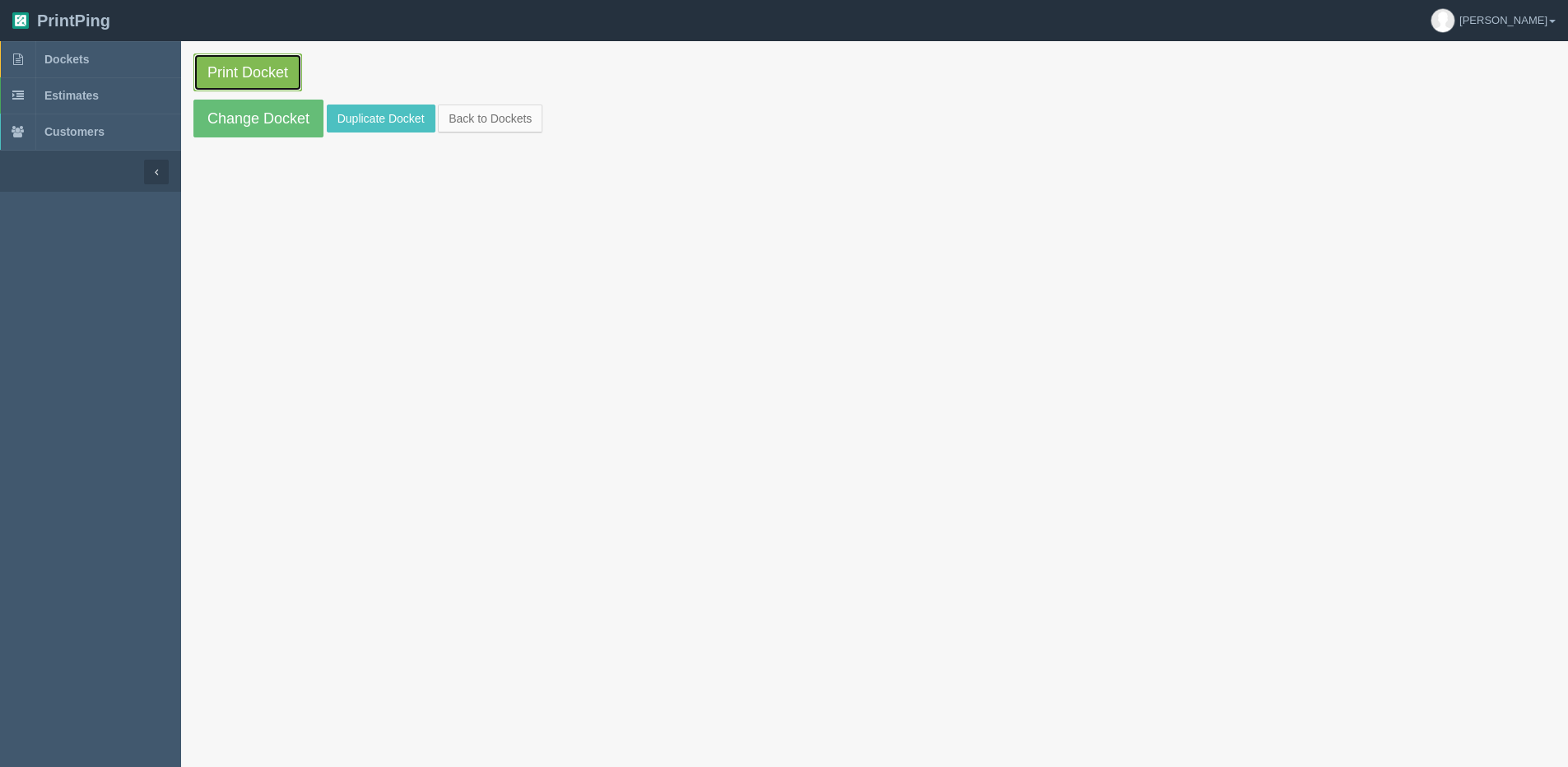
click at [232, 66] on link "Print Docket" at bounding box center [248, 72] width 109 height 38
click at [280, 76] on link "Print Docket" at bounding box center [248, 72] width 109 height 38
click at [238, 121] on link "Change Docket" at bounding box center [258, 118] width 130 height 38
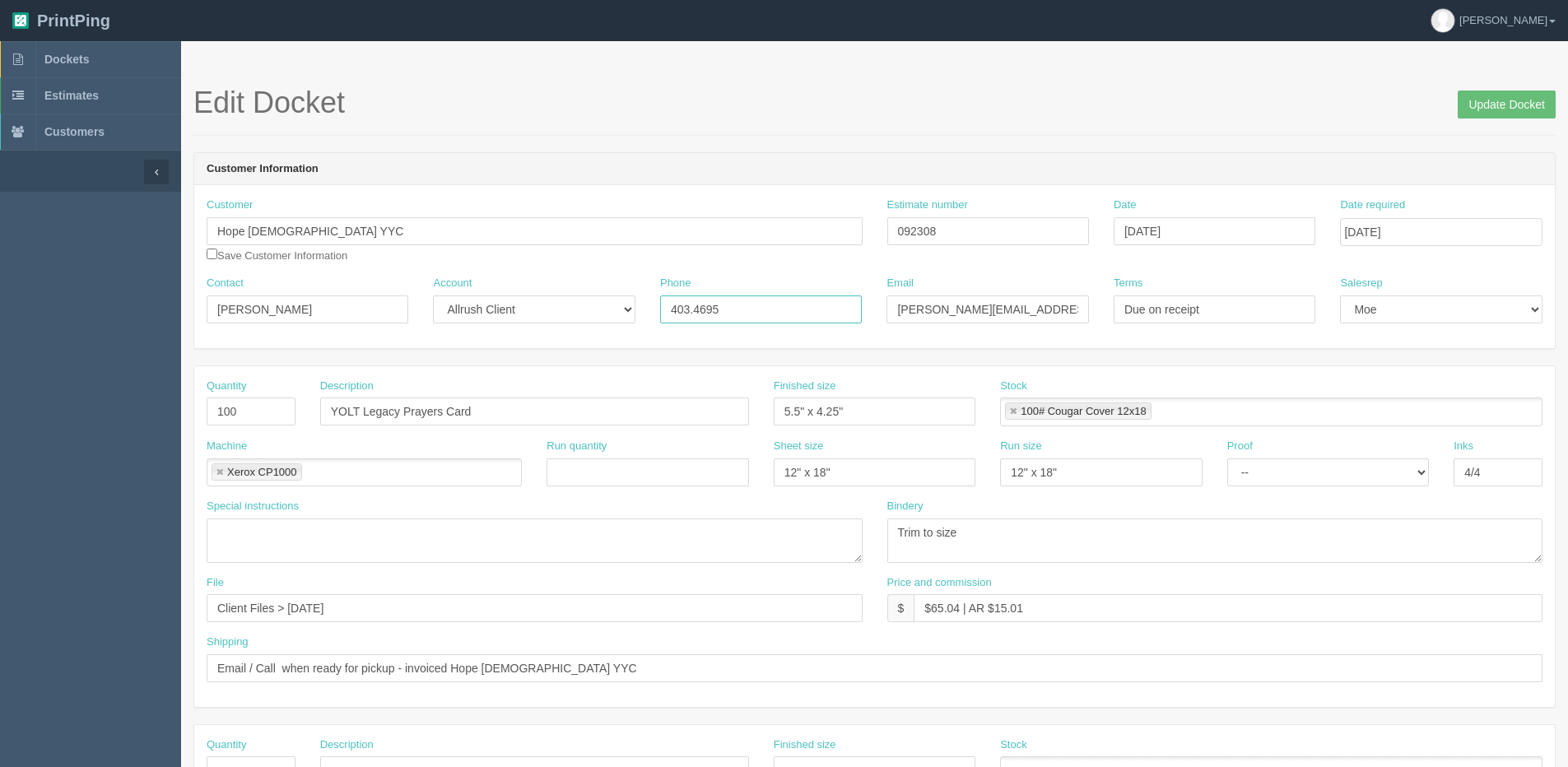
click at [696, 310] on input "403.4695" at bounding box center [760, 309] width 201 height 28
drag, startPoint x: 806, startPoint y: 312, endPoint x: 49, endPoint y: 307, distance: 757.0
click at [49, 310] on section "Dockets Estimates Customers" at bounding box center [784, 768] width 1568 height 1454
type input "403.437.4695"
click at [1513, 99] on input "Update Docket" at bounding box center [1507, 104] width 98 height 28
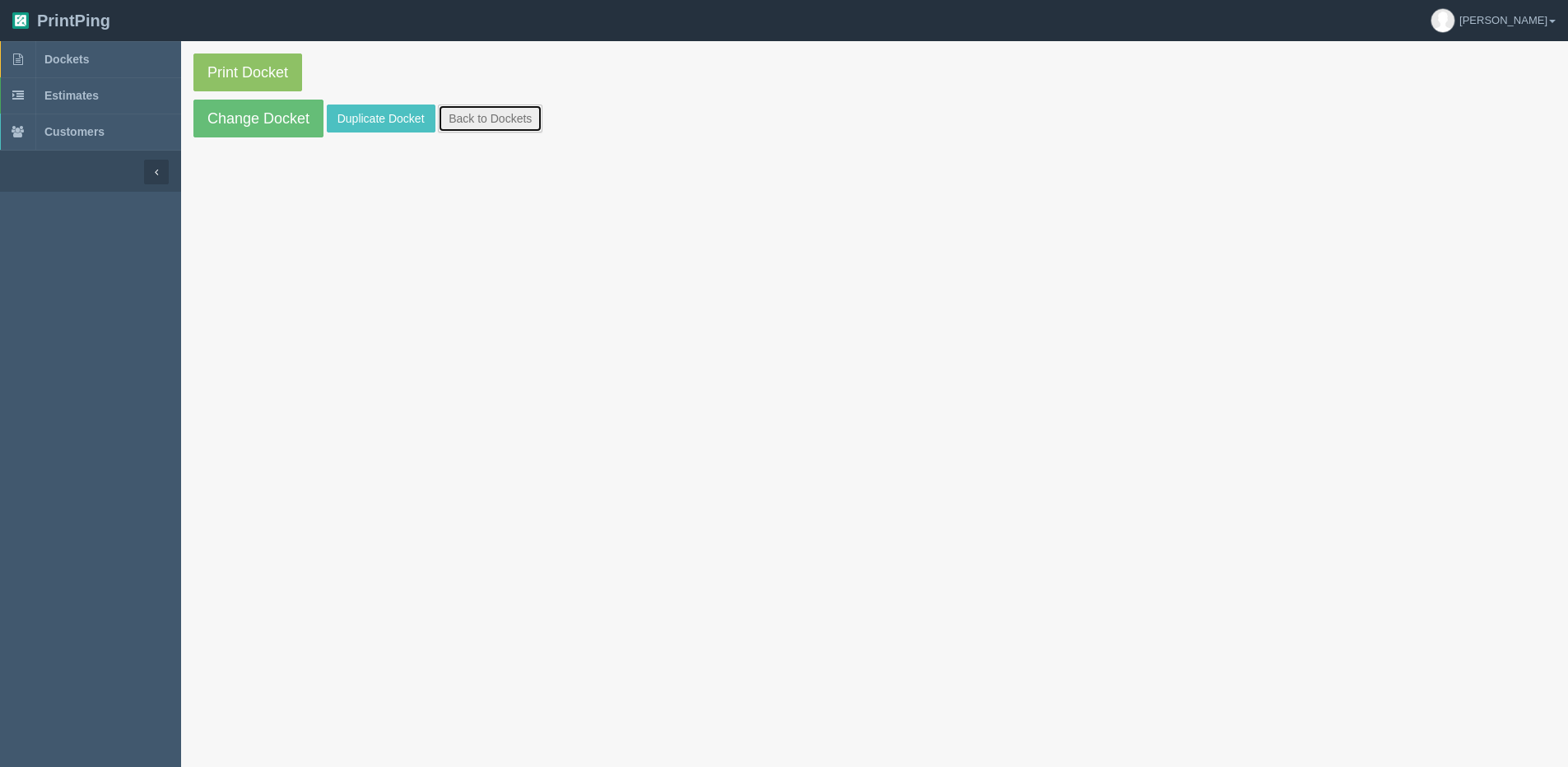
click at [450, 121] on link "Back to Dockets" at bounding box center [490, 118] width 104 height 28
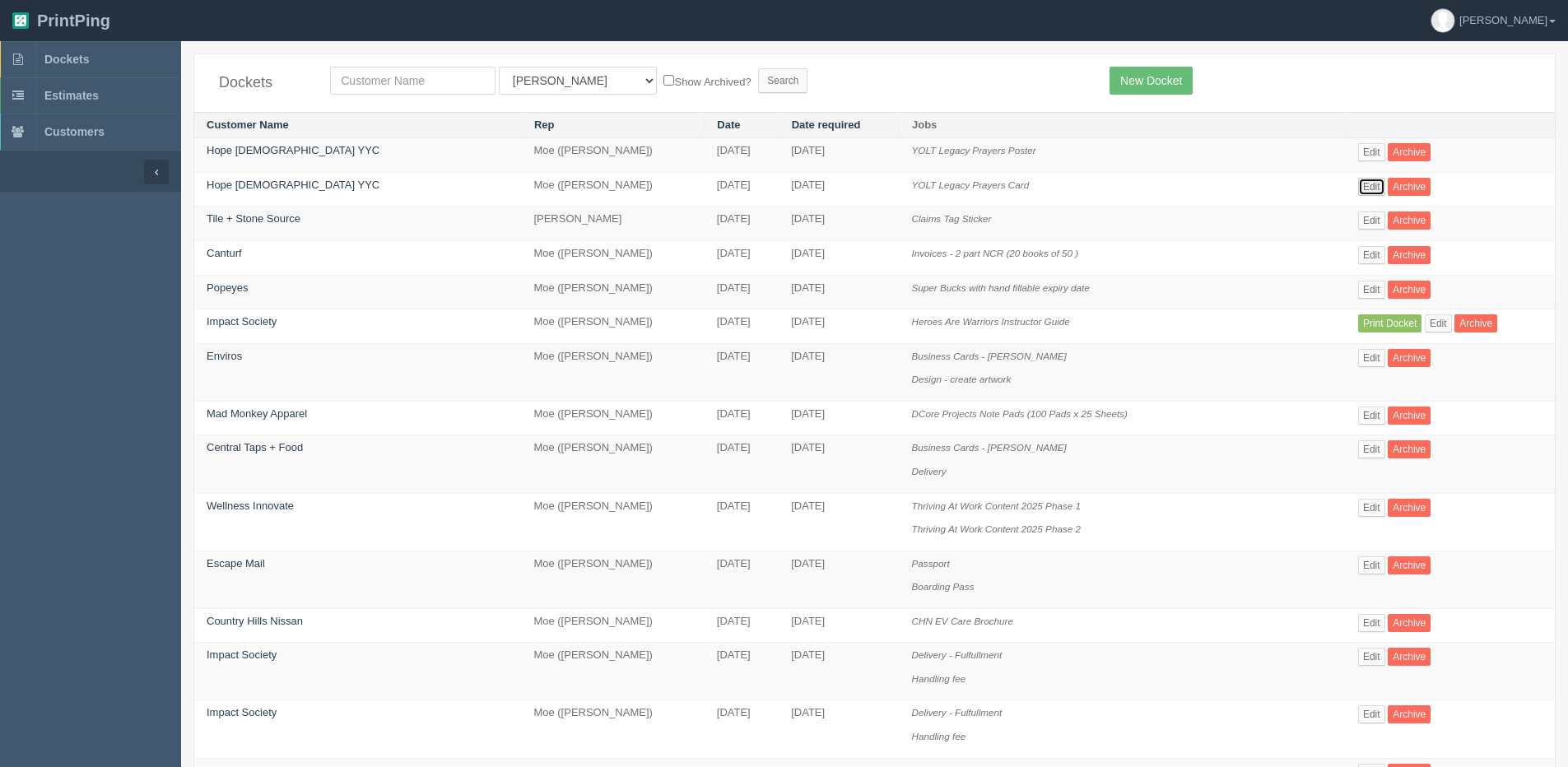
click at [1359, 188] on link "Edit" at bounding box center [1371, 187] width 27 height 18
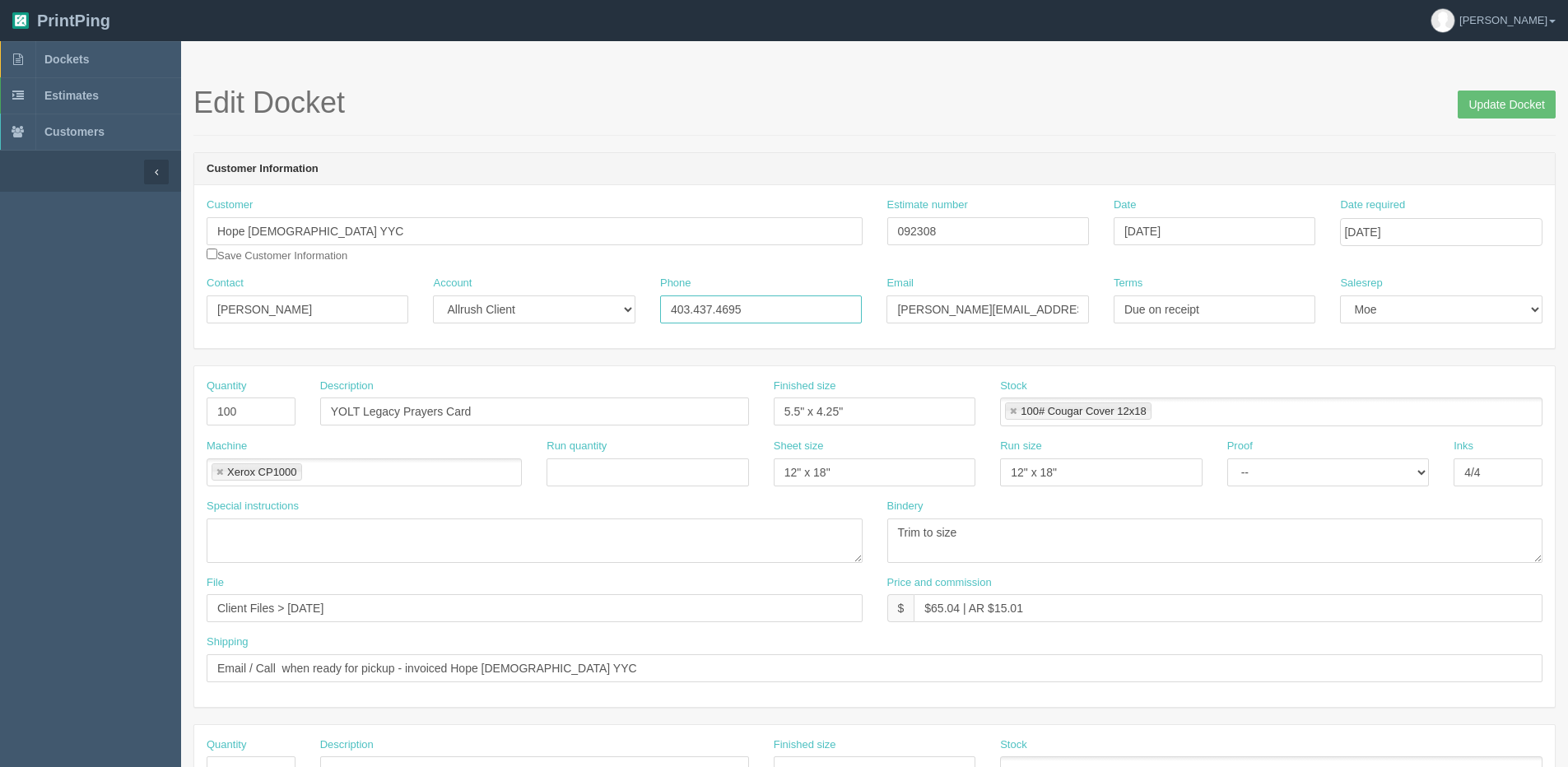
drag, startPoint x: 772, startPoint y: 307, endPoint x: 724, endPoint y: 314, distance: 48.5
click at [724, 314] on input "403.437.4695" at bounding box center [760, 309] width 201 height 28
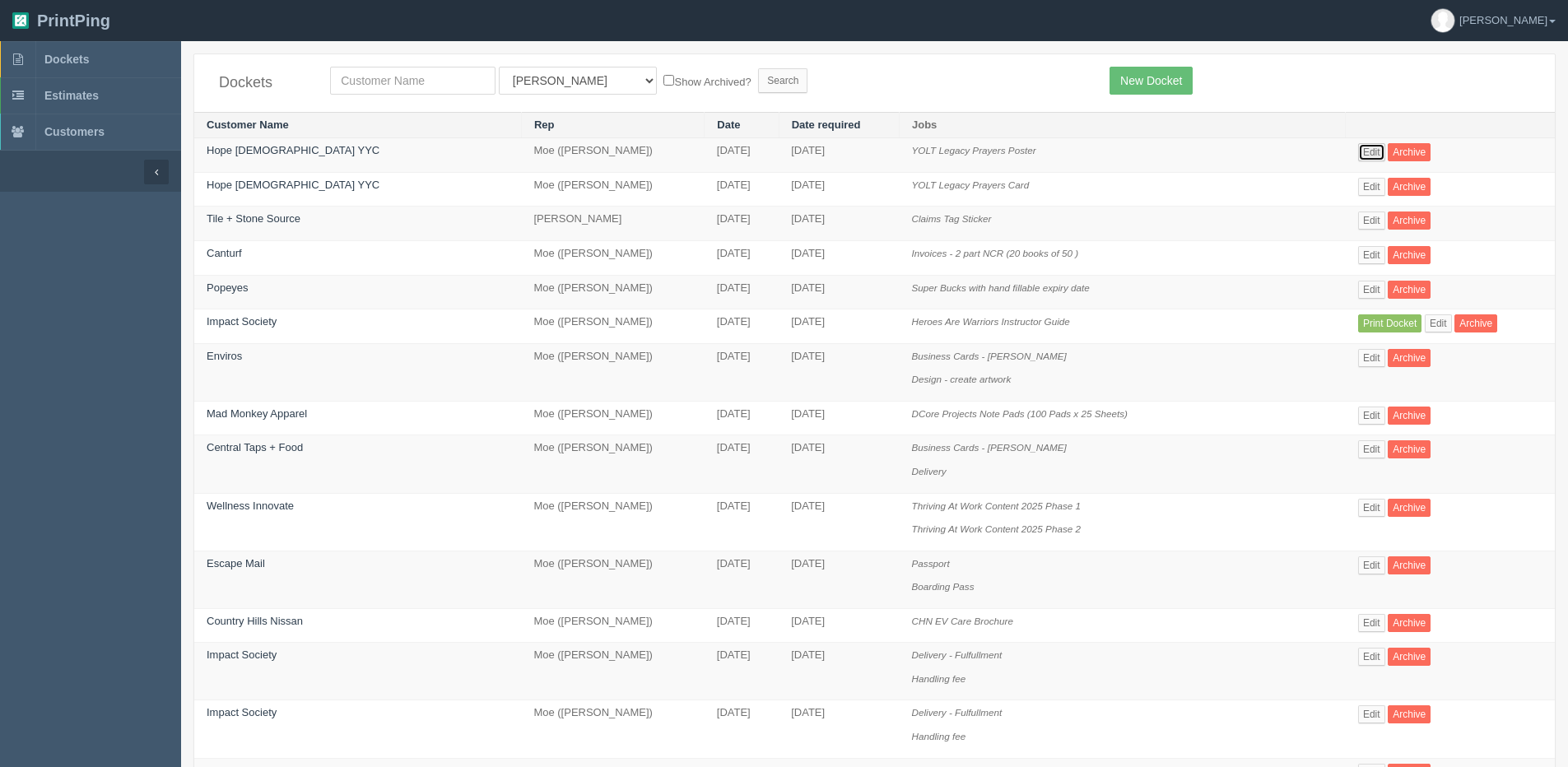
click at [1358, 156] on link "Edit" at bounding box center [1371, 152] width 27 height 18
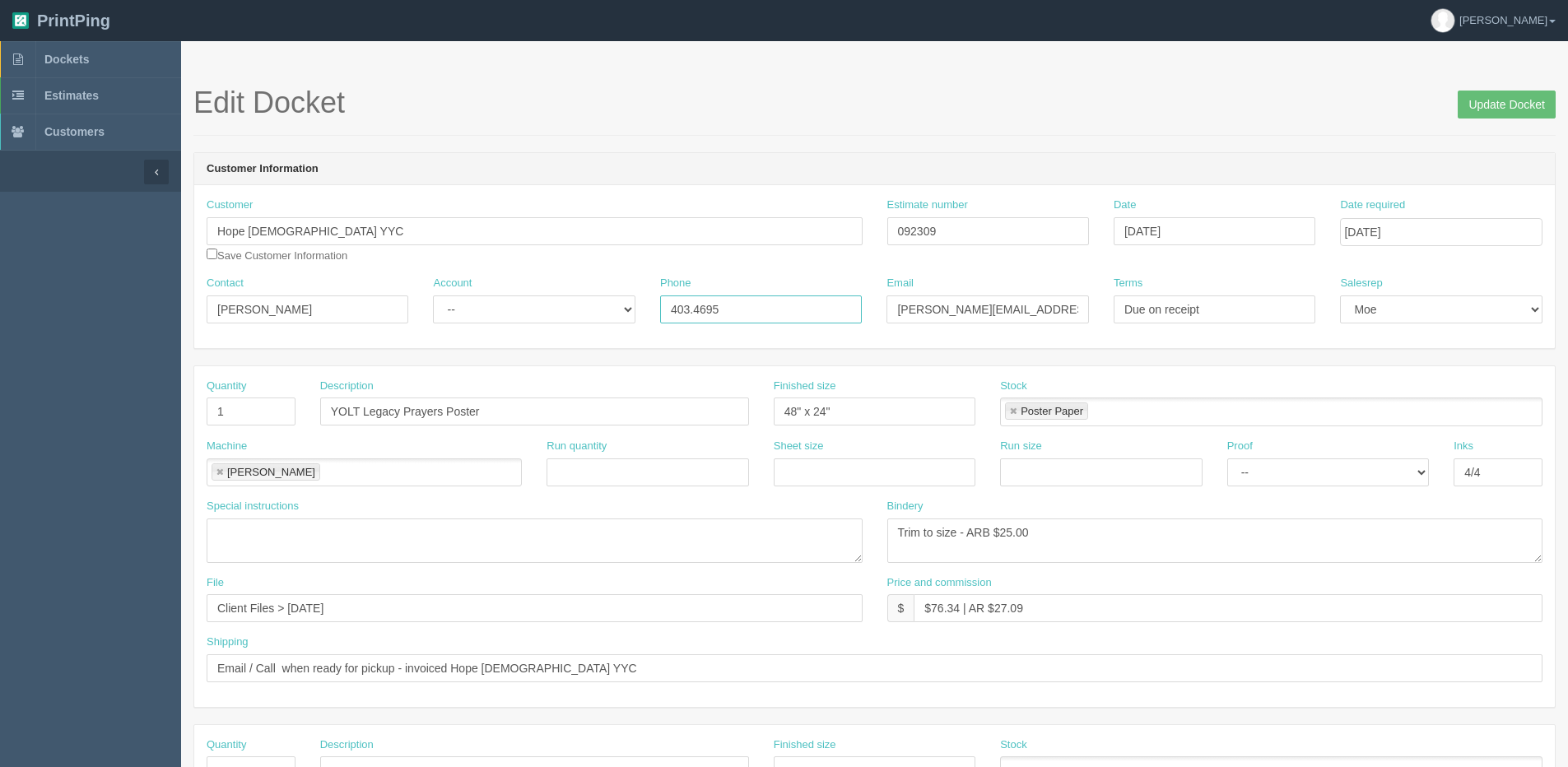
drag, startPoint x: 617, startPoint y: 334, endPoint x: 196, endPoint y: 356, distance: 421.6
click at [306, 357] on form "Edit Docket Update Docket Customer Information Customer Hope Church YYC Save Cu…" at bounding box center [875, 779] width 1363 height 1384
paste input "37.4"
type input "403.437.4695"
click at [1499, 95] on input "Update Docket" at bounding box center [1507, 104] width 98 height 28
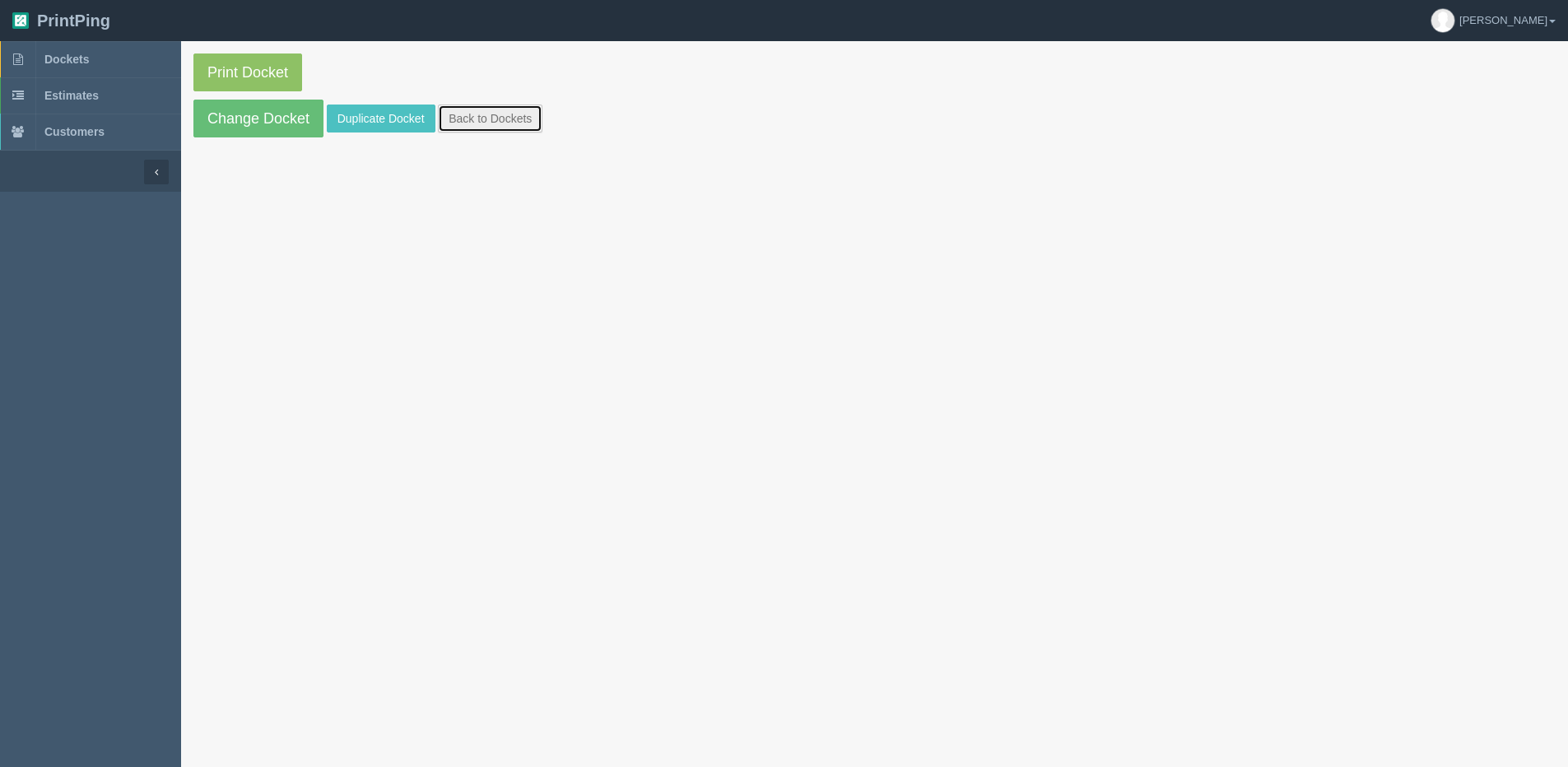
click at [524, 123] on link "Back to Dockets" at bounding box center [490, 118] width 104 height 28
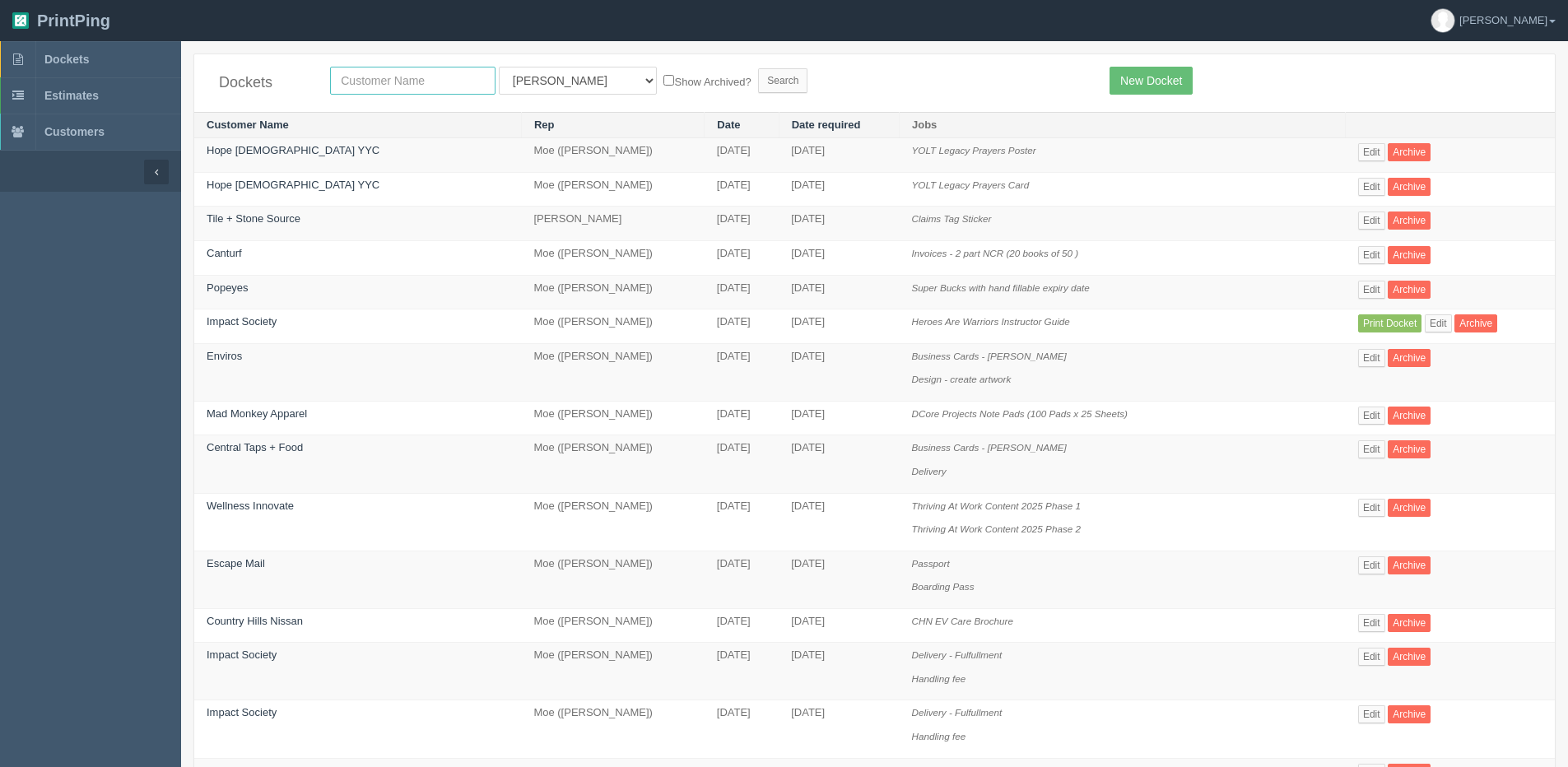
click at [369, 82] on input "text" at bounding box center [413, 80] width 166 height 28
click at [758, 68] on input "Search" at bounding box center [783, 81] width 49 height 25
type input "xdo"
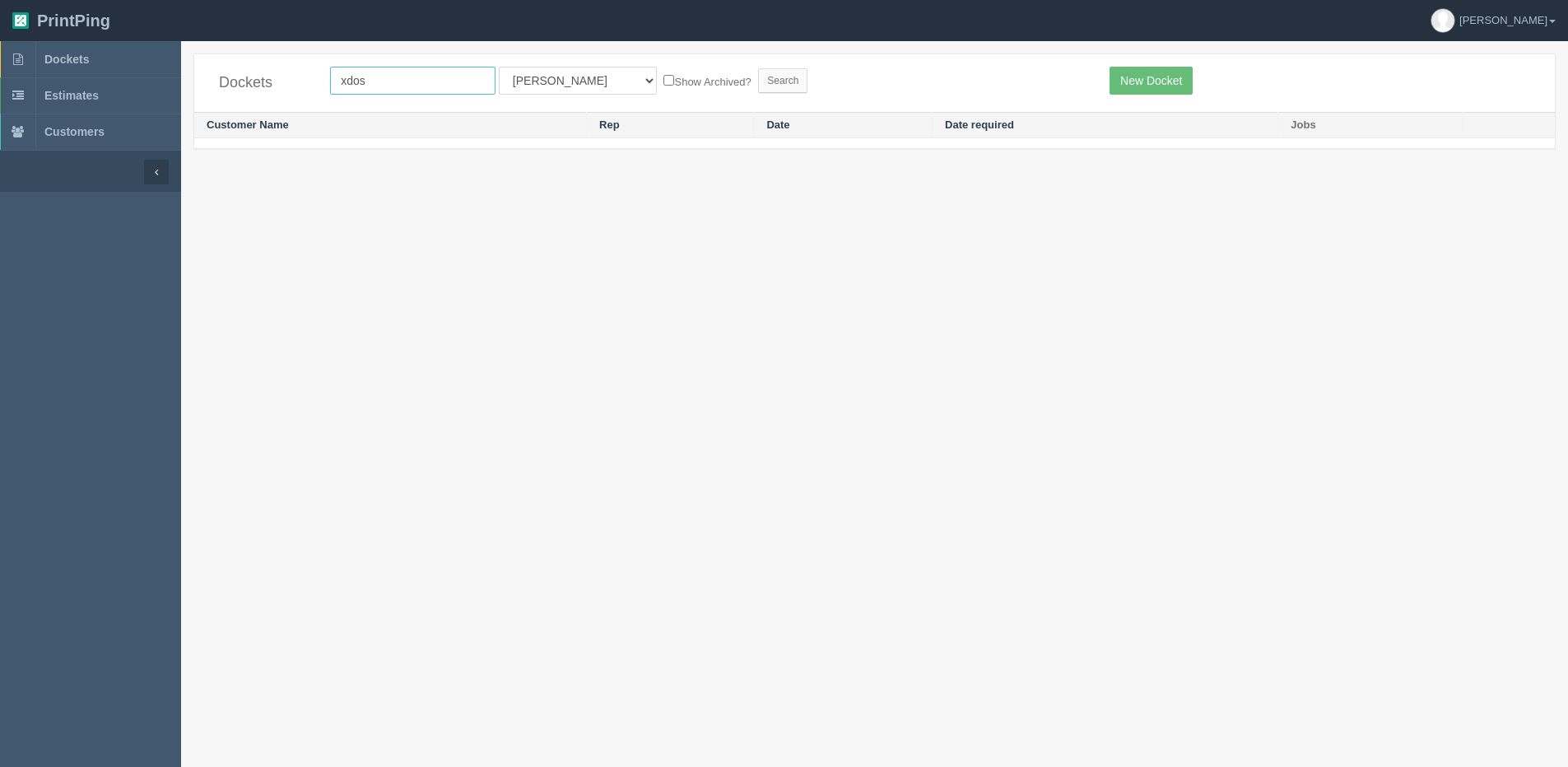
click at [392, 76] on input "xdos" at bounding box center [413, 80] width 166 height 28
type input "xdocs"
click at [758, 68] on input "Search" at bounding box center [783, 81] width 49 height 25
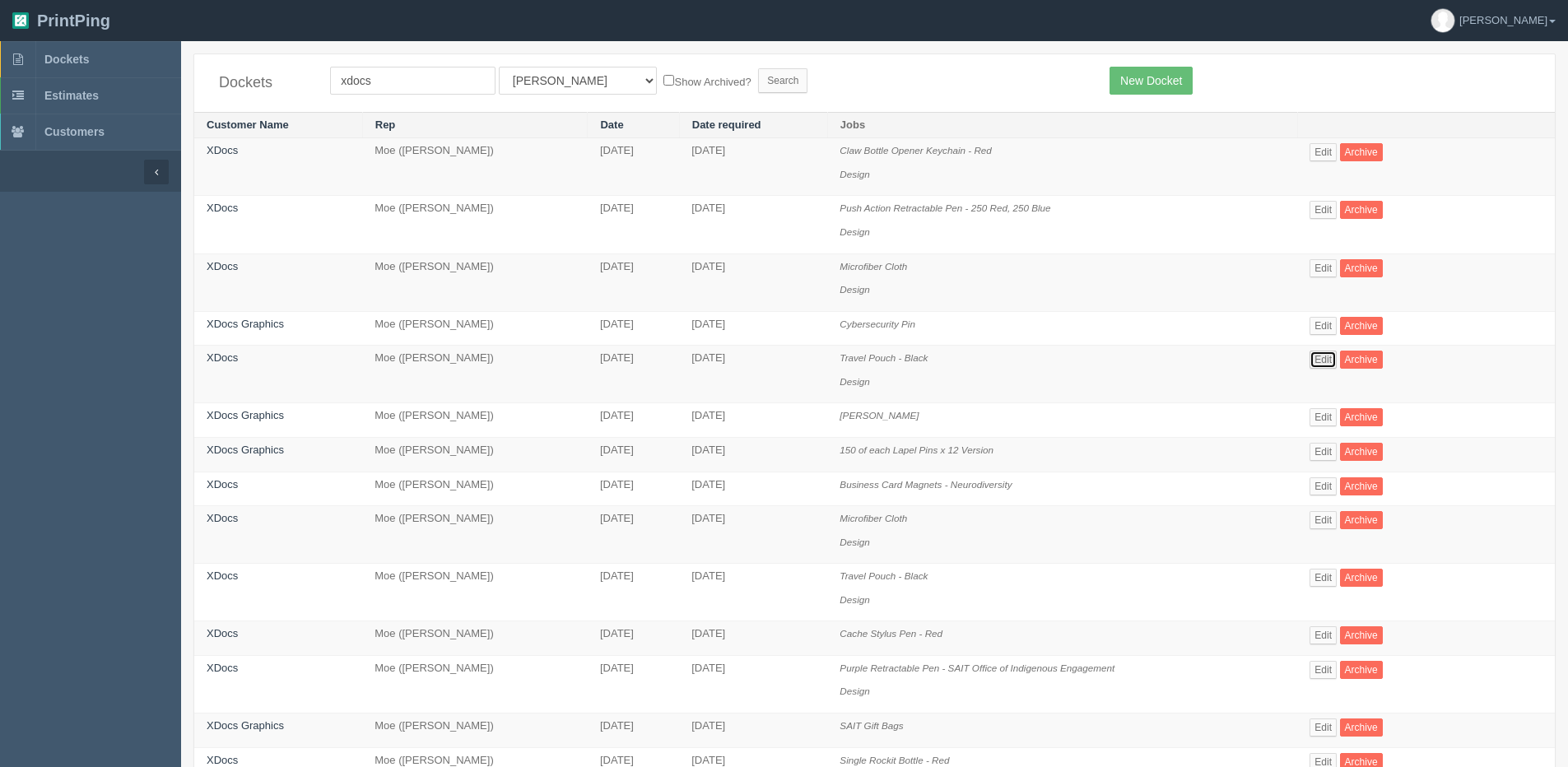
click at [1330, 358] on link "Edit" at bounding box center [1323, 359] width 27 height 18
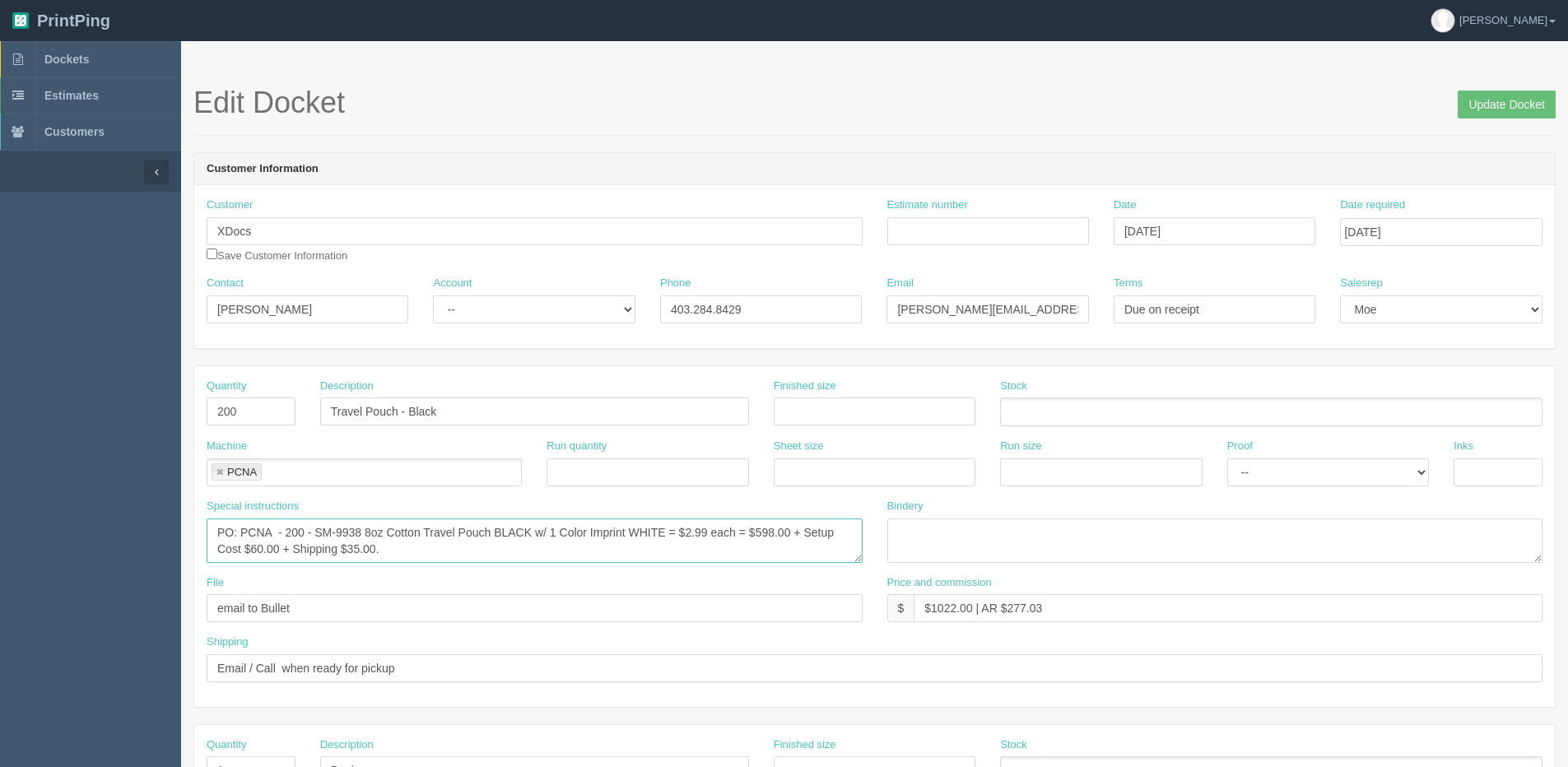
drag, startPoint x: 313, startPoint y: 529, endPoint x: 361, endPoint y: 530, distance: 48.0
click at [361, 530] on textarea "PO: PCNA - 200 - SM-9938 8oz Cotton Travel Pouch BLACK w/ 1 Color Imprint WHITE…" at bounding box center [534, 541] width 656 height 44
click at [76, 55] on span "Dockets" at bounding box center [66, 60] width 44 height 13
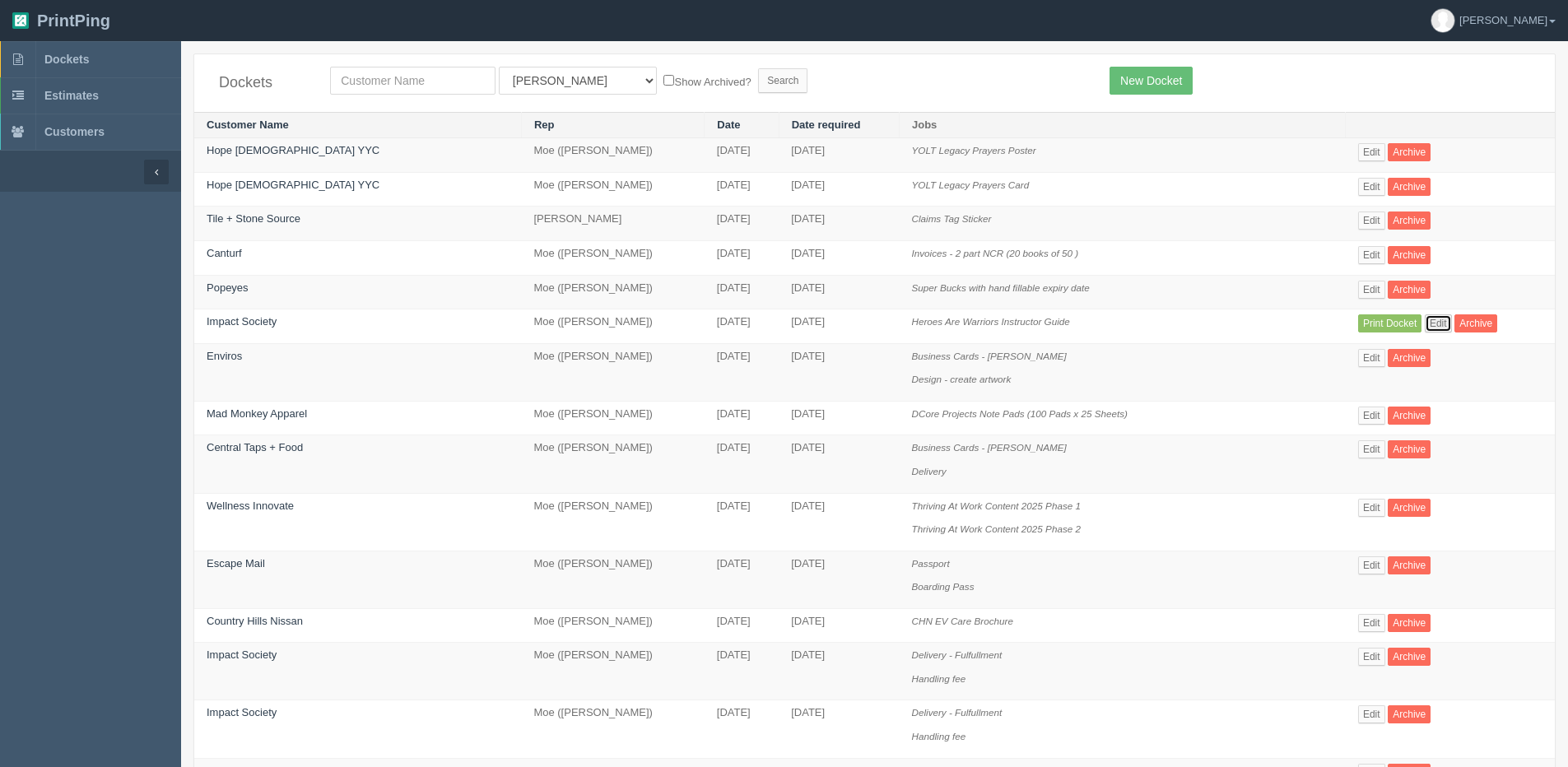
click at [1425, 323] on link "Edit" at bounding box center [1439, 323] width 27 height 18
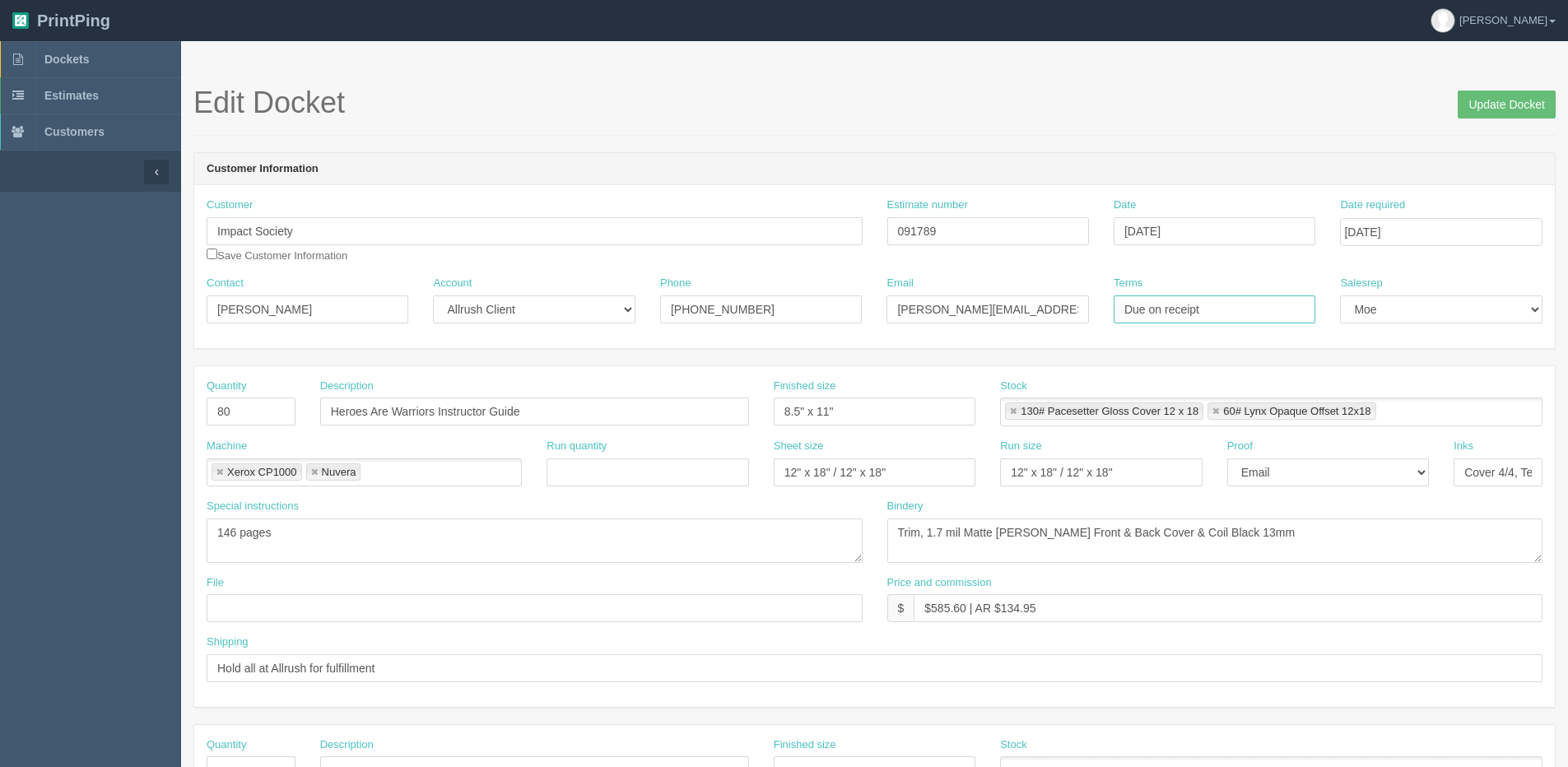
drag, startPoint x: 1113, startPoint y: 316, endPoint x: 578, endPoint y: 317, distance: 535.0
click at [599, 316] on div "Contact [PERSON_NAME] Account -- Existing Client Allrush Client Rep Client Phon…" at bounding box center [875, 305] width 1361 height 60
drag, startPoint x: 217, startPoint y: 233, endPoint x: -85, endPoint y: 245, distance: 302.2
click at [0, 245] on html "PrintPing [PERSON_NAME] Edit account ( [PERSON_NAME][EMAIL_ADDRESS][DOMAIN_NAME…" at bounding box center [784, 747] width 1568 height 1494
click at [1160, 326] on div "Terms Due on receipt" at bounding box center [1214, 305] width 226 height 60
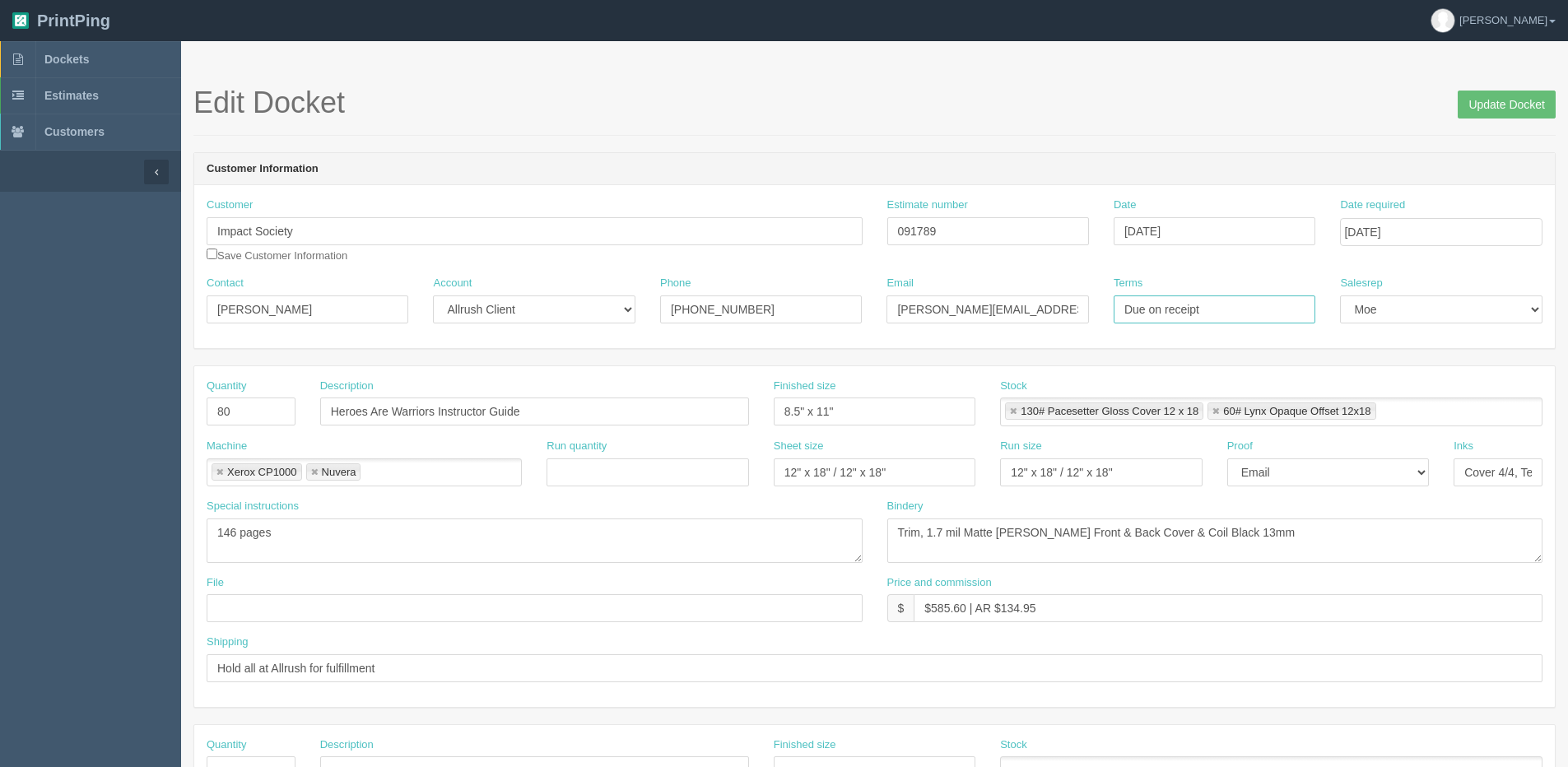
drag, startPoint x: 1165, startPoint y: 312, endPoint x: 354, endPoint y: 332, distance: 811.2
click at [530, 324] on div "Contact [PERSON_NAME] Account -- Existing Client Allrush Client Rep Client Phon…" at bounding box center [875, 305] width 1361 height 60
drag, startPoint x: 1141, startPoint y: 309, endPoint x: 1129, endPoint y: 313, distance: 12.6
click at [1144, 308] on input "Orddr 752984" at bounding box center [1214, 309] width 201 height 28
type input "Order 752984"
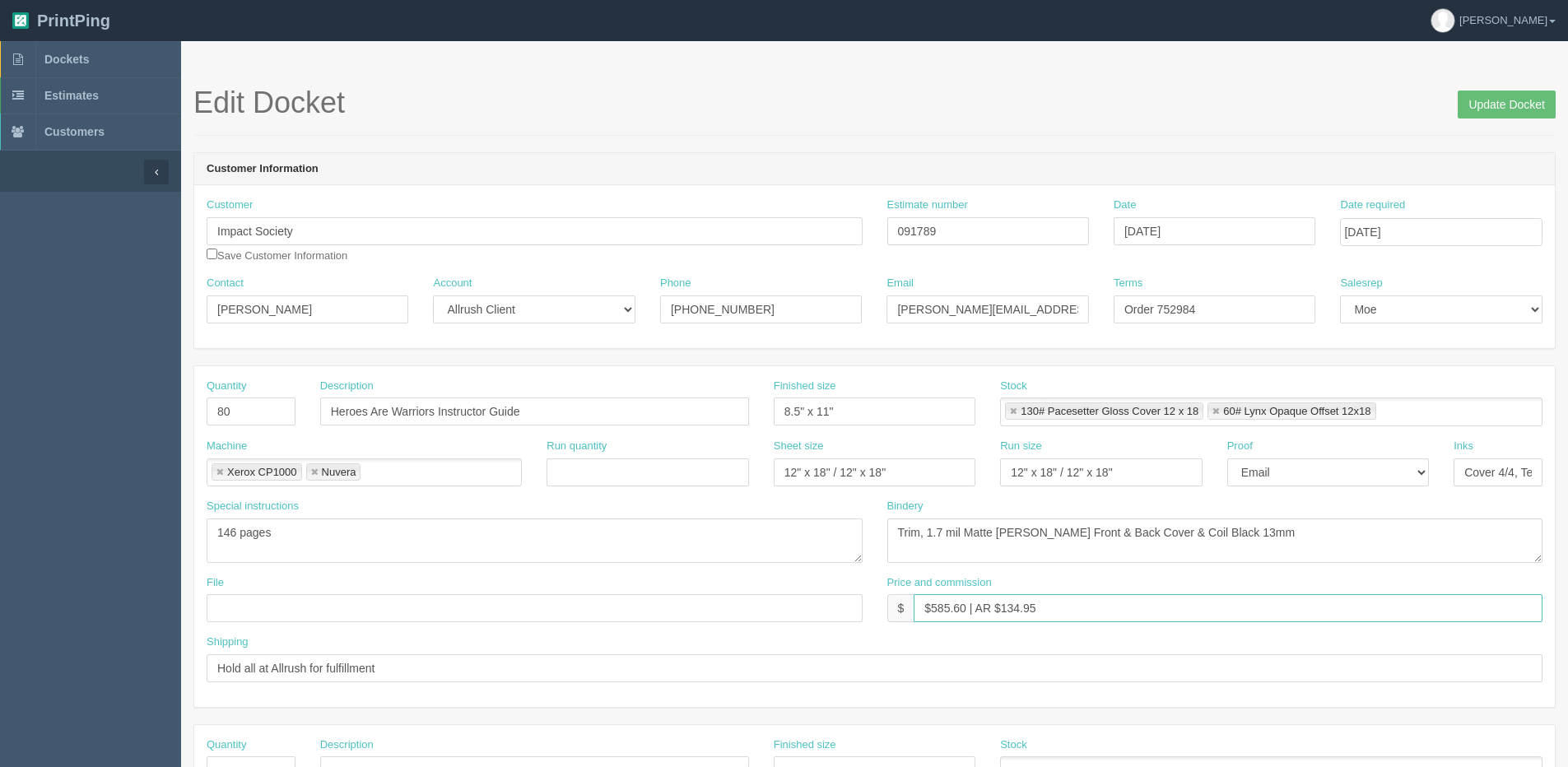
drag, startPoint x: 932, startPoint y: 606, endPoint x: 965, endPoint y: 606, distance: 33.0
click at [965, 606] on input "$585.60 | AR $134.95" at bounding box center [1228, 608] width 629 height 28
drag, startPoint x: 1002, startPoint y: 609, endPoint x: 1121, endPoint y: 569, distance: 125.5
click at [1062, 571] on div "Quantity 80 Description Heroes Are Warriors Instructor Guide Finished size 8.5"…" at bounding box center [875, 537] width 1361 height 341
type input "$734.09 | AR $169.41"
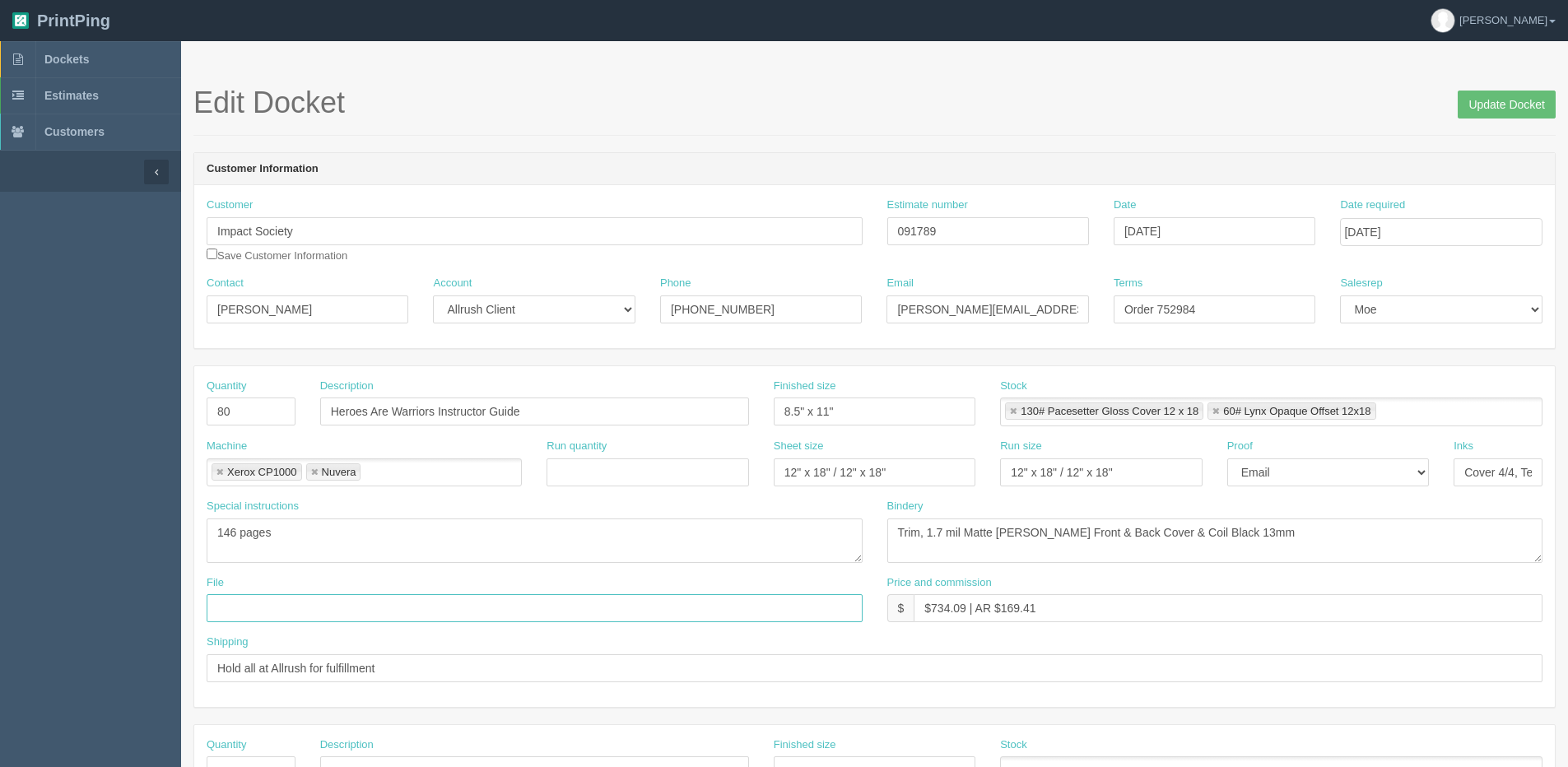
click at [249, 613] on input "text" at bounding box center [534, 608] width 656 height 28
click at [314, 604] on input "Client Files > Sept 2025" at bounding box center [534, 608] width 656 height 28
type input "Client Files > [DATE]"
click at [1530, 109] on input "Update Docket" at bounding box center [1507, 104] width 98 height 28
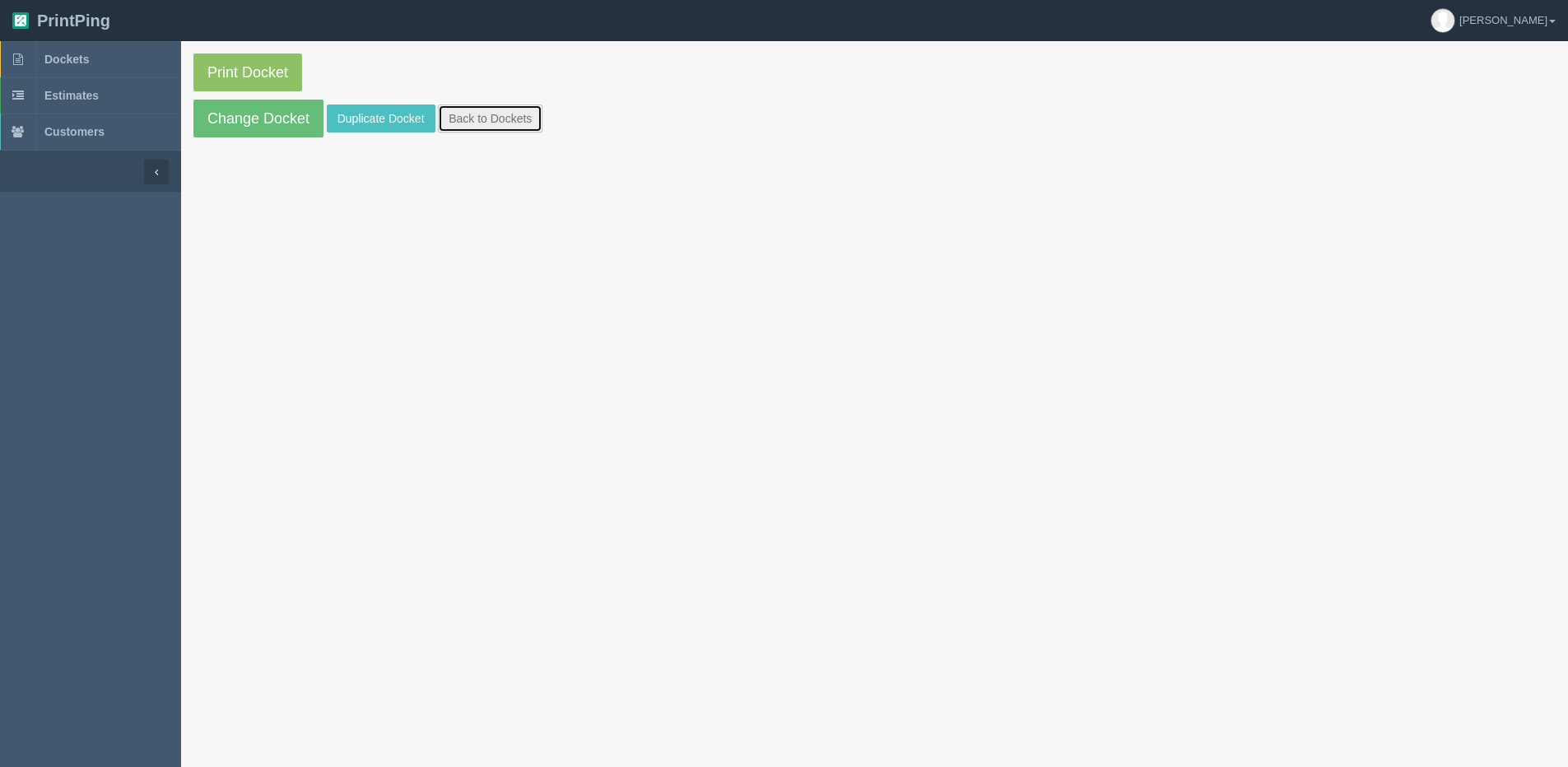
click at [507, 119] on link "Back to Dockets" at bounding box center [490, 118] width 104 height 28
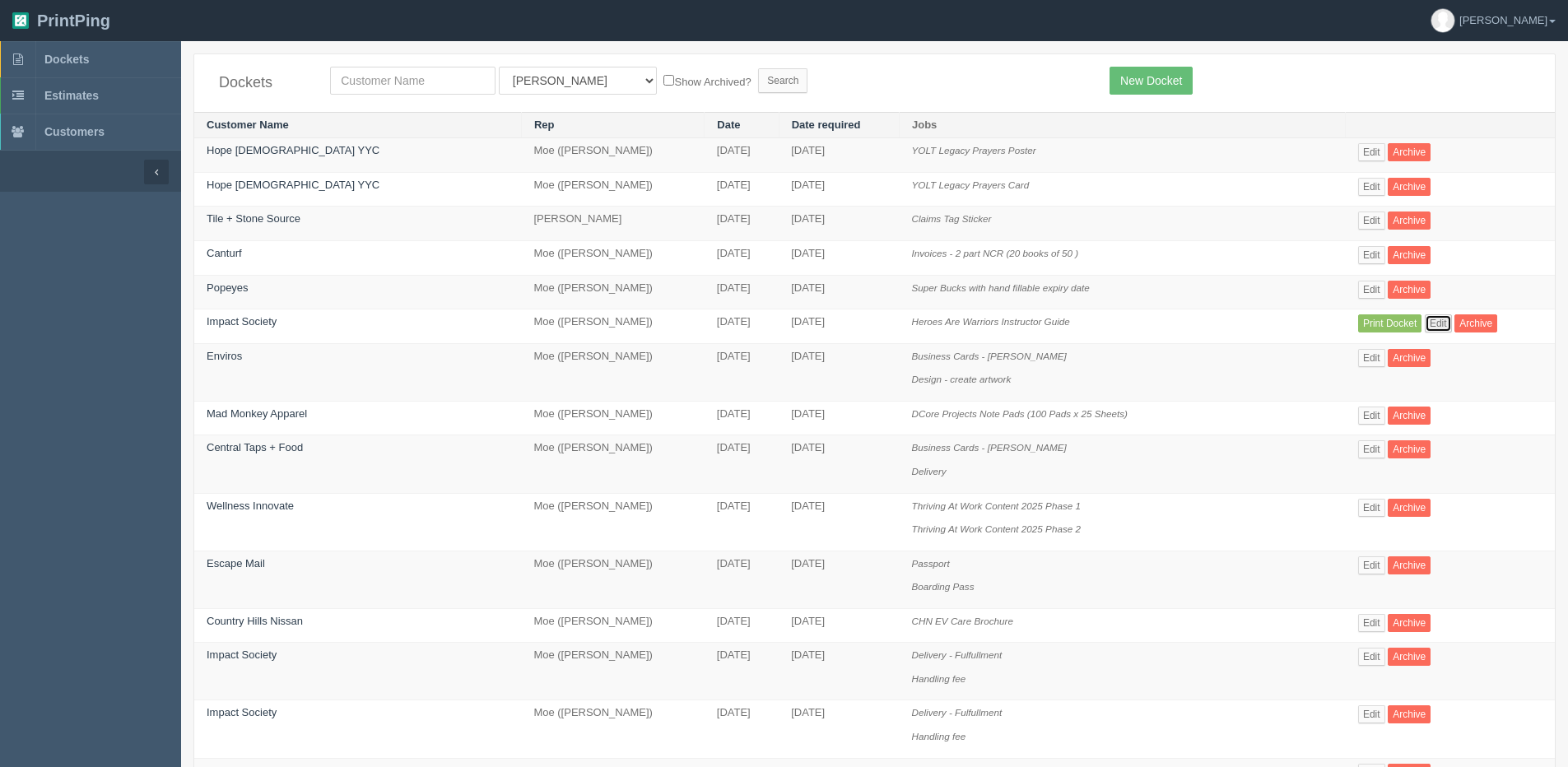
click at [1427, 322] on link "Edit" at bounding box center [1439, 323] width 27 height 18
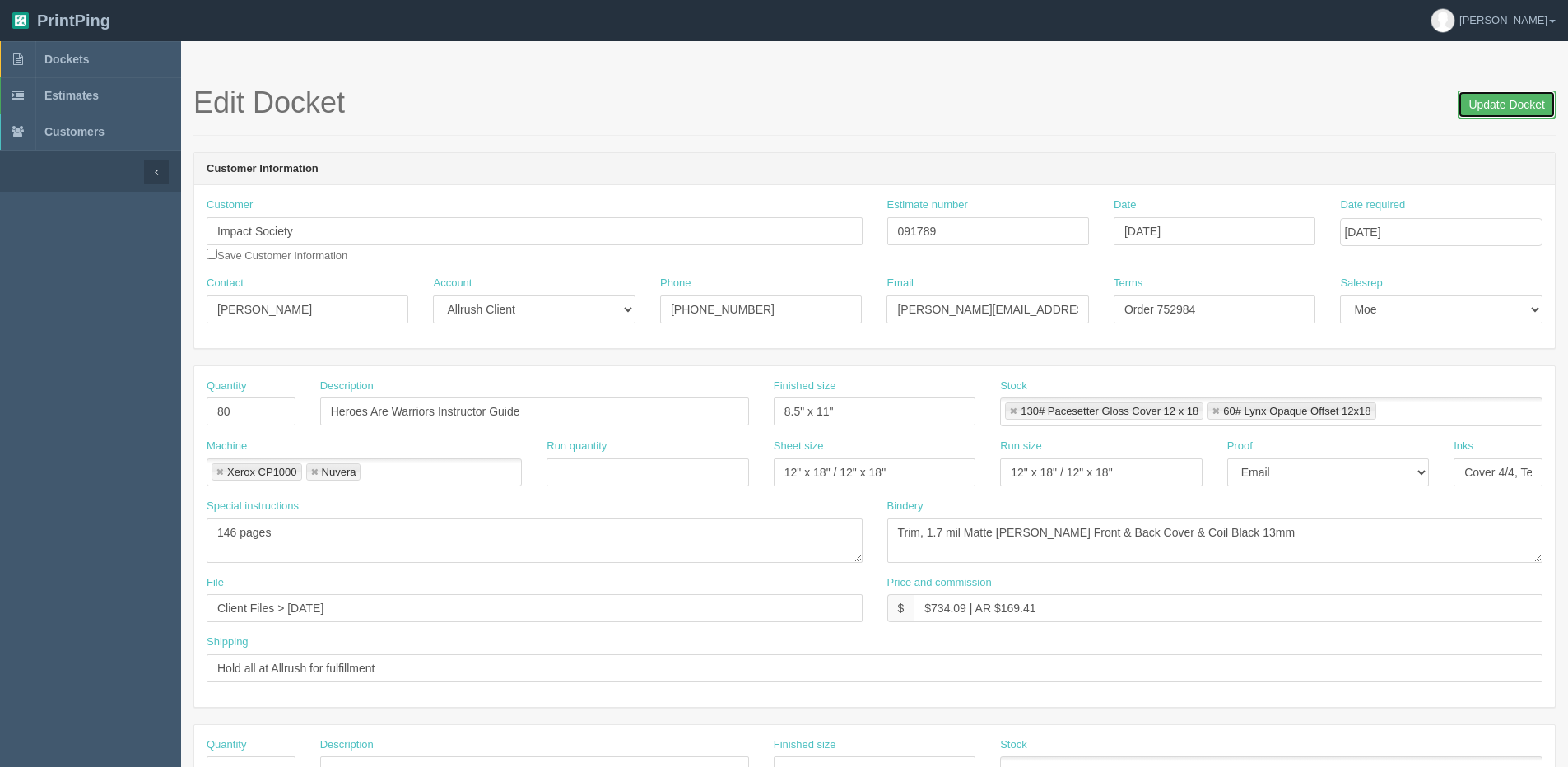
click at [1494, 108] on input "Update Docket" at bounding box center [1507, 104] width 98 height 28
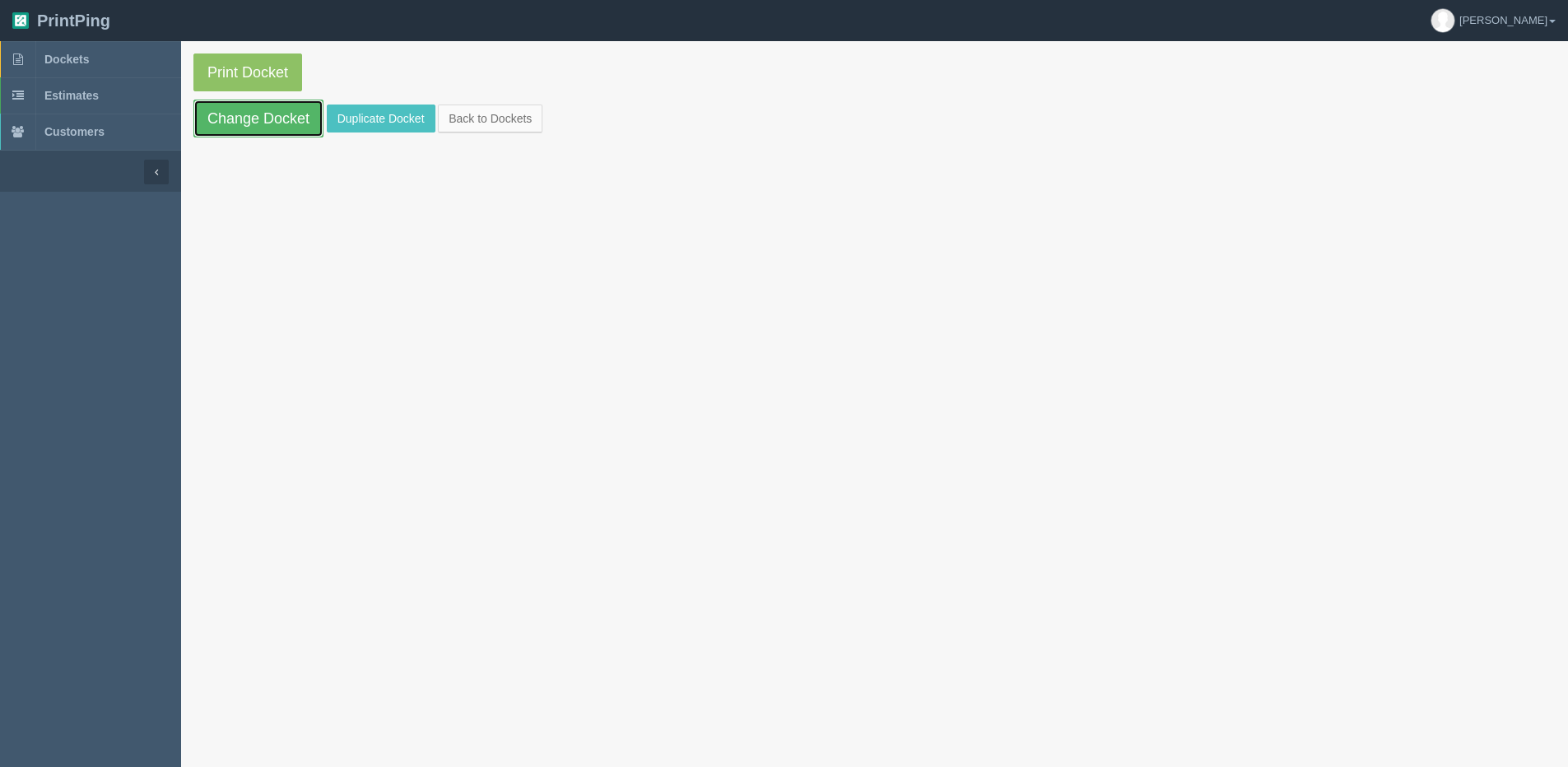
click at [228, 116] on link "Change Docket" at bounding box center [258, 118] width 130 height 38
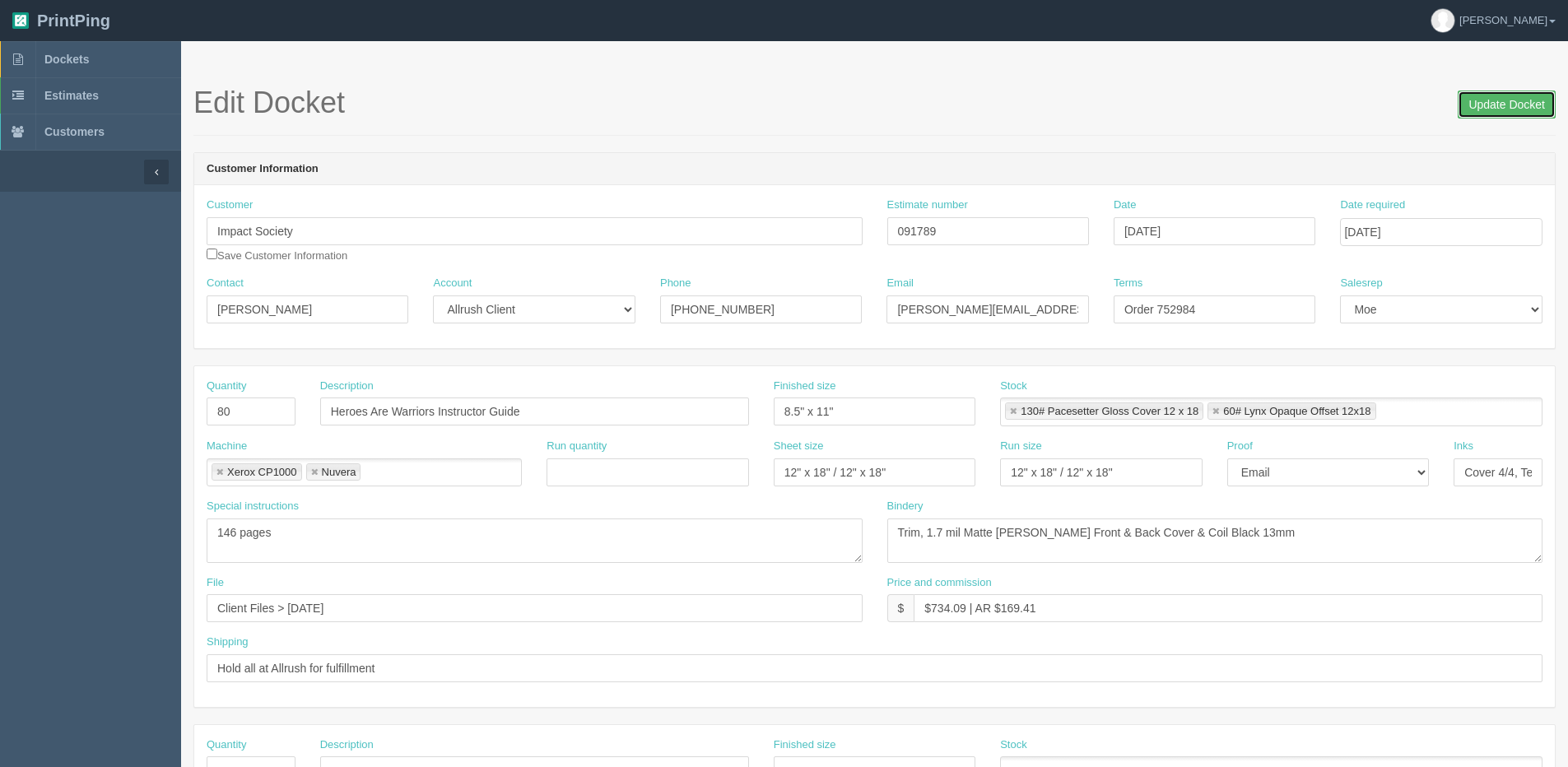
click at [1476, 99] on input "Update Docket" at bounding box center [1507, 104] width 98 height 28
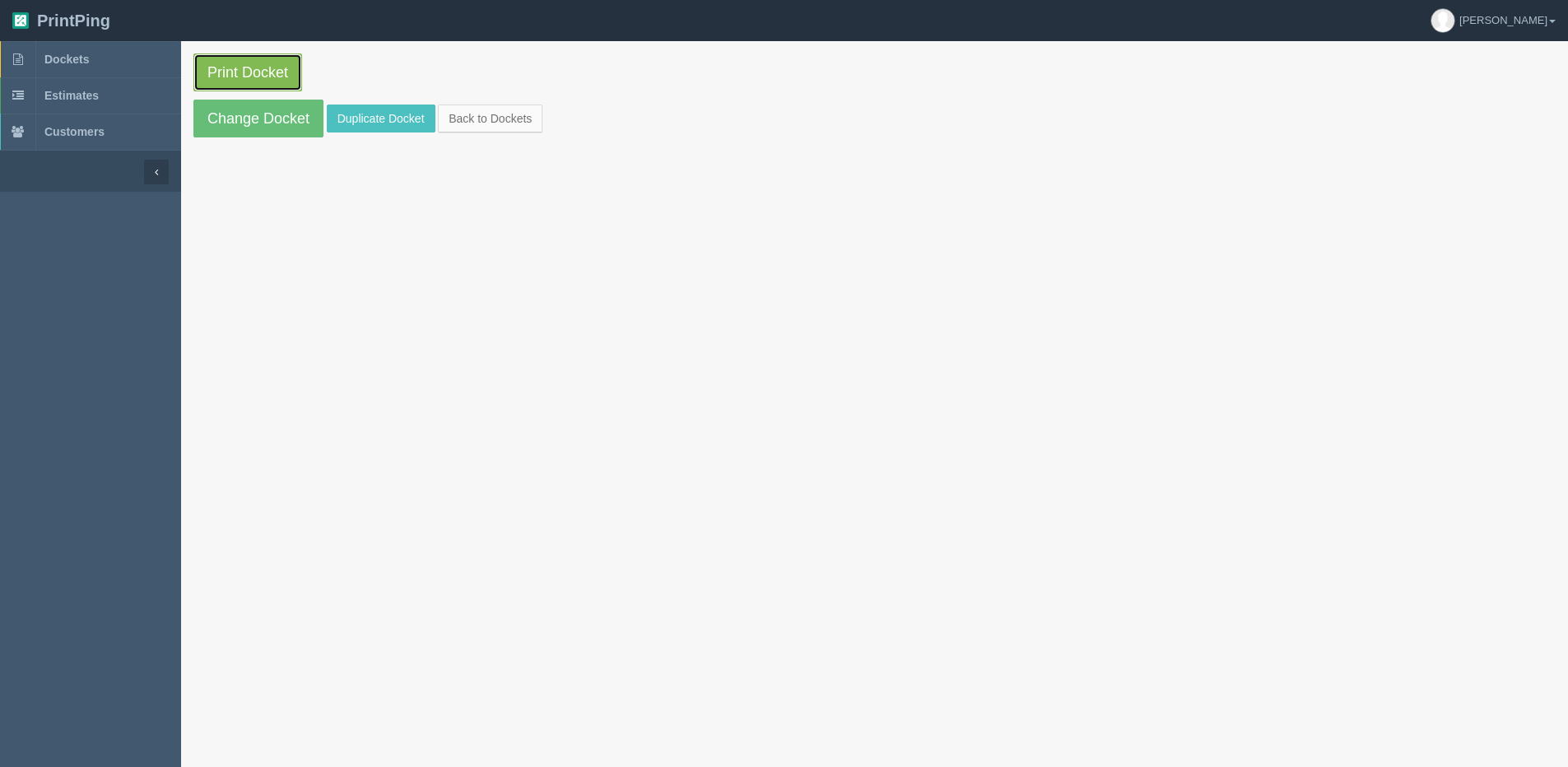
click at [208, 77] on link "Print Docket" at bounding box center [248, 72] width 109 height 38
drag, startPoint x: 432, startPoint y: 90, endPoint x: 448, endPoint y: 105, distance: 21.9
click at [432, 91] on p "Print Docket" at bounding box center [875, 72] width 1363 height 38
click at [451, 104] on link "Back to Dockets" at bounding box center [490, 118] width 104 height 28
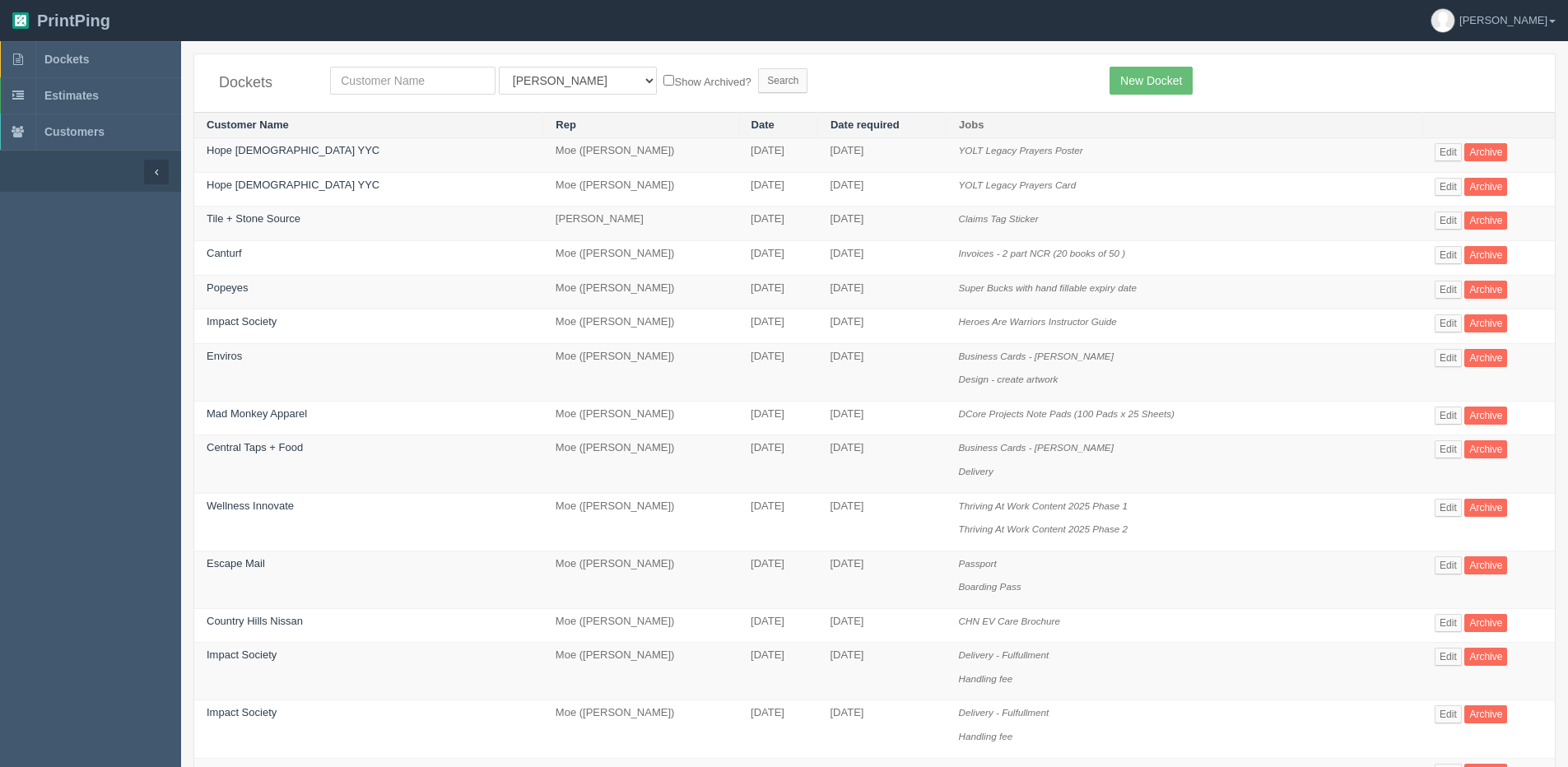
click at [365, 103] on div "Dockets All Users [PERSON_NAME] Test 1 [PERSON_NAME] [PERSON_NAME] [PERSON_NAME…" at bounding box center [875, 83] width 1361 height 58
click at [367, 83] on input "text" at bounding box center [413, 80] width 166 height 28
type input "impact society"
click at [758, 68] on input "Search" at bounding box center [783, 81] width 49 height 25
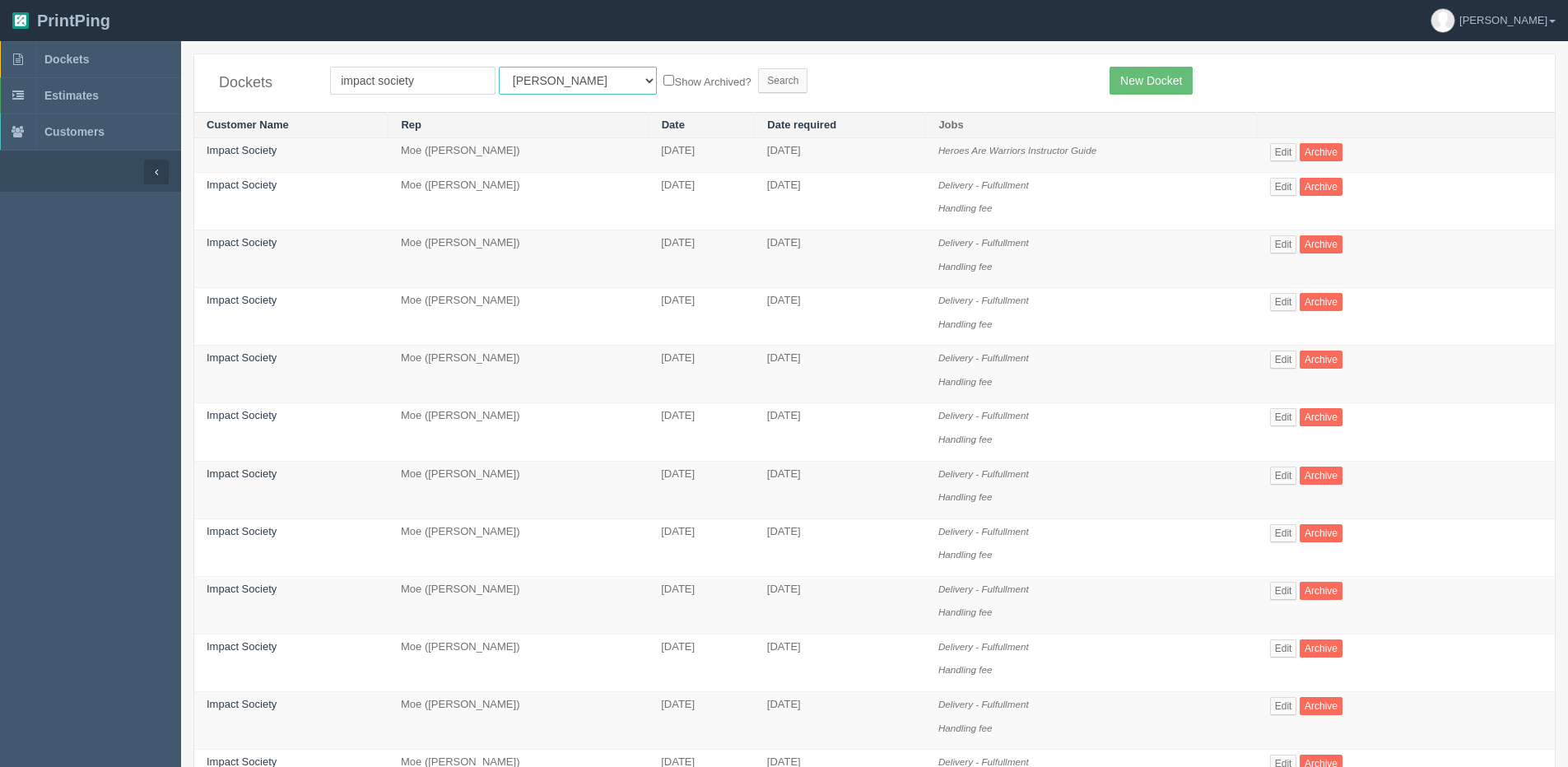
click at [528, 80] on select "All Users [PERSON_NAME] Test 1 [PERSON_NAME] [PERSON_NAME] [PERSON_NAME] France…" at bounding box center [578, 80] width 158 height 28
select select "1"
click at [499, 66] on select "All Users [PERSON_NAME] Test 1 [PERSON_NAME] [PERSON_NAME] [PERSON_NAME] France…" at bounding box center [578, 80] width 158 height 28
click at [615, 66] on div "Dockets impact society All Users [PERSON_NAME] Test 1 [PERSON_NAME] [PERSON_NAM…" at bounding box center [875, 83] width 1361 height 58
click at [664, 76] on label "Show Archived?" at bounding box center [707, 81] width 88 height 19
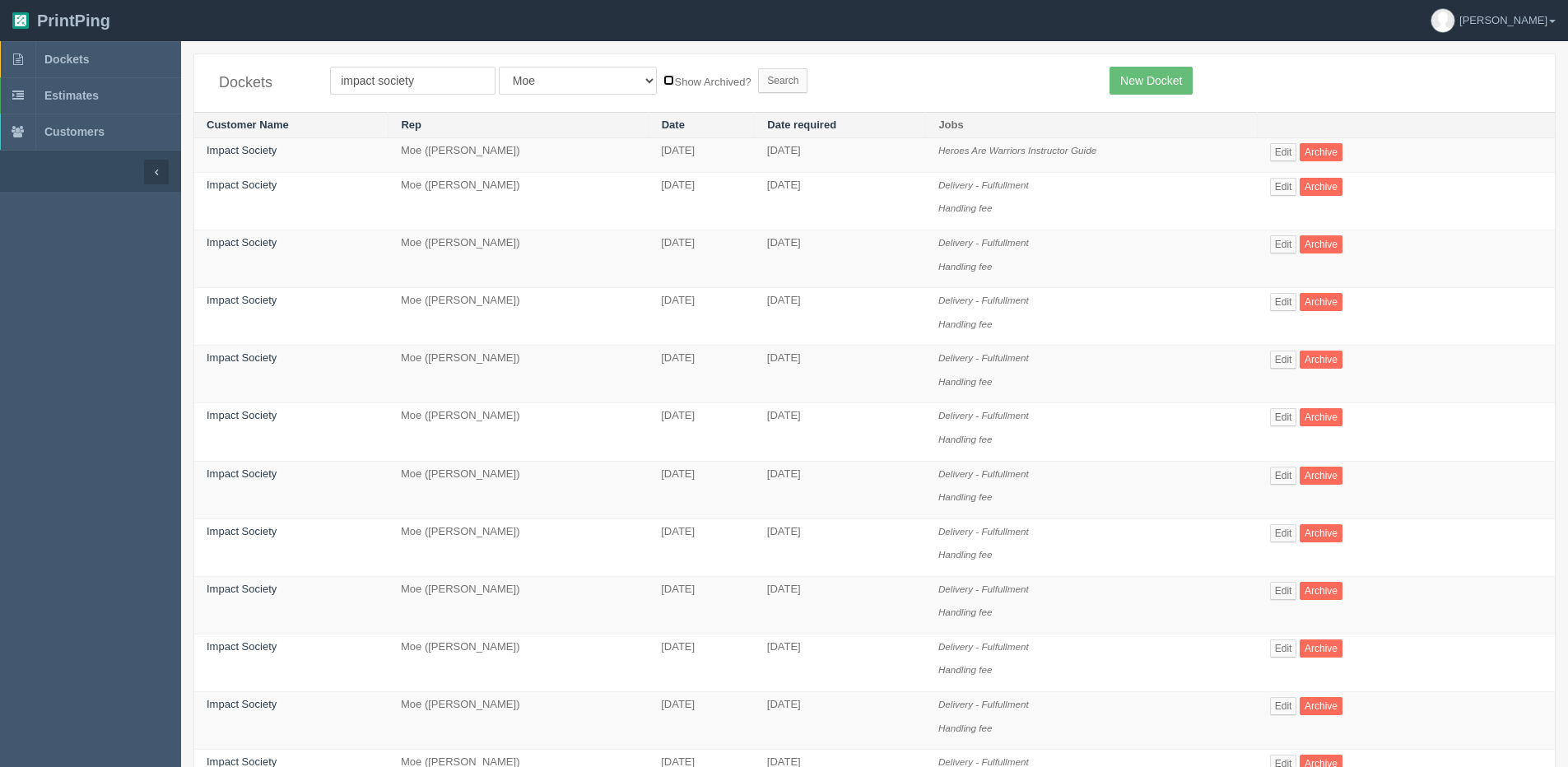
click at [664, 76] on input "Show Archived?" at bounding box center [669, 80] width 11 height 11
checkbox input "true"
click at [758, 84] on input "Search" at bounding box center [783, 81] width 49 height 25
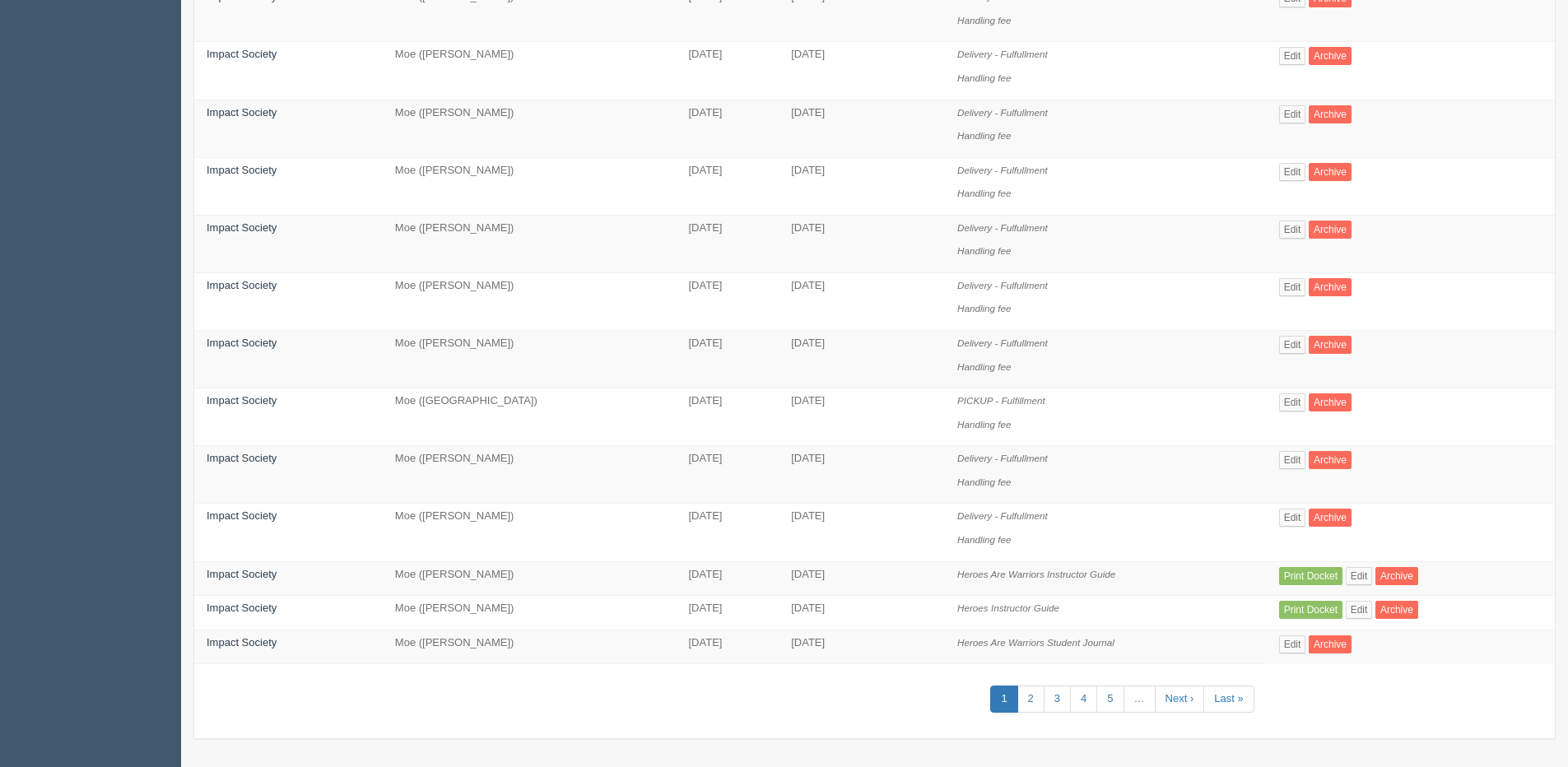
scroll to position [824, 0]
click at [1056, 700] on link "3" at bounding box center [1057, 699] width 27 height 27
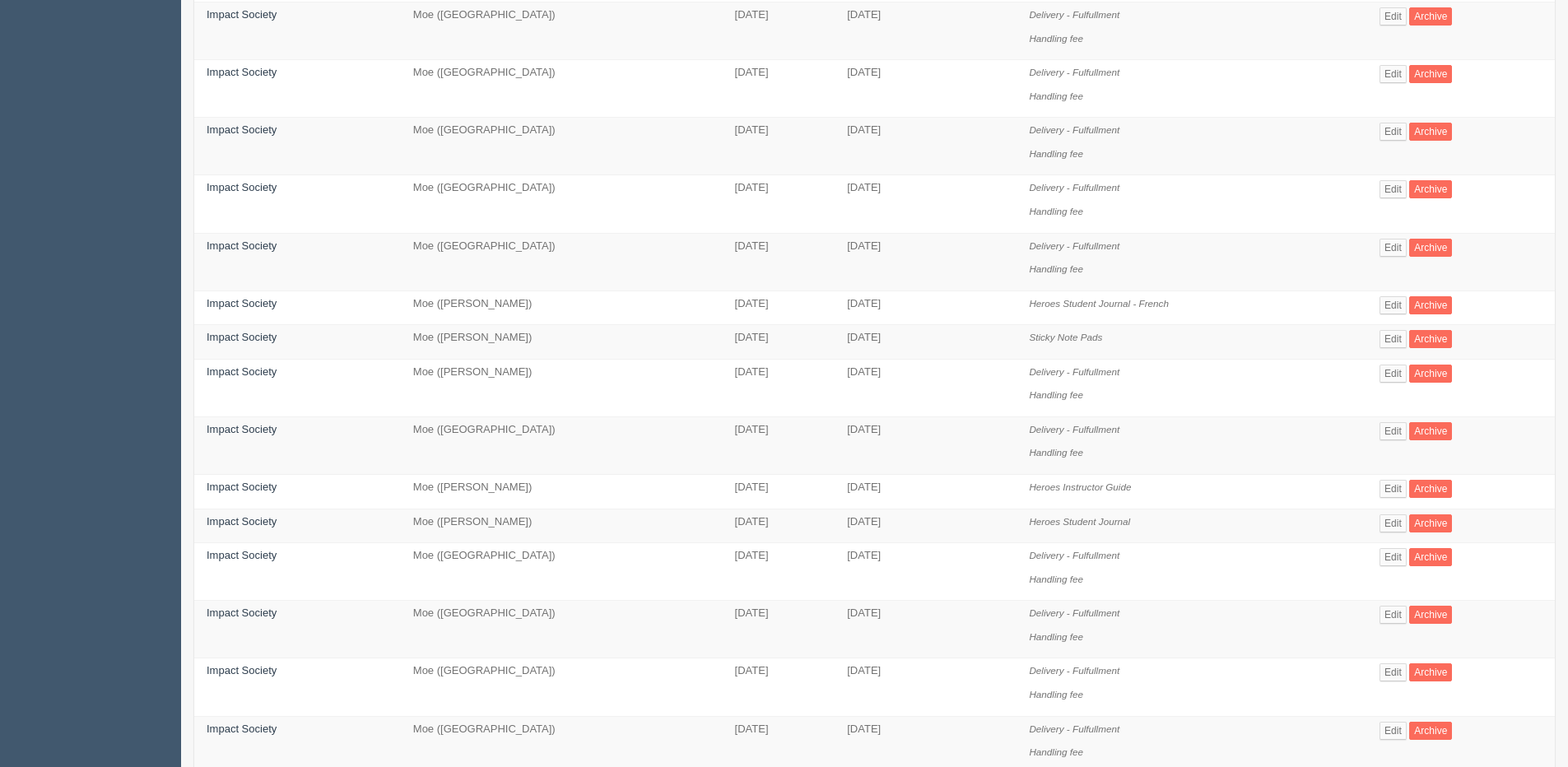
scroll to position [801, 0]
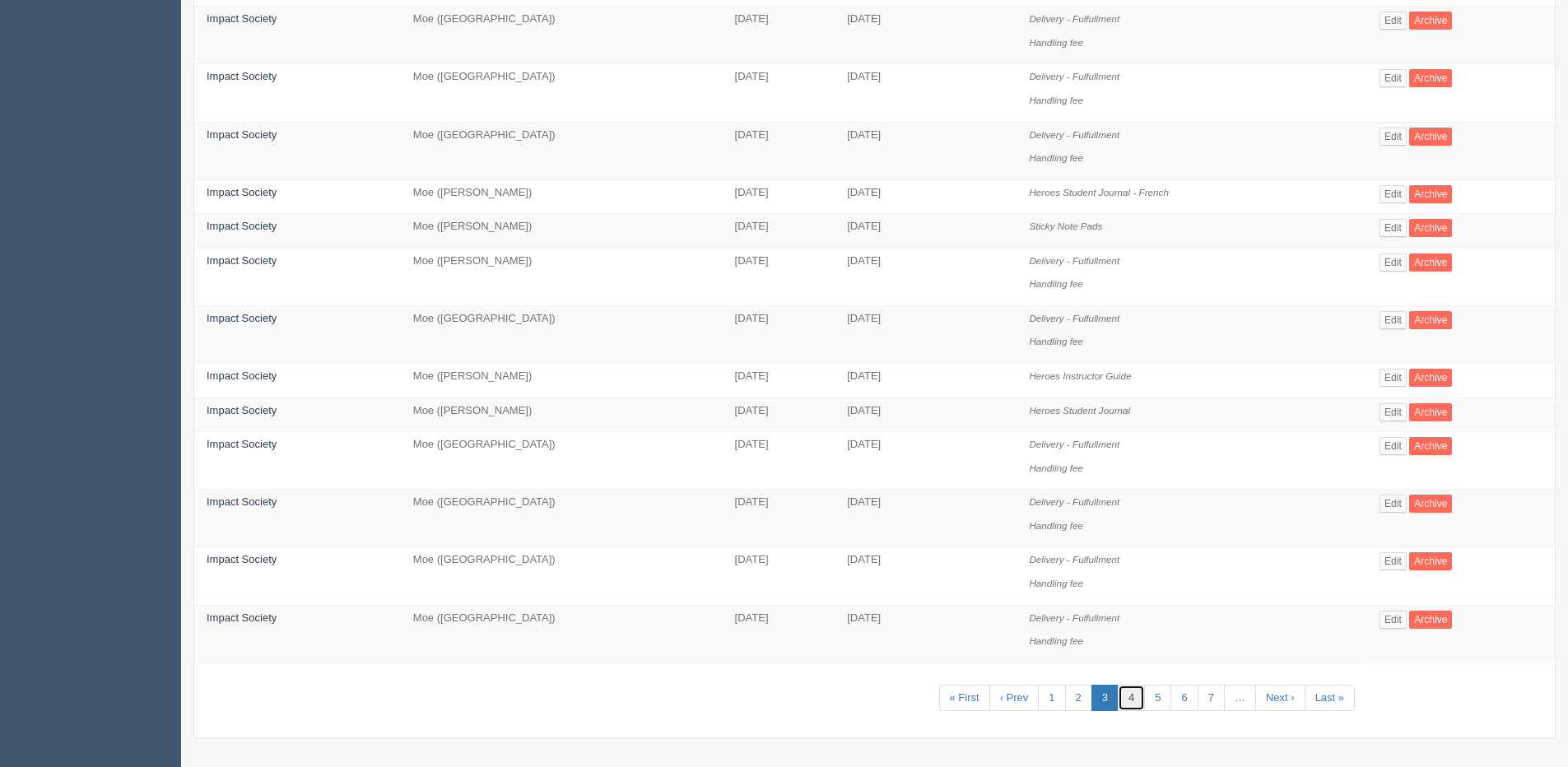
click at [1127, 703] on link "4" at bounding box center [1131, 699] width 27 height 27
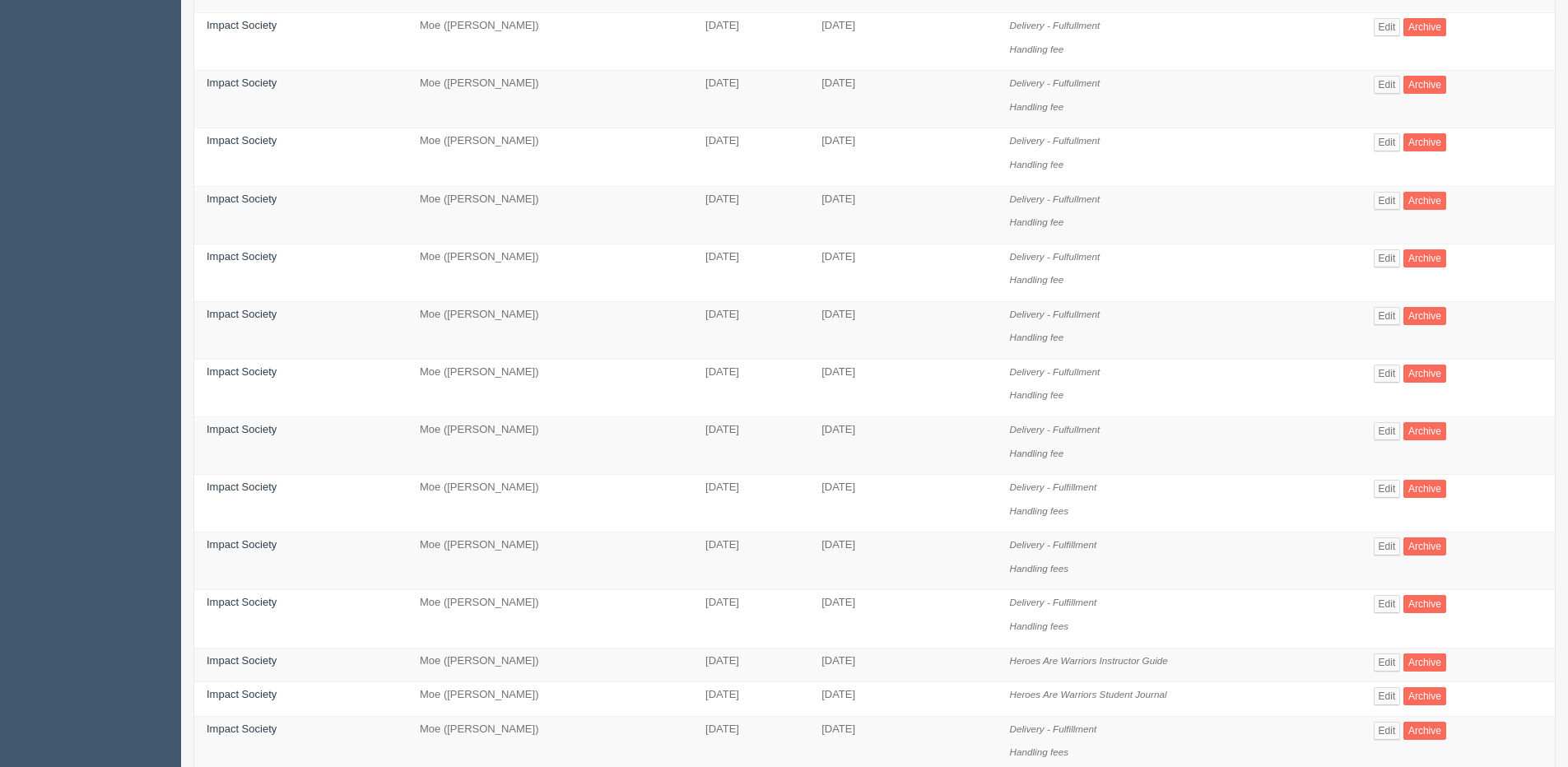
scroll to position [848, 0]
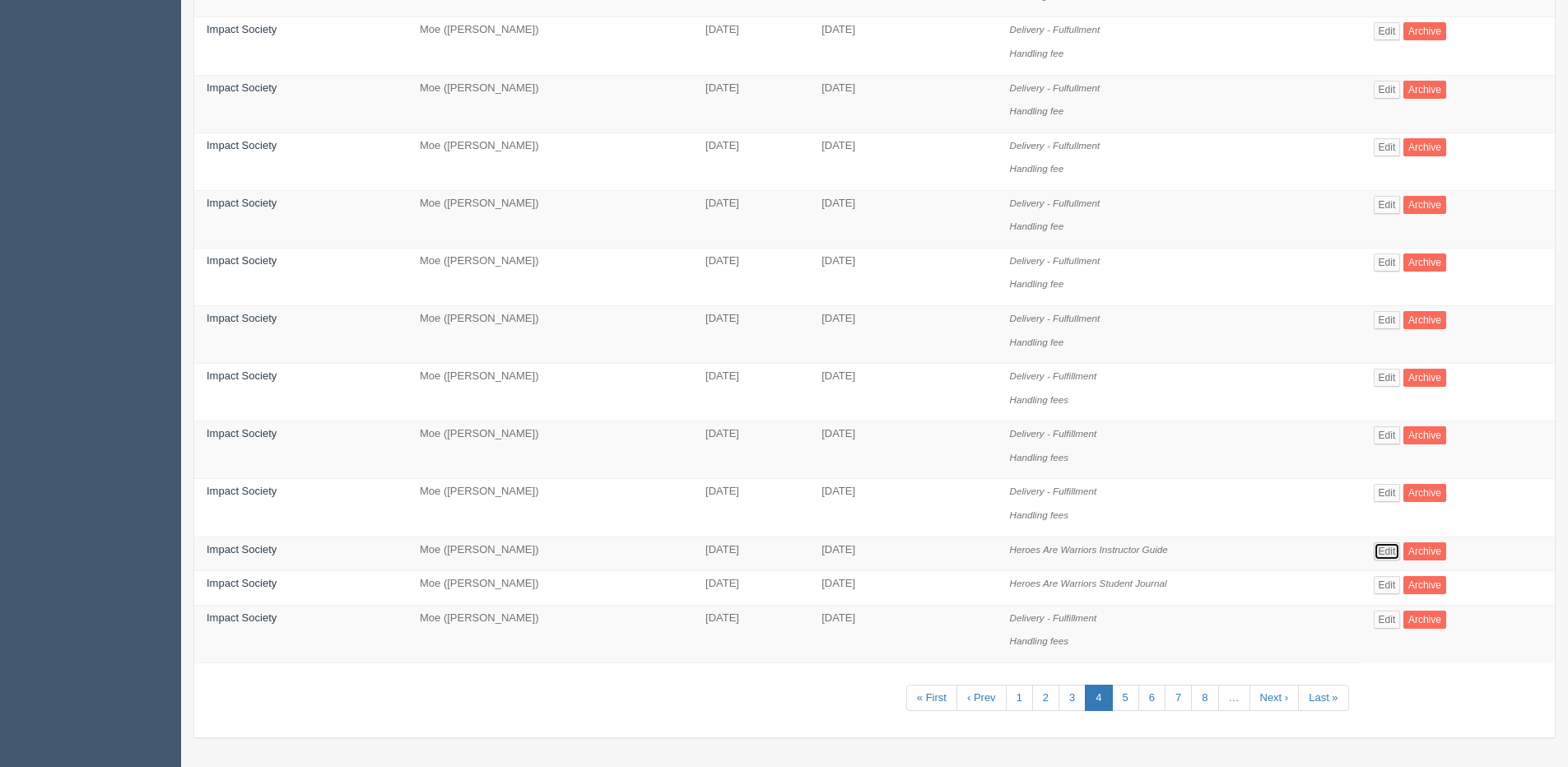
click at [1400, 544] on link "Edit" at bounding box center [1388, 551] width 27 height 18
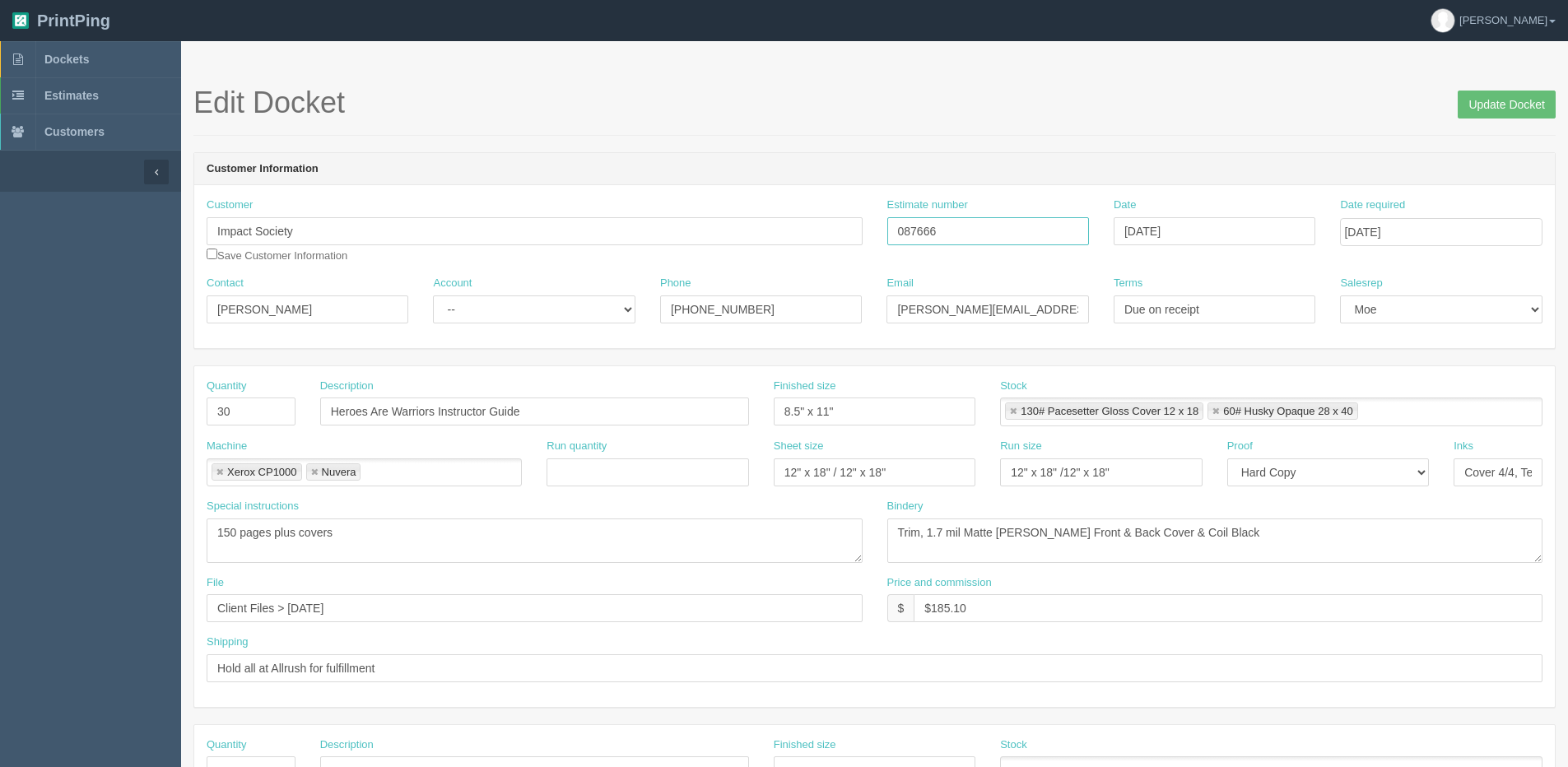
drag, startPoint x: 964, startPoint y: 241, endPoint x: 783, endPoint y: 233, distance: 181.2
click at [784, 233] on div "Customer Impact Society Save Customer Information Estimate number 087666 Date D…" at bounding box center [875, 236] width 1361 height 78
click at [70, 49] on link "Dockets" at bounding box center [91, 60] width 181 height 37
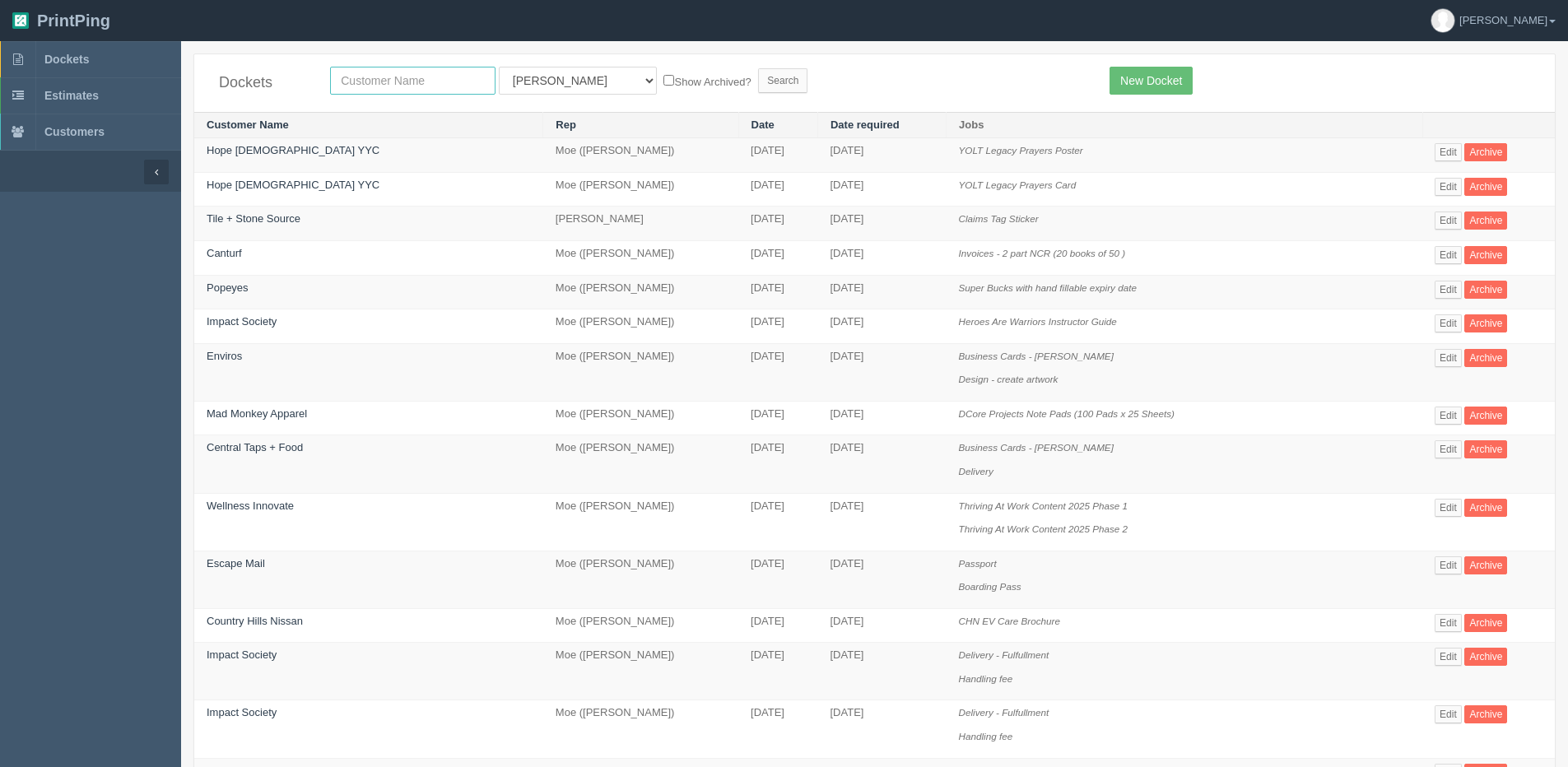
click at [432, 75] on input "text" at bounding box center [413, 80] width 166 height 28
type input "mercedes"
click at [758, 68] on input "Search" at bounding box center [783, 81] width 49 height 25
